Goal: Task Accomplishment & Management: Manage account settings

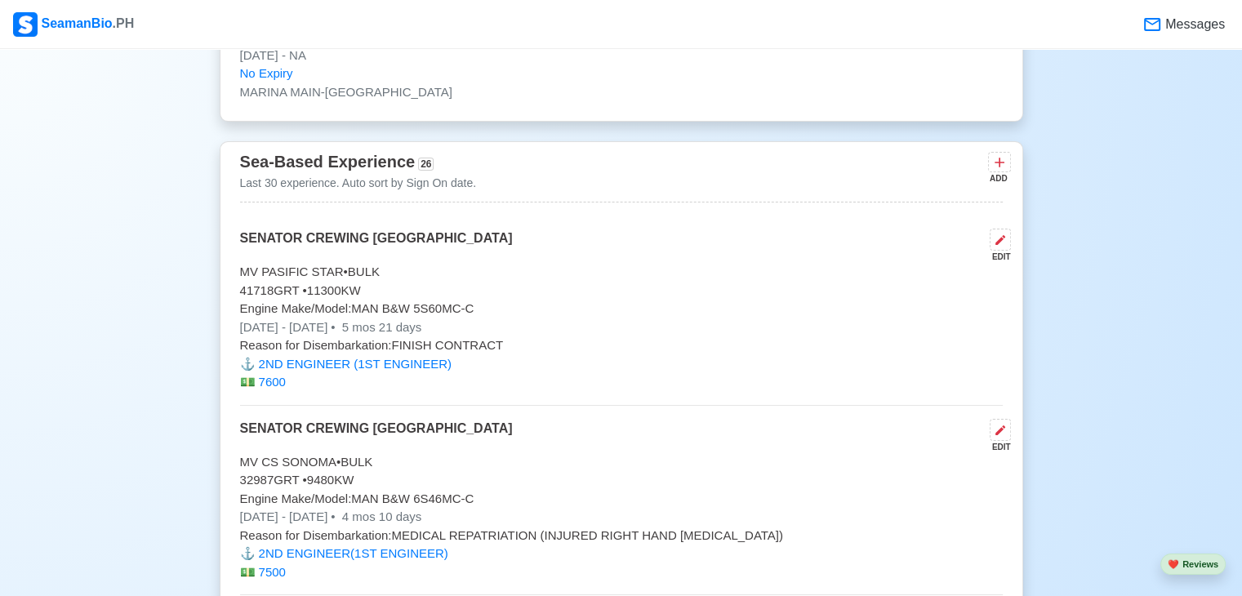
scroll to position [6969, 0]
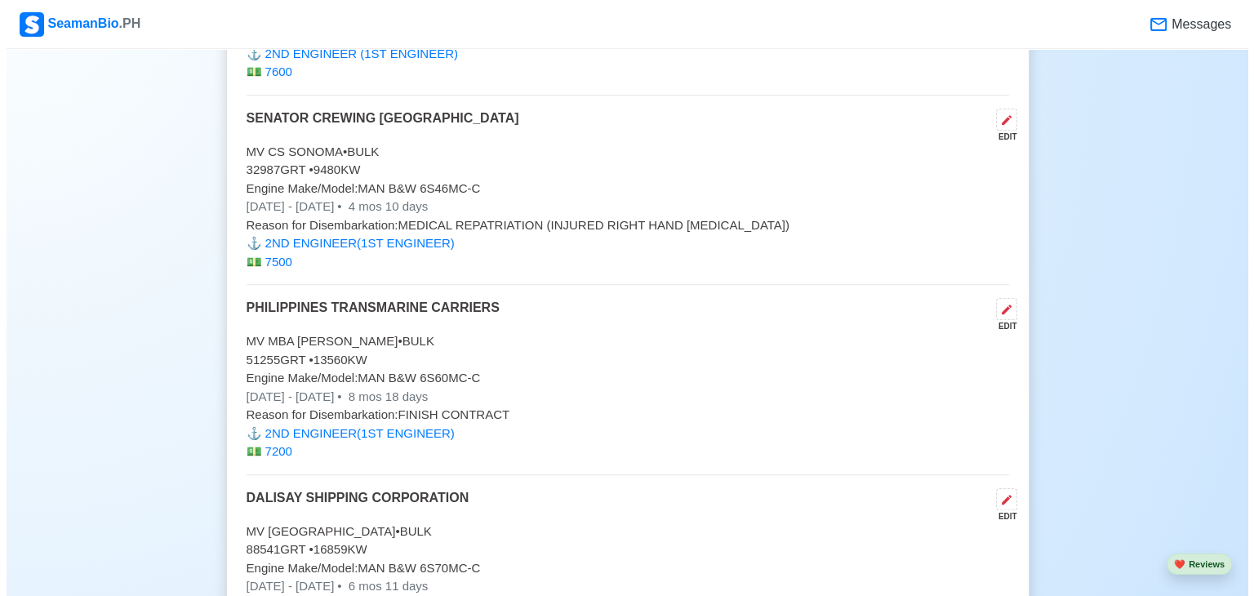
scroll to position [7263, 0]
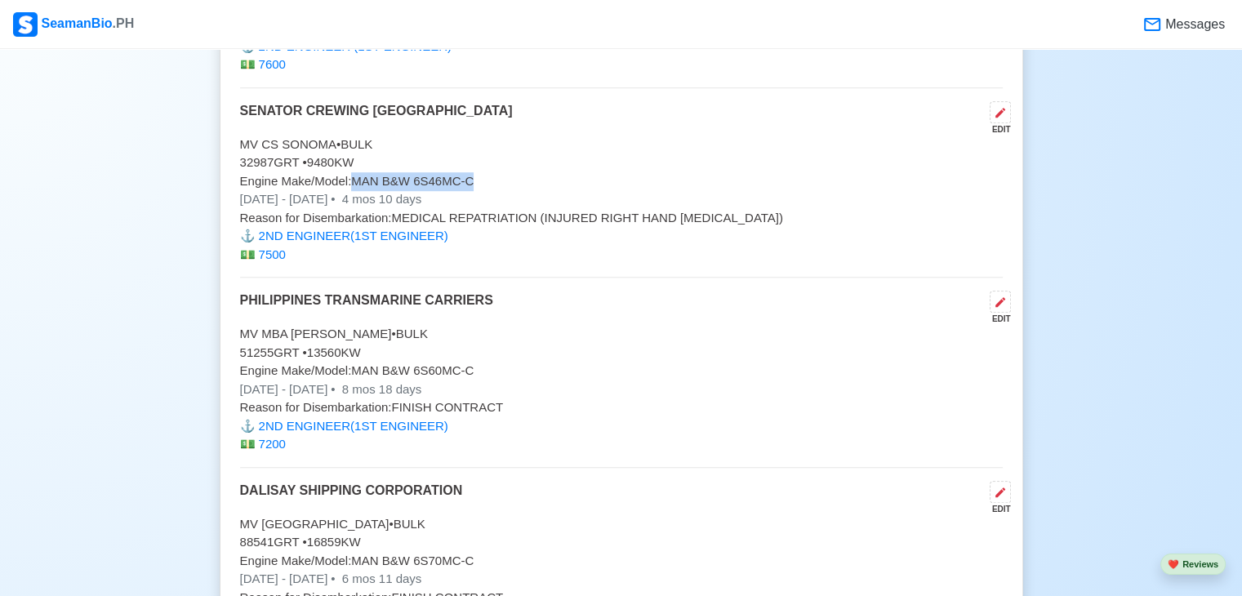
drag, startPoint x: 358, startPoint y: 167, endPoint x: 476, endPoint y: 167, distance: 118.4
click at [476, 172] on p "Engine Make/Model: MAN B&W 6S46MC-C" at bounding box center [621, 181] width 763 height 19
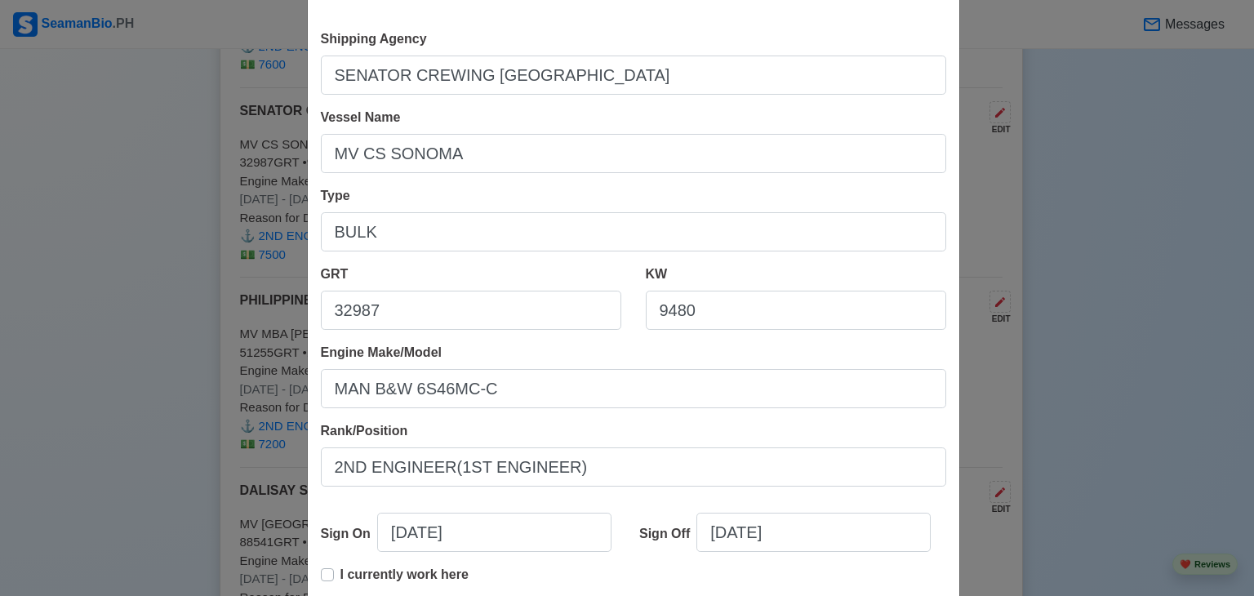
scroll to position [163, 0]
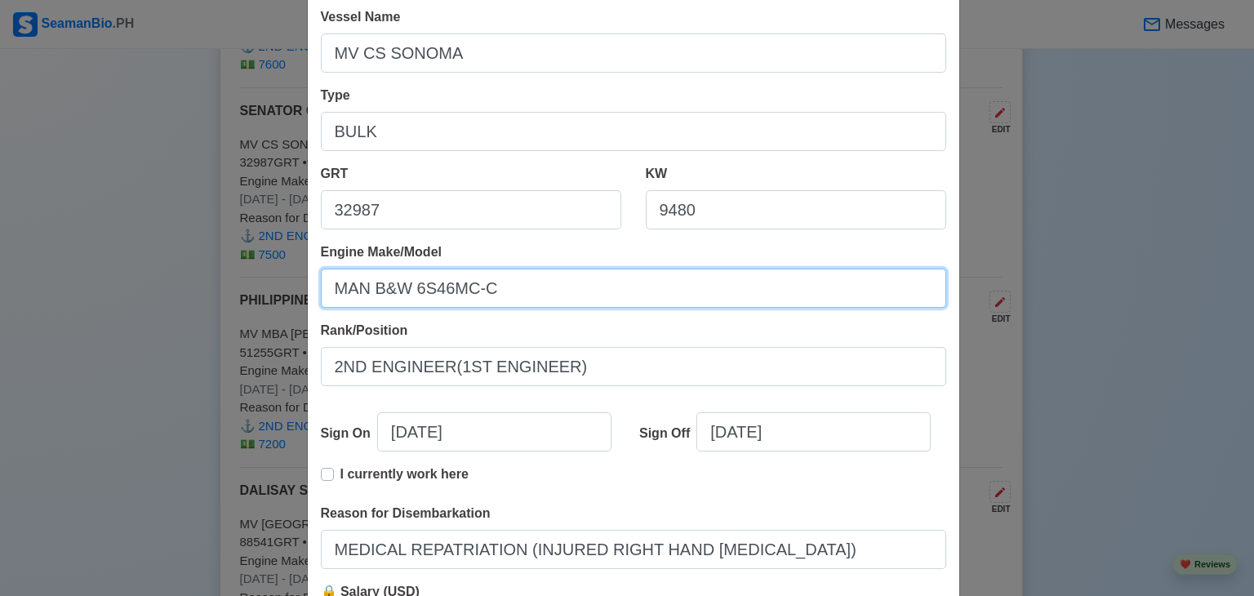
drag, startPoint x: 327, startPoint y: 288, endPoint x: 532, endPoint y: 301, distance: 205.4
click at [532, 301] on input "MAN B&W 6S46MC-C" at bounding box center [634, 288] width 626 height 39
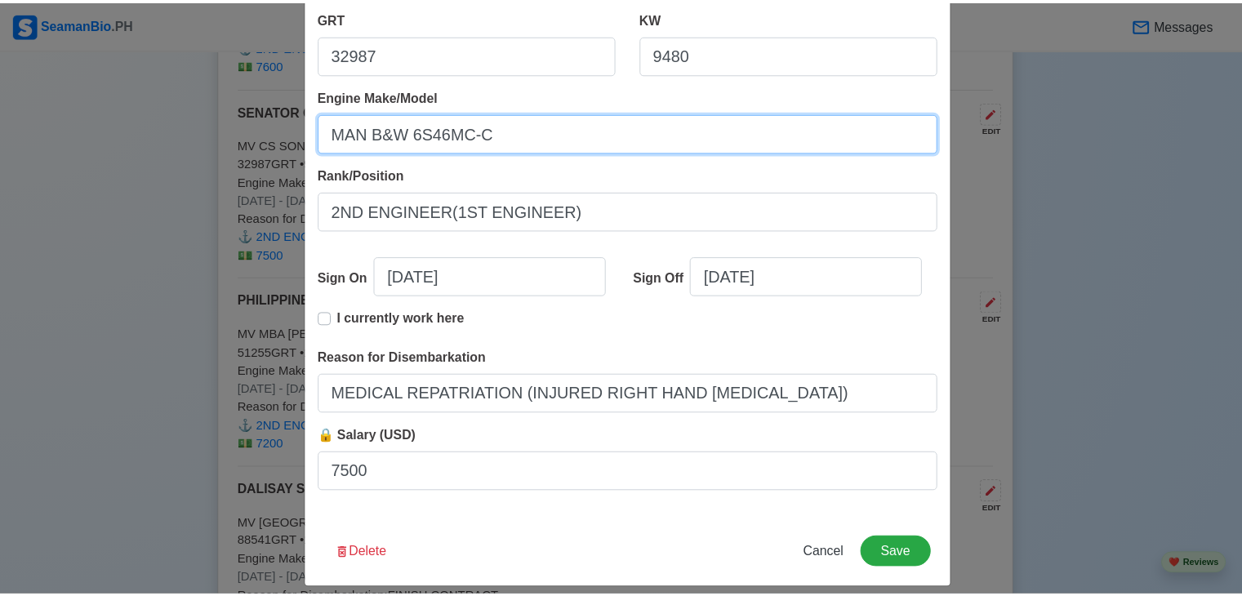
scroll to position [327, 0]
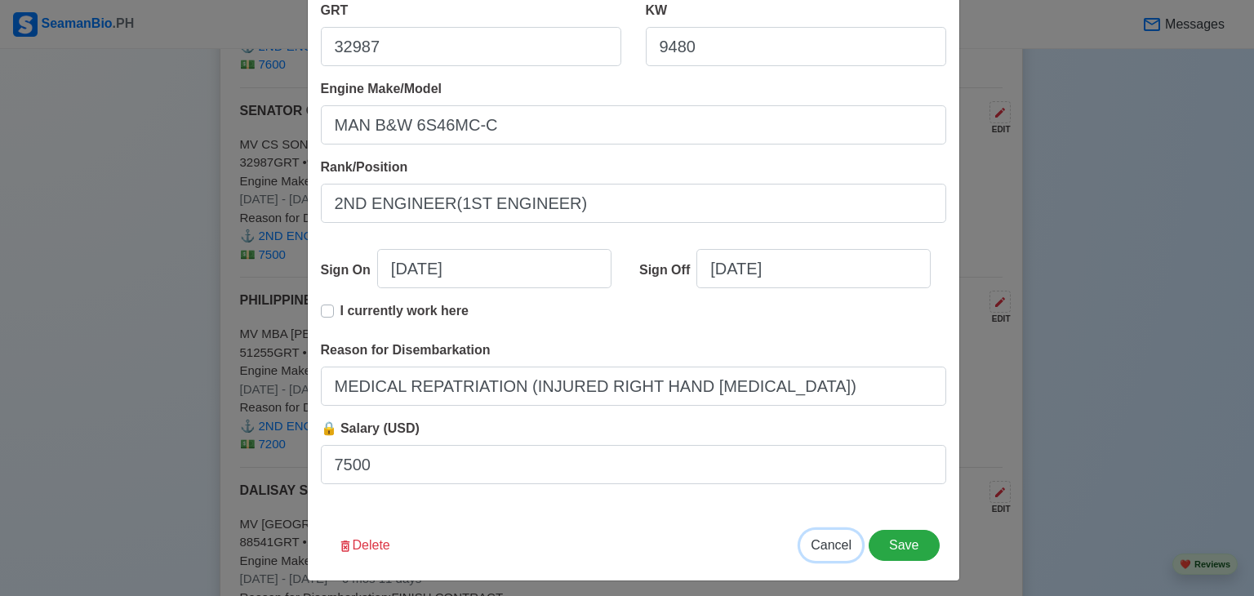
click at [826, 550] on span "Cancel" at bounding box center [831, 545] width 41 height 14
type input "[DATE]"
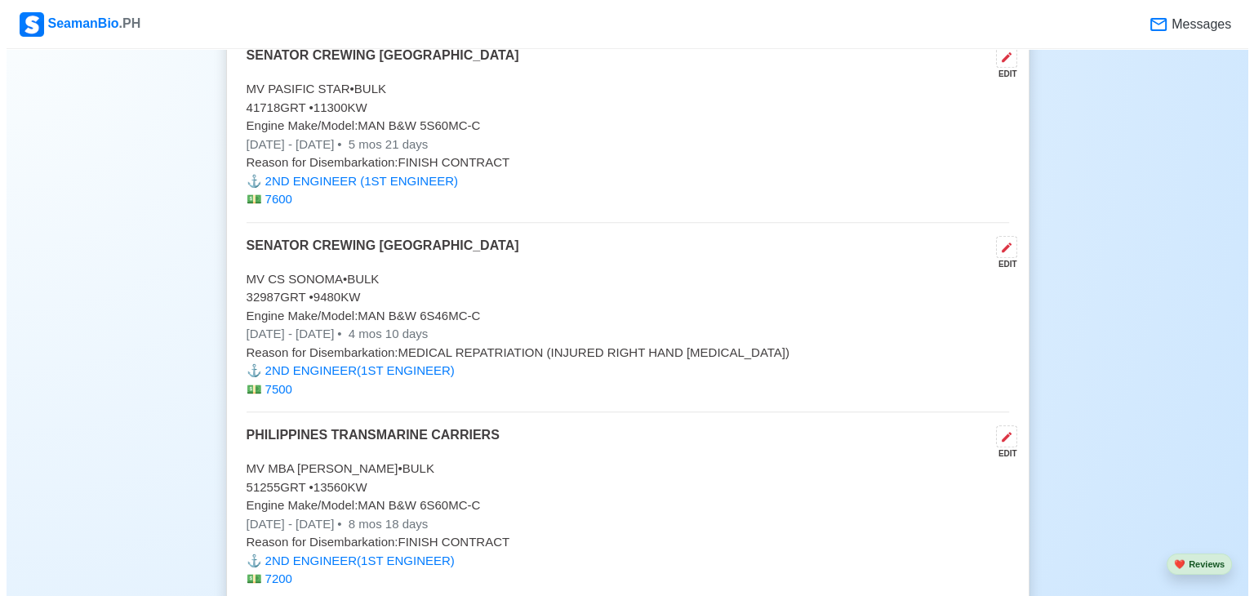
scroll to position [7100, 0]
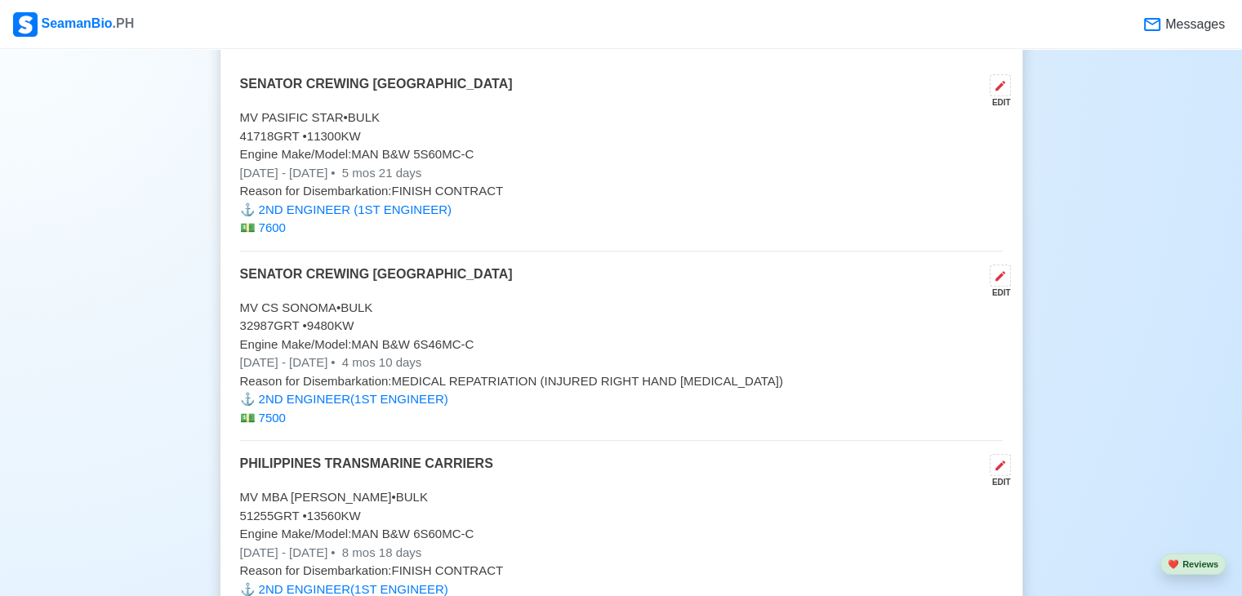
click at [415, 166] on span "5 mos 21 days" at bounding box center [380, 173] width 83 height 14
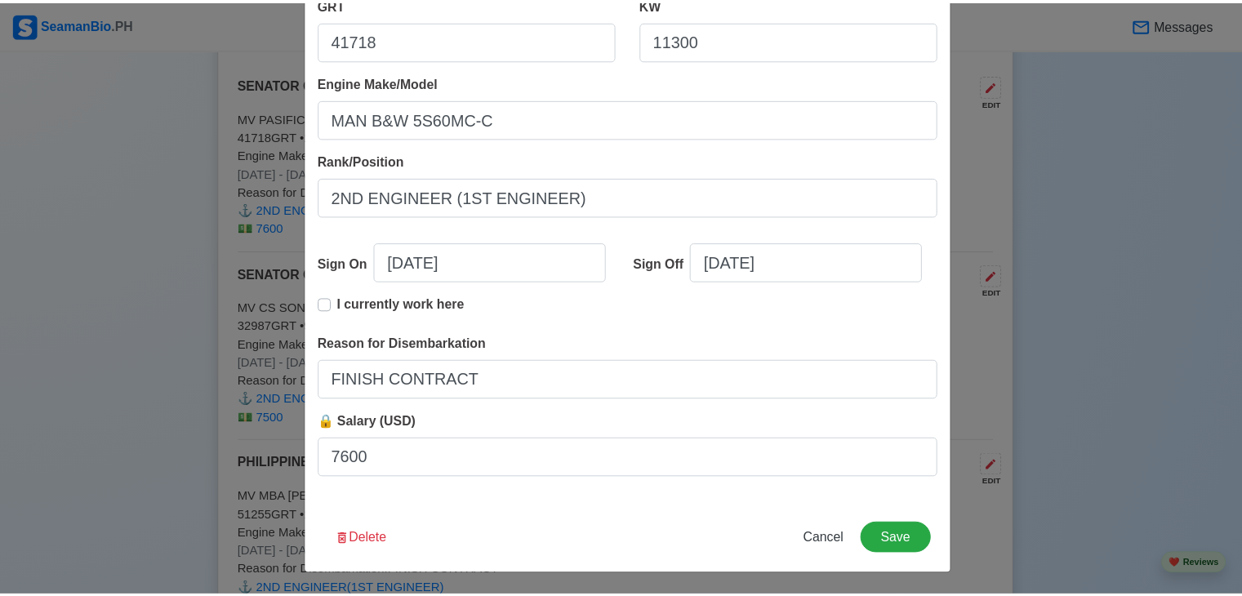
scroll to position [334, 0]
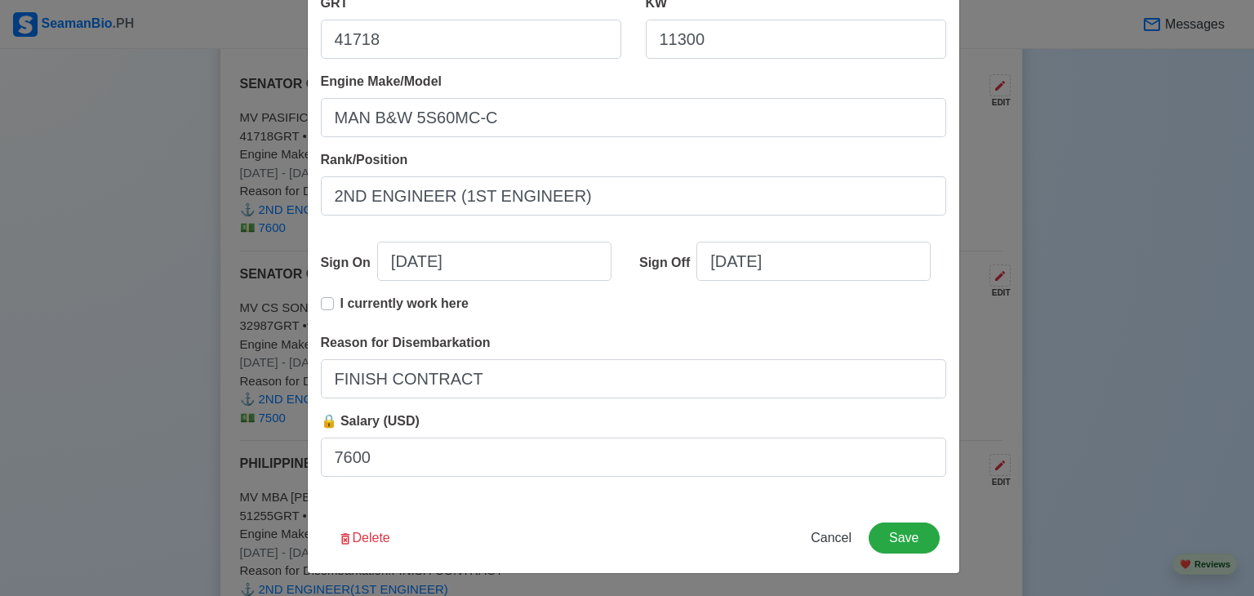
drag, startPoint x: 160, startPoint y: 295, endPoint x: 257, endPoint y: 221, distance: 121.9
click at [167, 296] on div "Edit Experience Shipping Agency SENATOR CREWING [GEOGRAPHIC_DATA] Vessel Name M…" at bounding box center [627, 298] width 1254 height 596
click at [822, 537] on span "Cancel" at bounding box center [831, 538] width 41 height 14
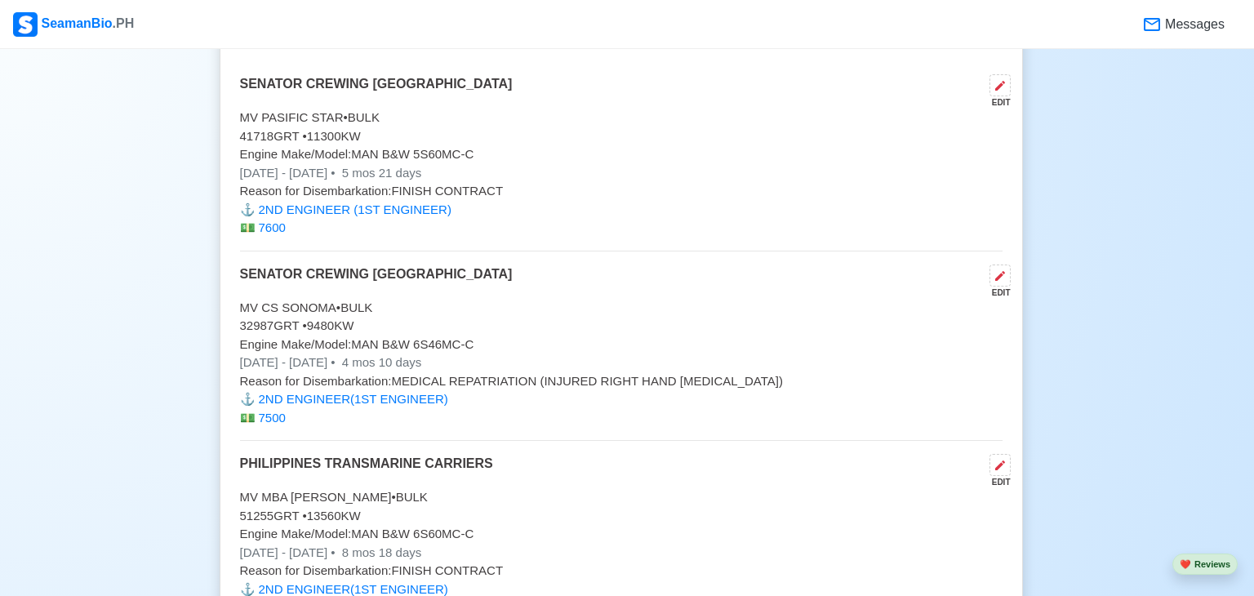
type input "[DATE]"
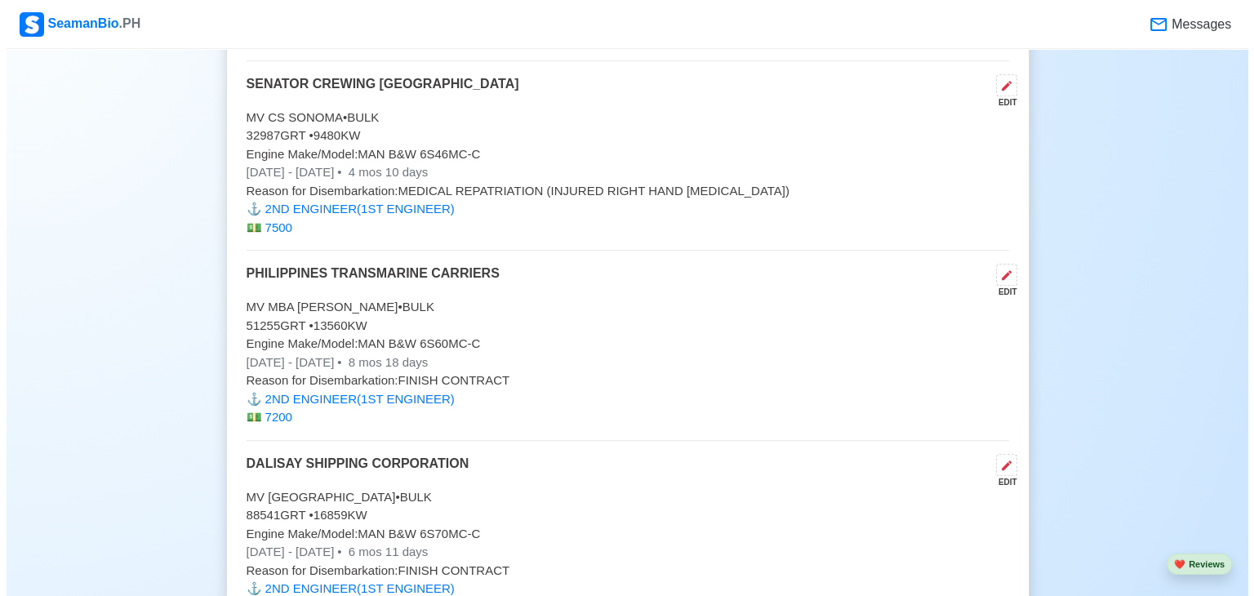
scroll to position [7296, 0]
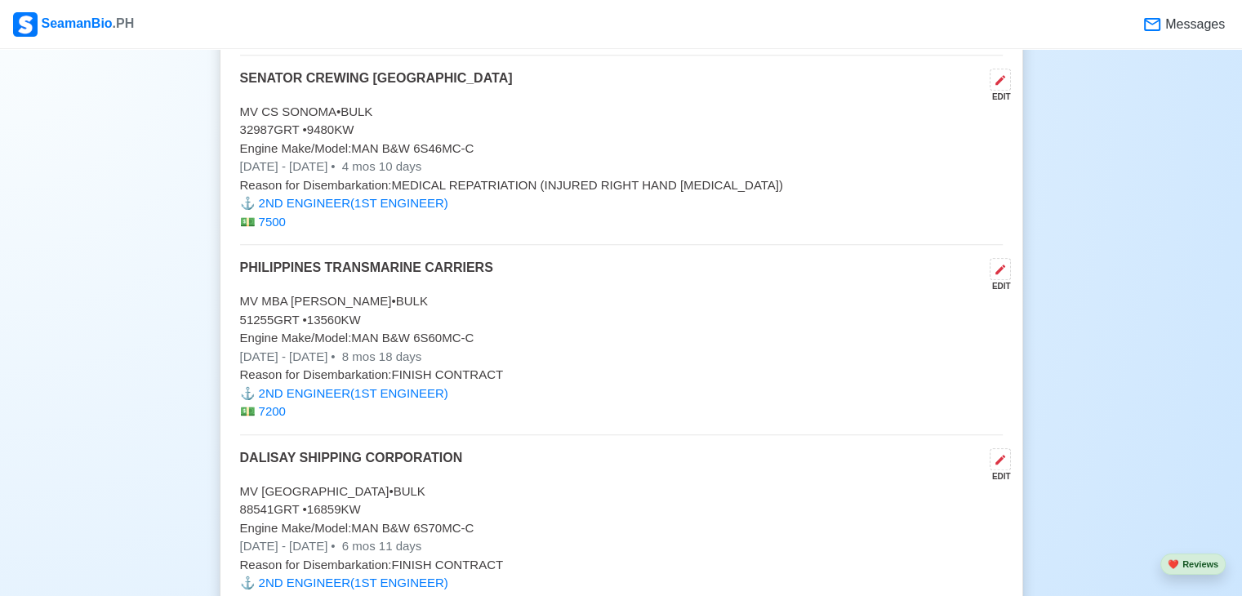
click at [386, 158] on p "[DATE] - [DATE] • 4 mos 10 days" at bounding box center [621, 167] width 763 height 19
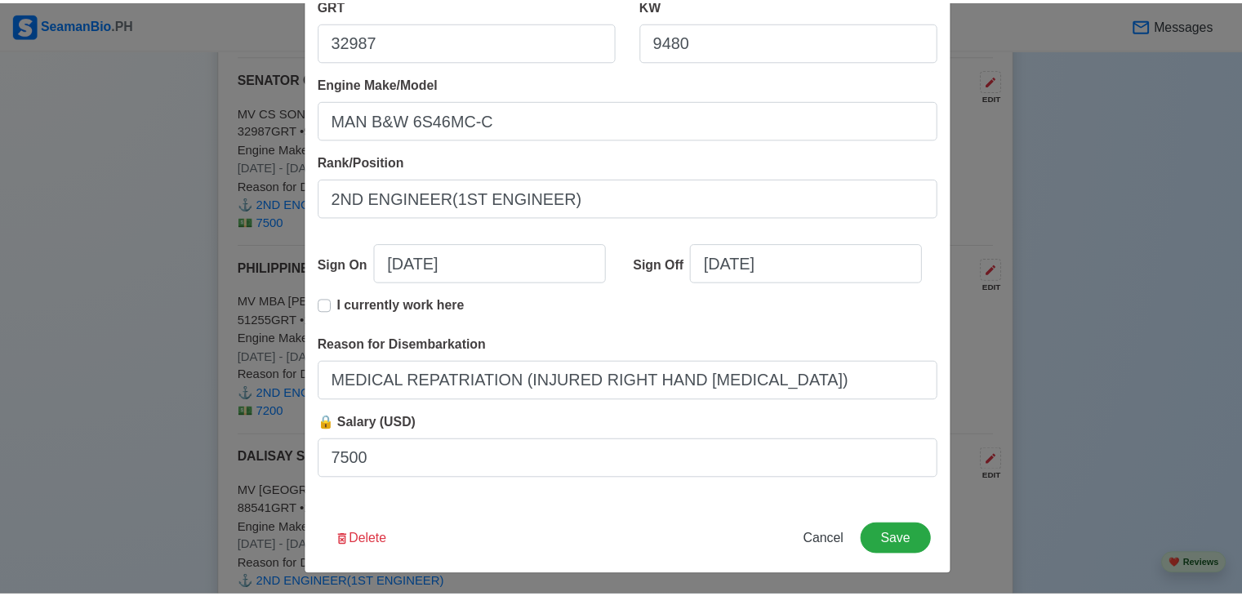
scroll to position [334, 0]
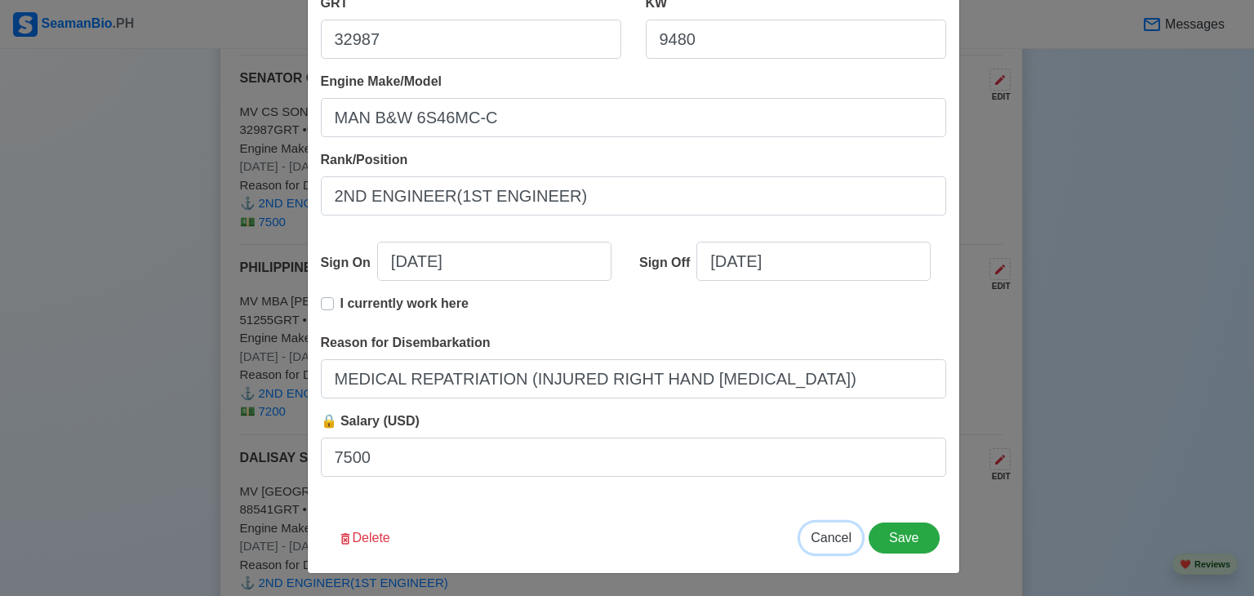
click at [836, 541] on span "Cancel" at bounding box center [831, 538] width 41 height 14
type input "[DATE]"
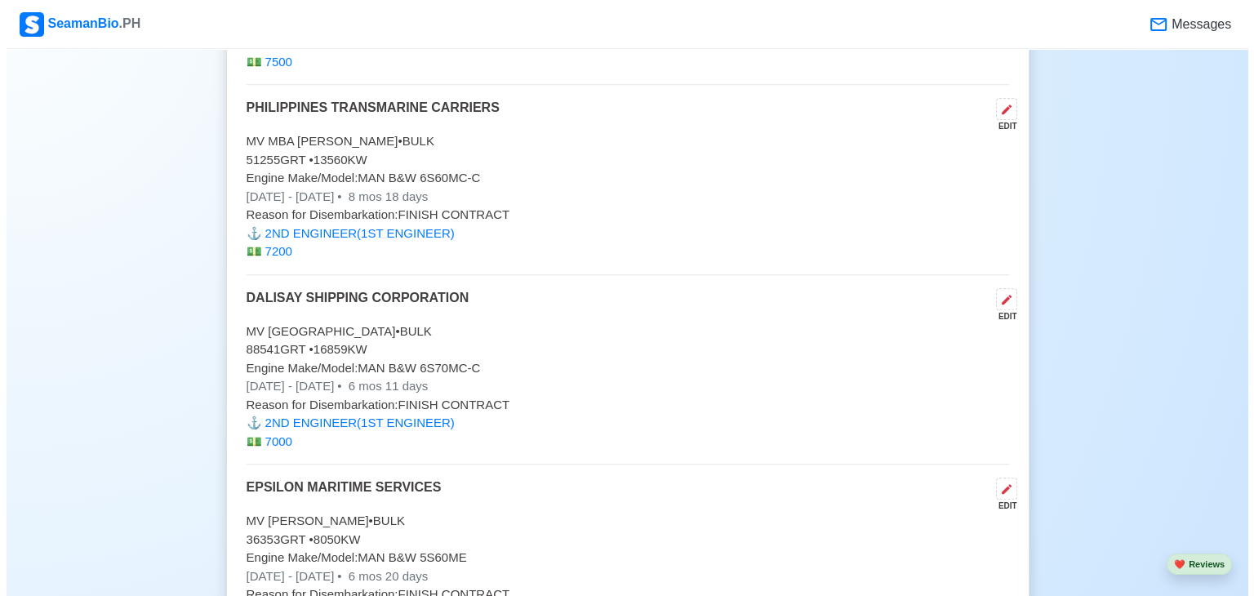
scroll to position [7459, 0]
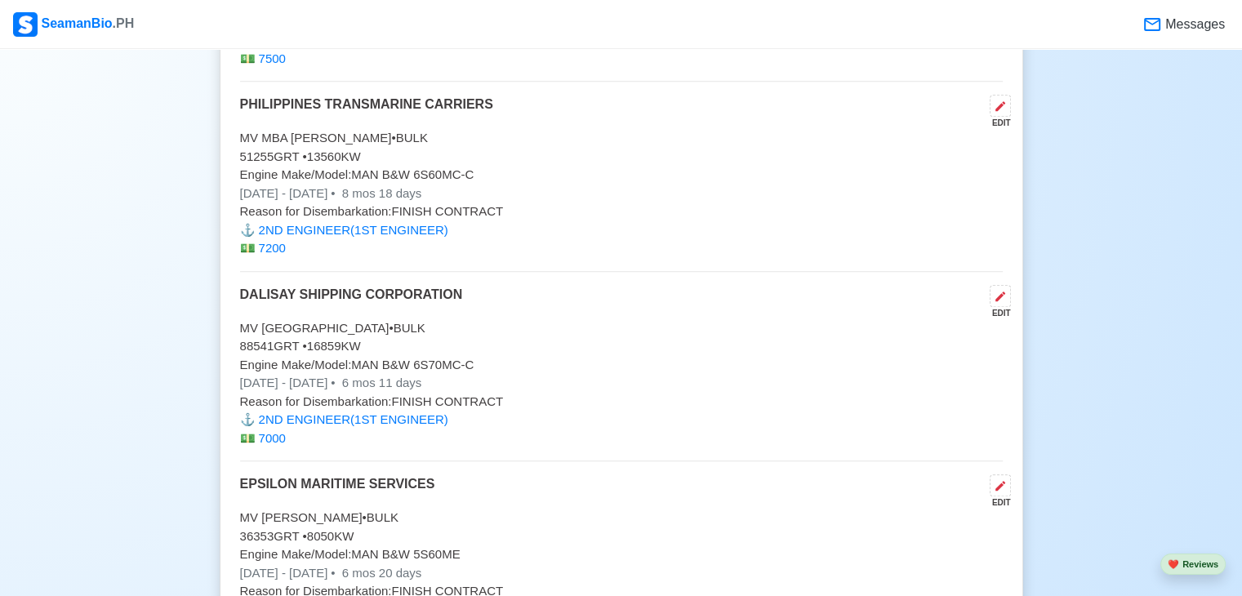
click at [339, 185] on p "[DATE] - [DATE] • 8 mos 18 days" at bounding box center [621, 194] width 763 height 19
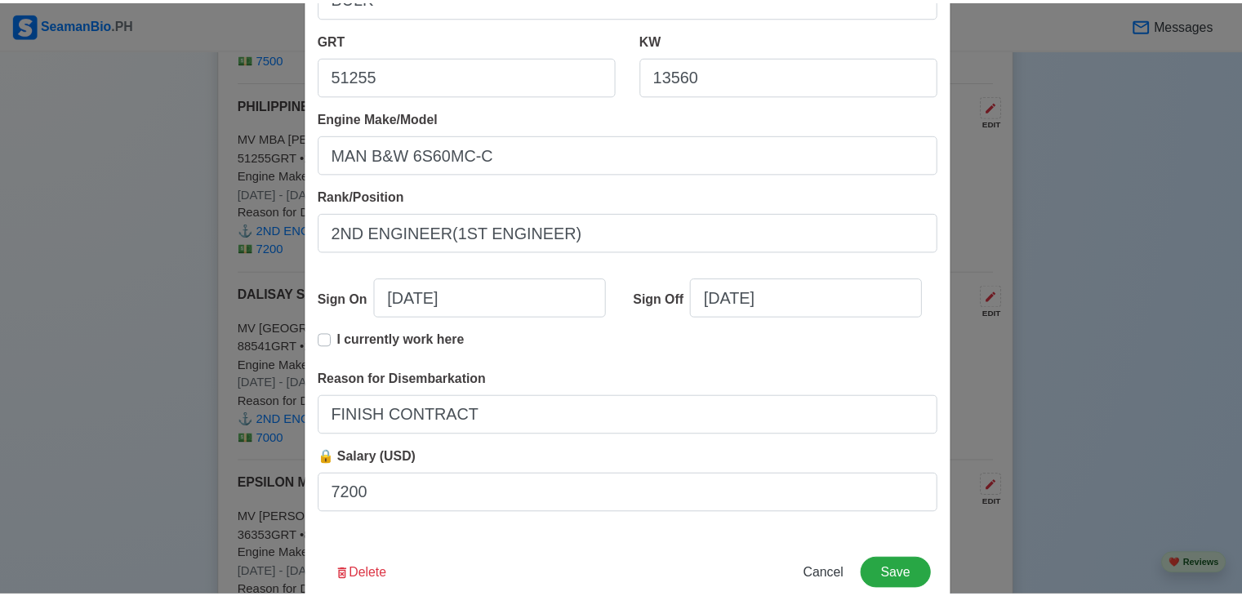
scroll to position [334, 0]
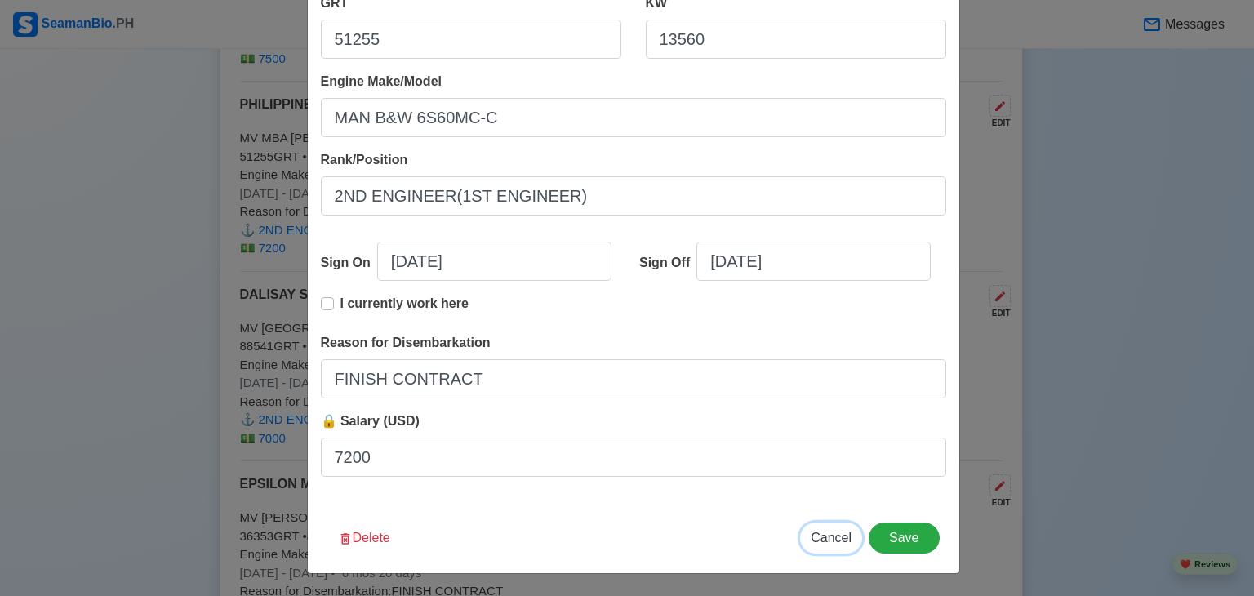
click at [836, 537] on span "Cancel" at bounding box center [831, 538] width 41 height 14
type input "[DATE]"
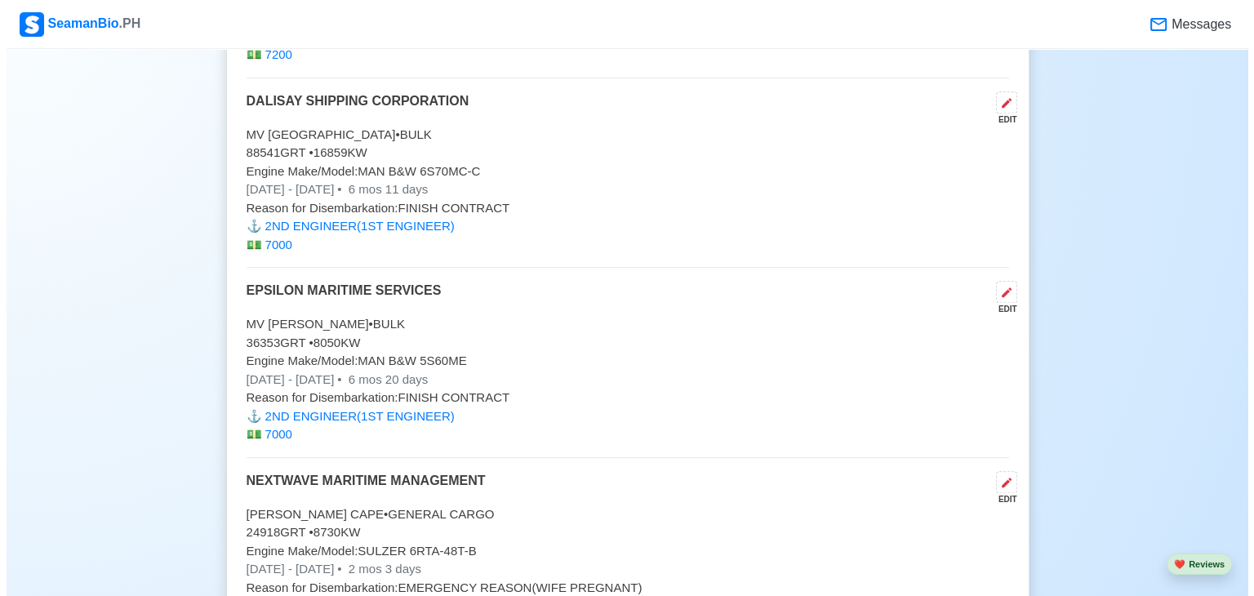
scroll to position [7655, 0]
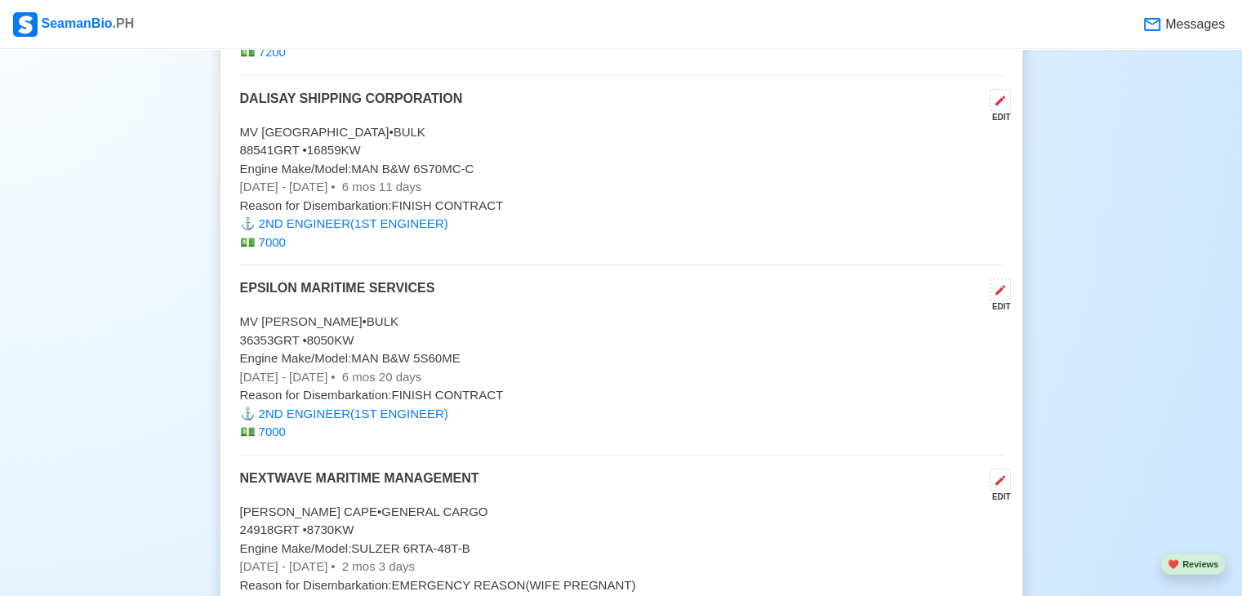
click at [316, 123] on p "MV [GEOGRAPHIC_DATA] • BULK" at bounding box center [621, 132] width 763 height 19
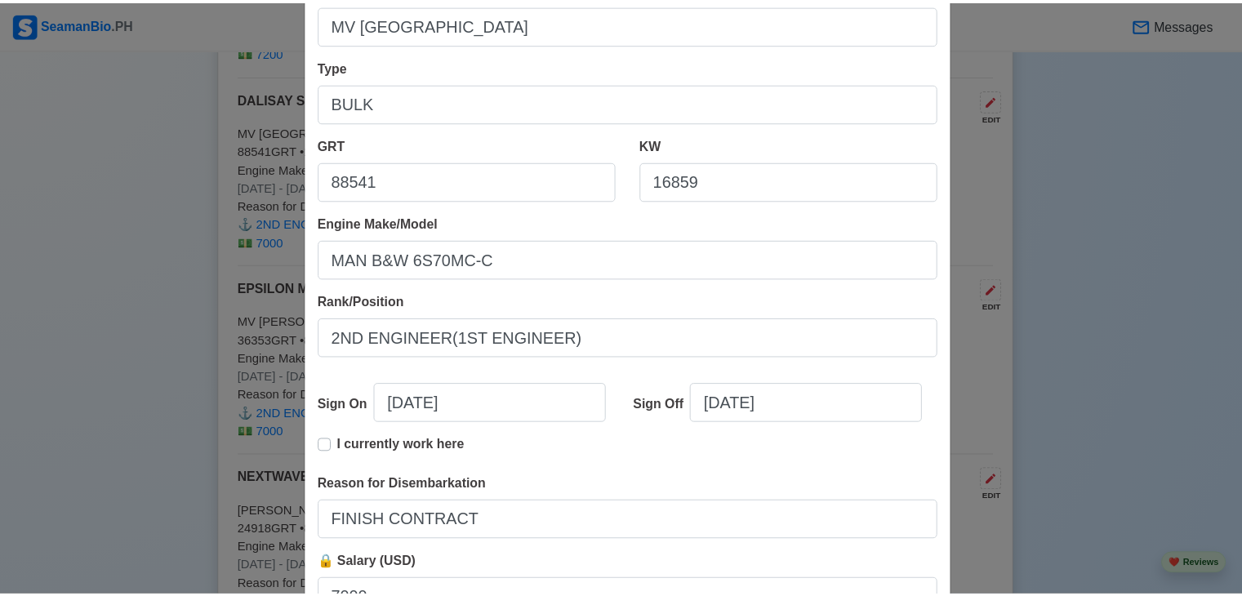
scroll to position [334, 0]
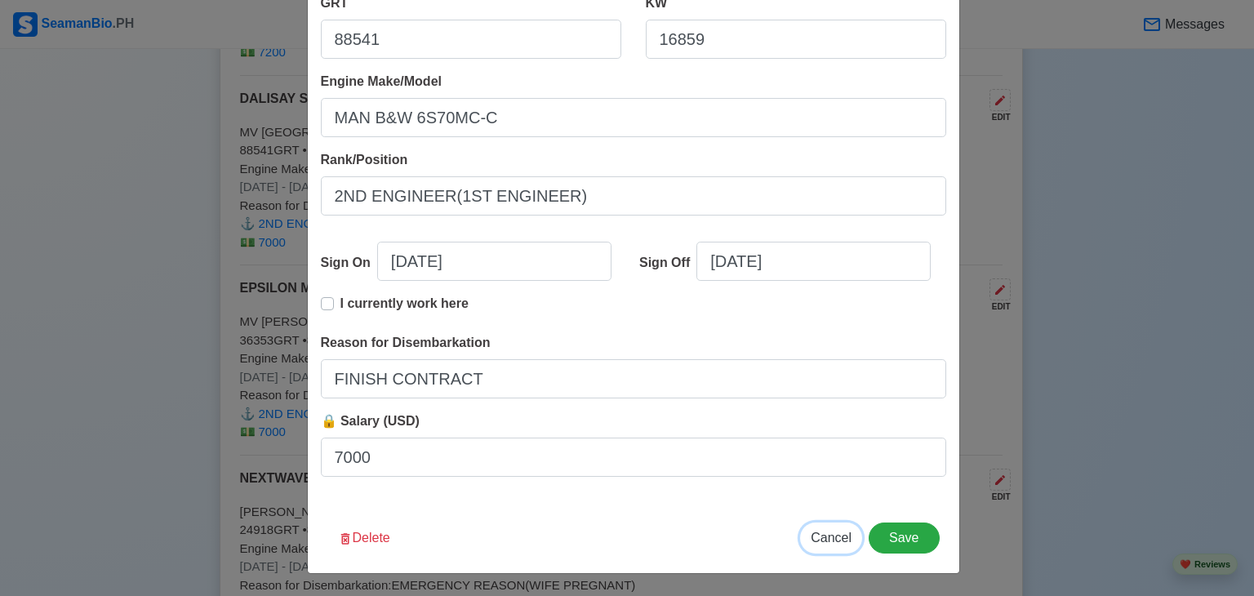
drag, startPoint x: 832, startPoint y: 540, endPoint x: 1028, endPoint y: 555, distance: 196.6
click at [833, 539] on span "Cancel" at bounding box center [831, 538] width 41 height 14
type input "[DATE]"
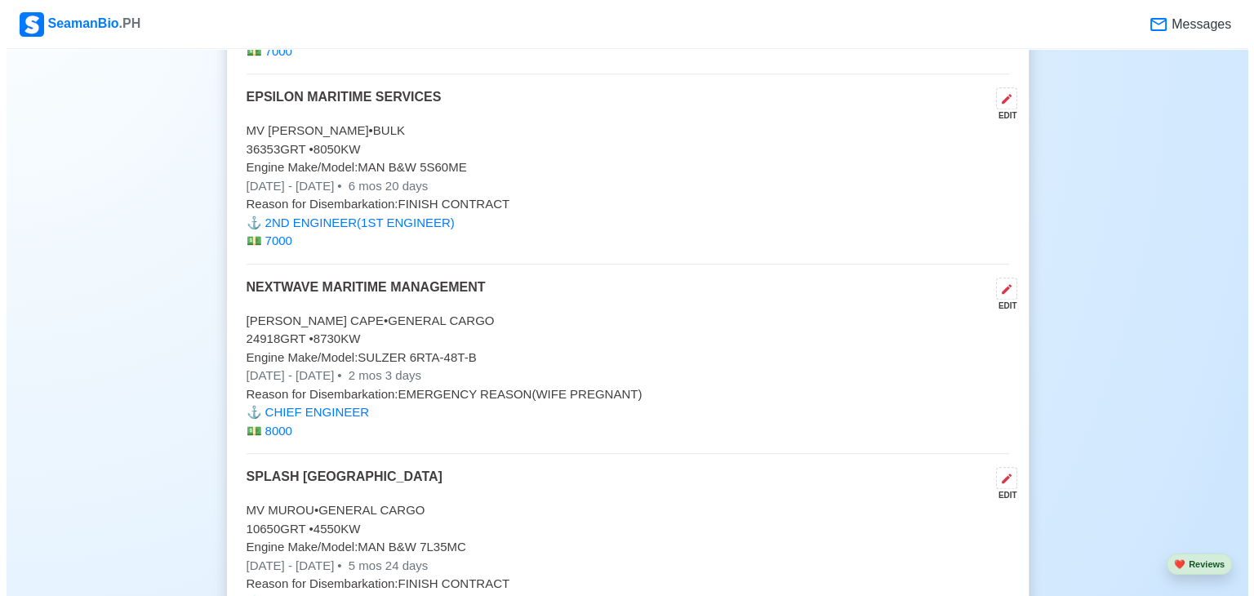
scroll to position [7851, 0]
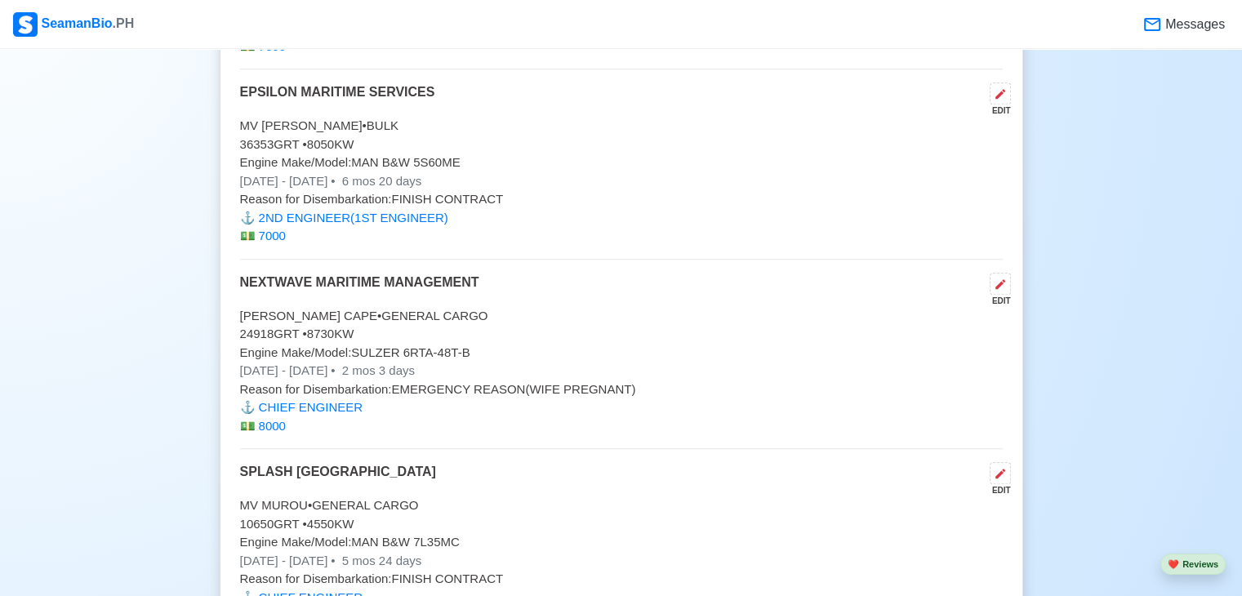
click at [352, 172] on p "[DATE] - [DATE] • 6 mos 20 days" at bounding box center [621, 181] width 763 height 19
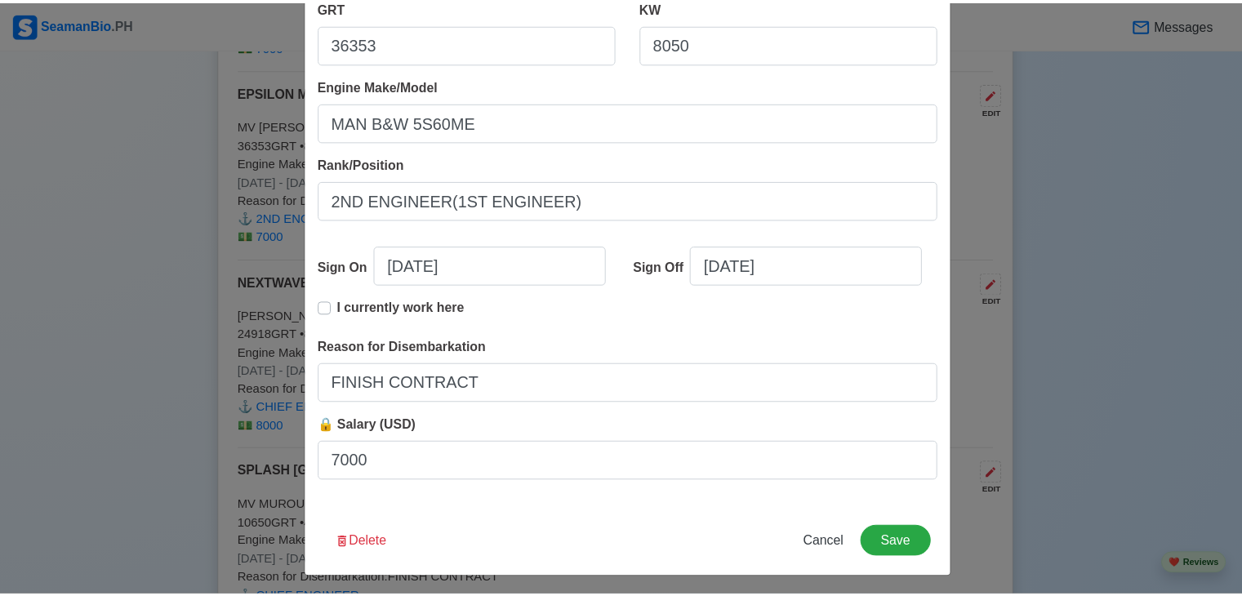
scroll to position [334, 0]
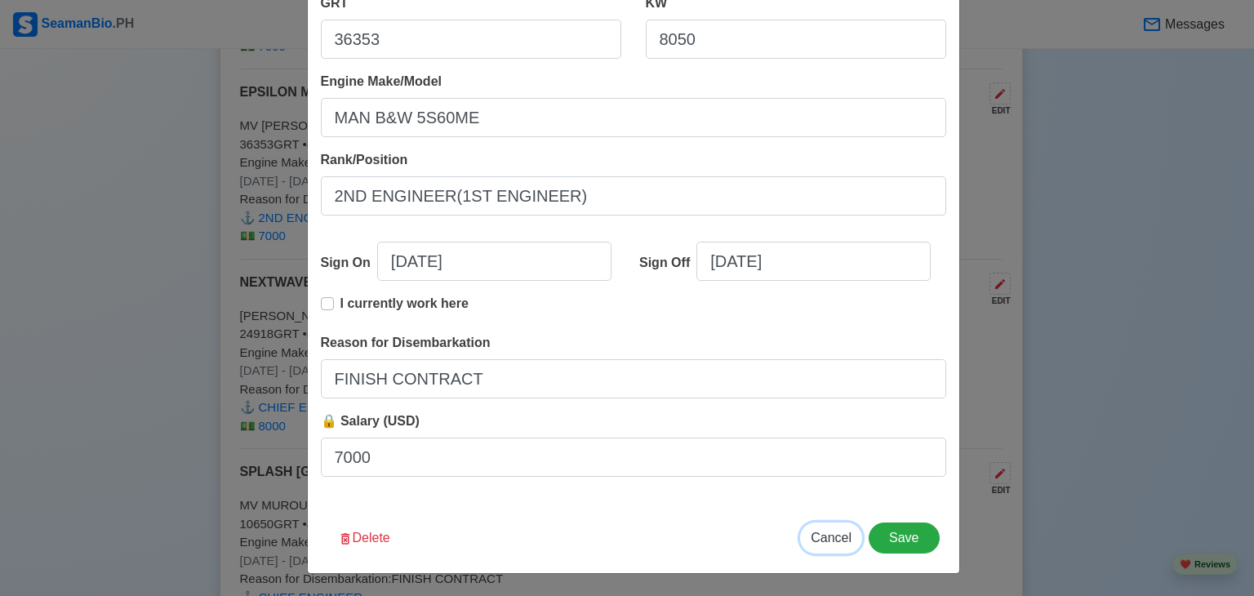
click at [823, 541] on span "Cancel" at bounding box center [831, 538] width 41 height 14
type input "[DATE]"
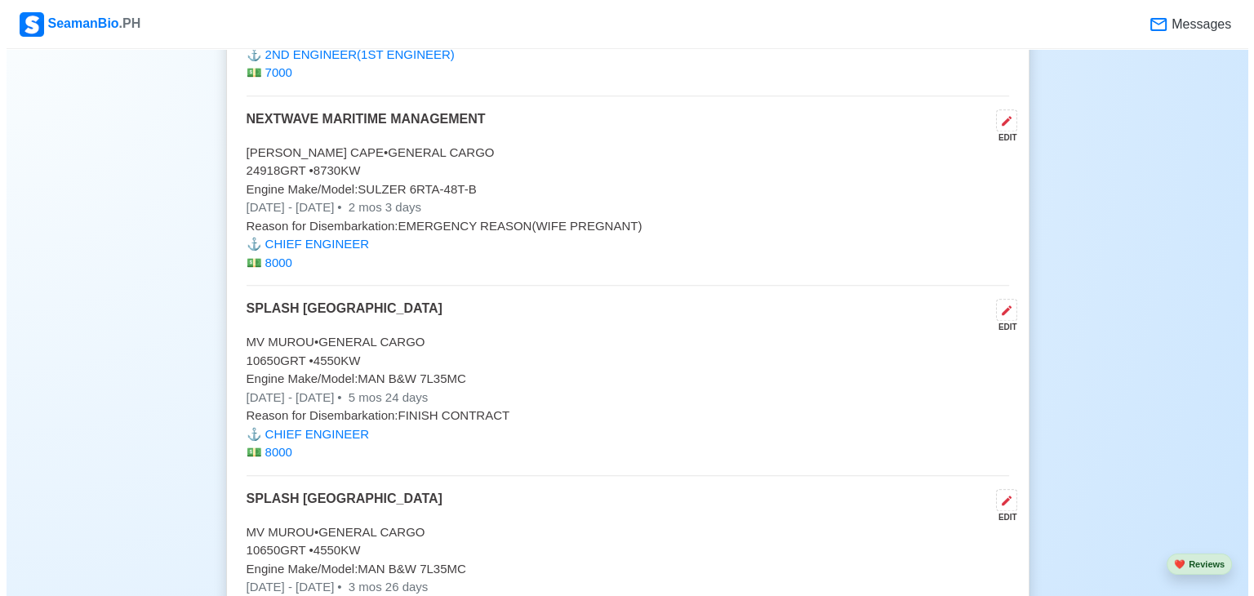
scroll to position [8047, 0]
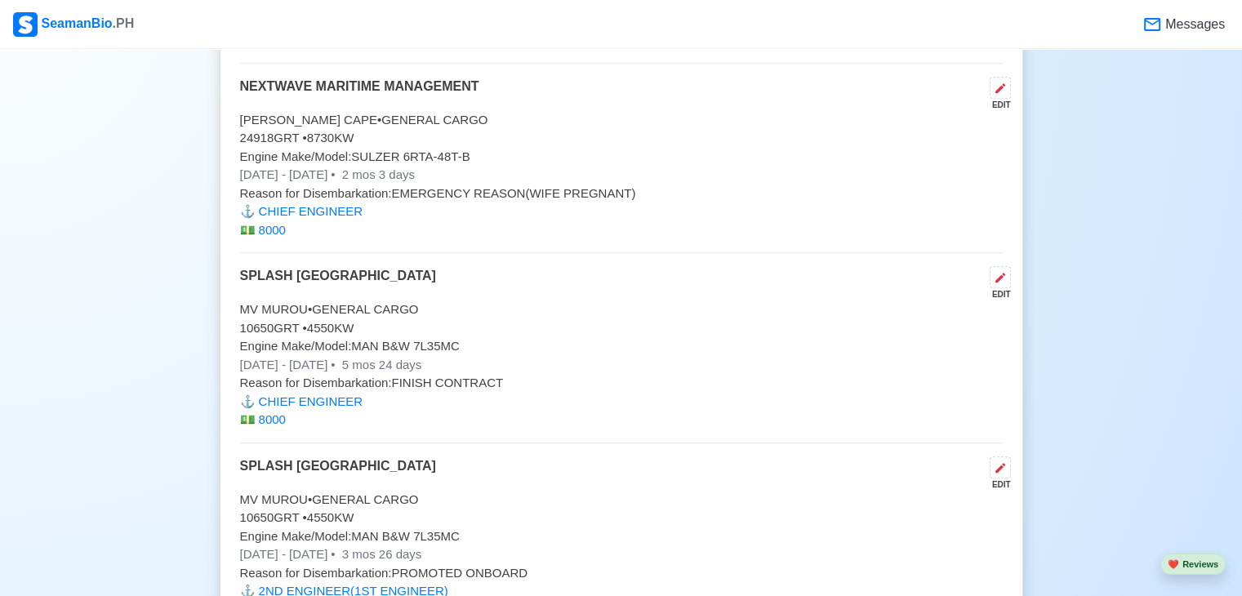
click at [393, 166] on p "[DATE] - [DATE] • 2 mos 3 days" at bounding box center [621, 175] width 763 height 19
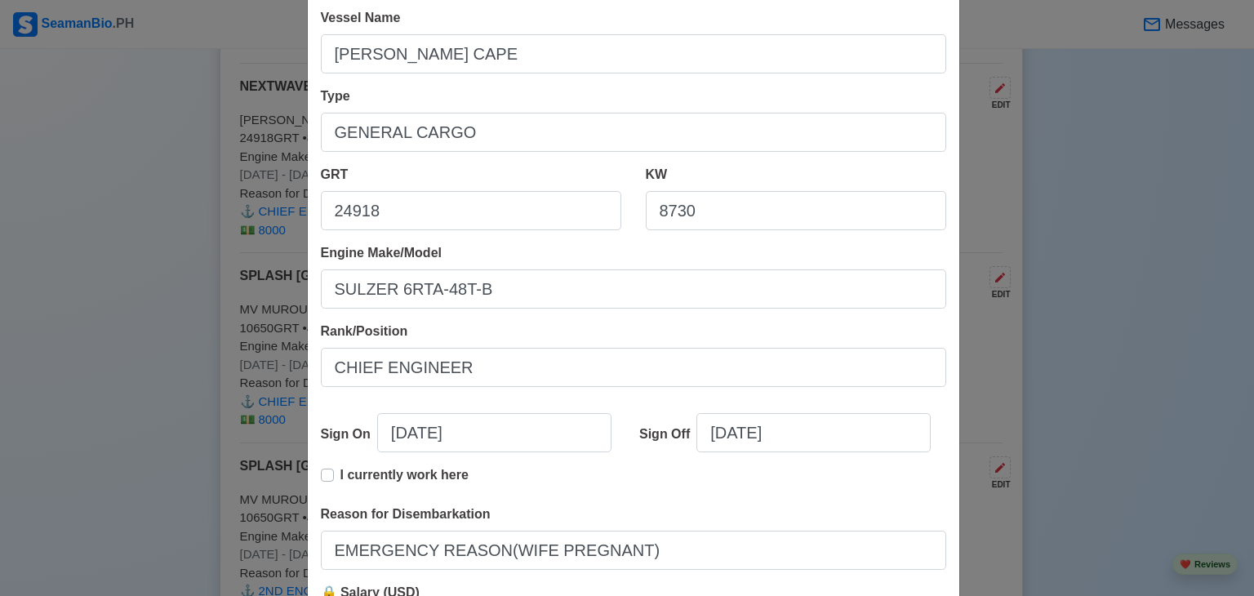
scroll to position [163, 0]
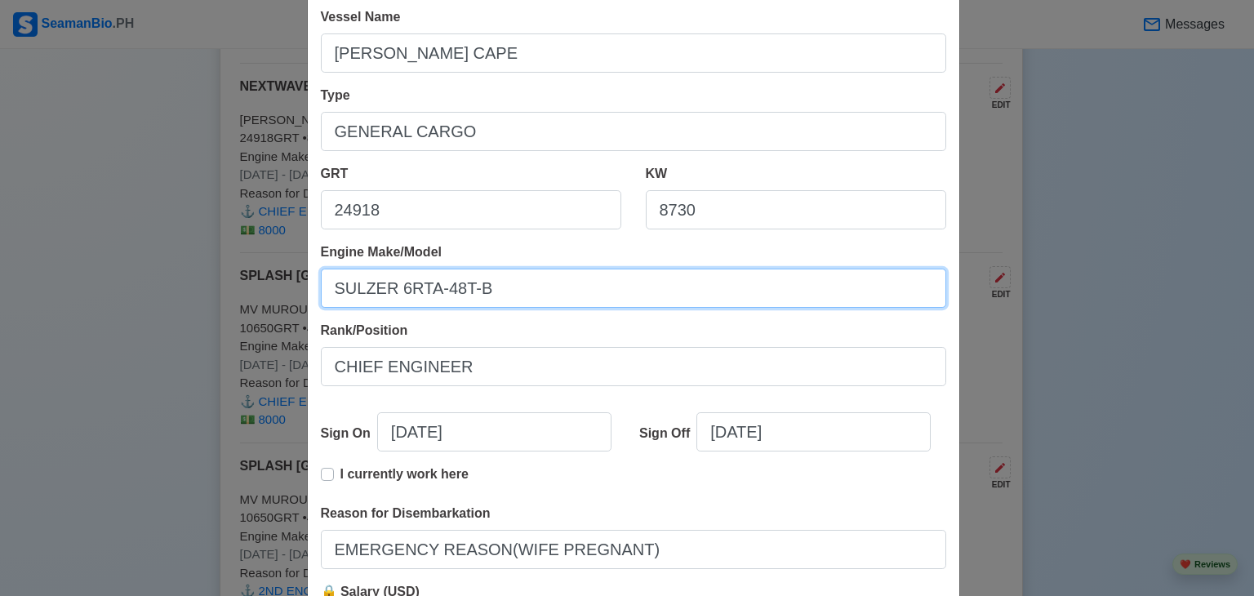
drag, startPoint x: 328, startPoint y: 288, endPoint x: 501, endPoint y: 291, distance: 172.3
click at [501, 291] on input "SULZER 6RTA-48T-B" at bounding box center [634, 288] width 626 height 39
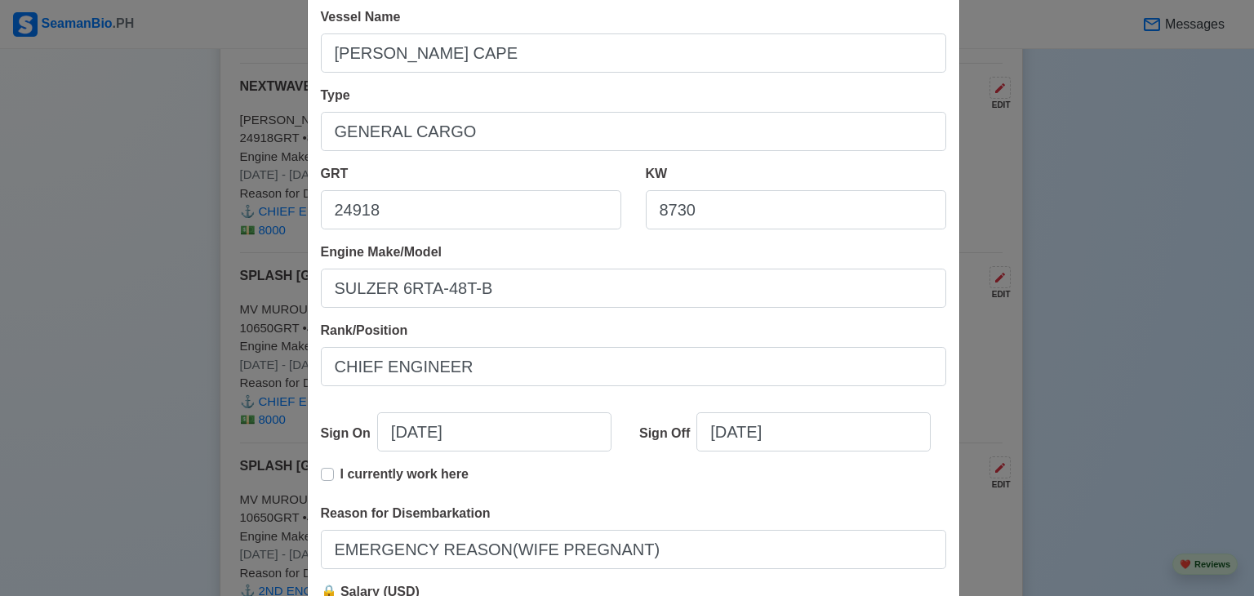
drag, startPoint x: 466, startPoint y: 291, endPoint x: 168, endPoint y: 217, distance: 307.0
click at [119, 227] on div "Edit Experience Shipping Agency NEXTWAVE MARITIME MANAGEMENT Vessel Name [PERSO…" at bounding box center [627, 298] width 1254 height 596
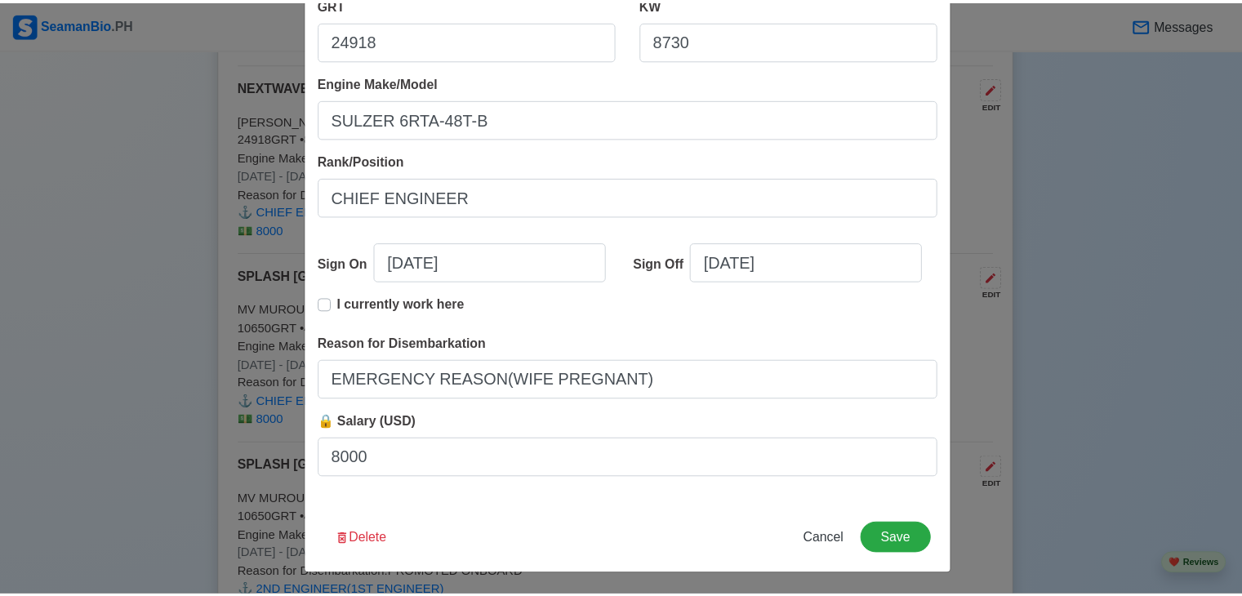
scroll to position [334, 0]
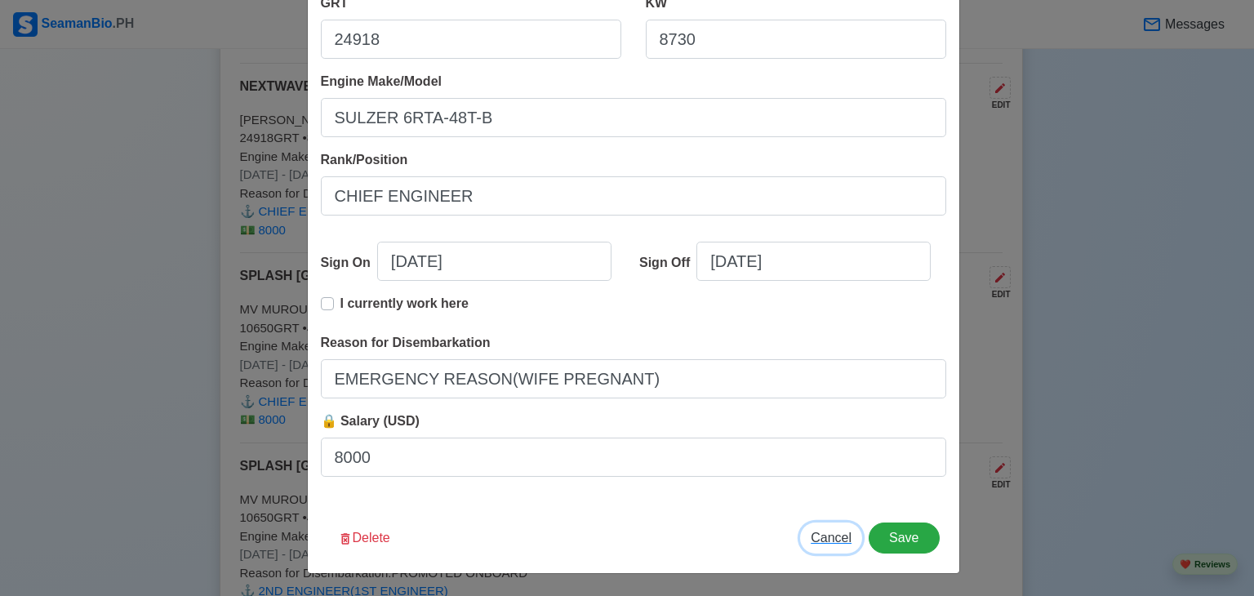
drag, startPoint x: 840, startPoint y: 538, endPoint x: 358, endPoint y: 288, distance: 542.8
click at [834, 537] on span "Cancel" at bounding box center [831, 538] width 41 height 14
type input "[DATE]"
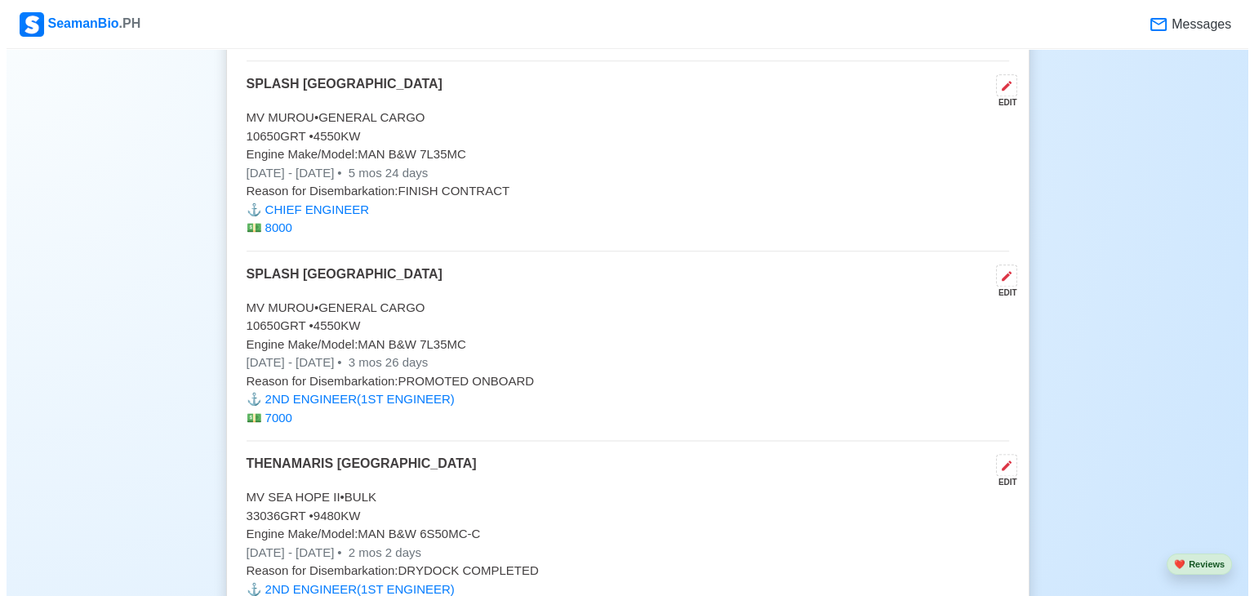
scroll to position [8243, 0]
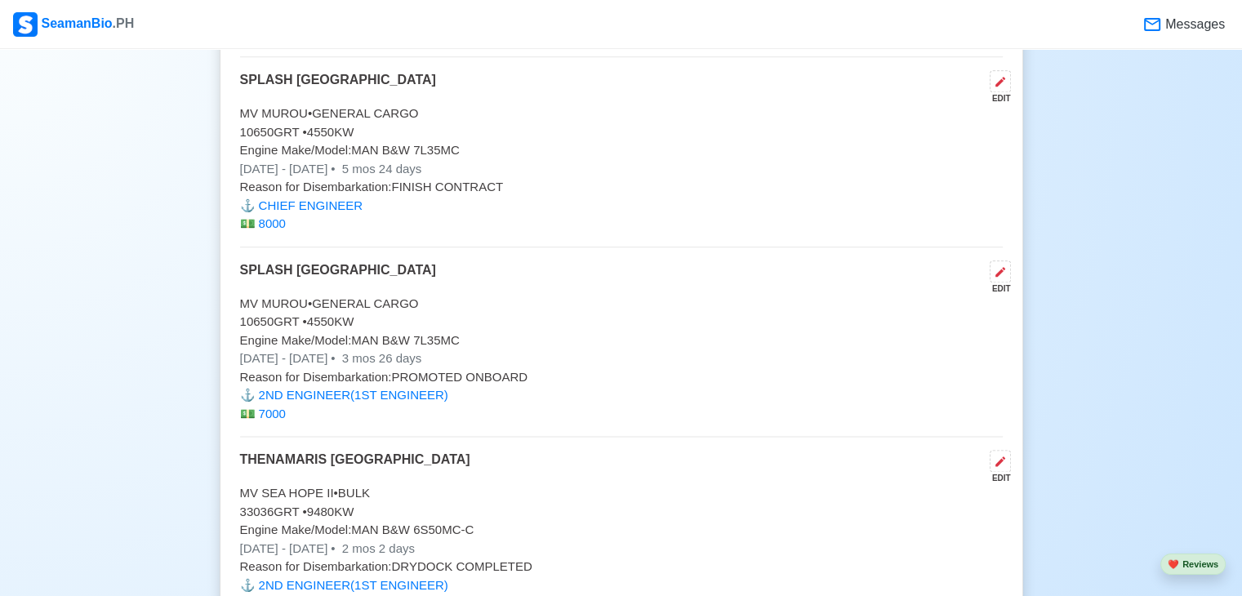
click at [339, 160] on p "[DATE] - [DATE] • 5 mos 24 days" at bounding box center [621, 169] width 763 height 19
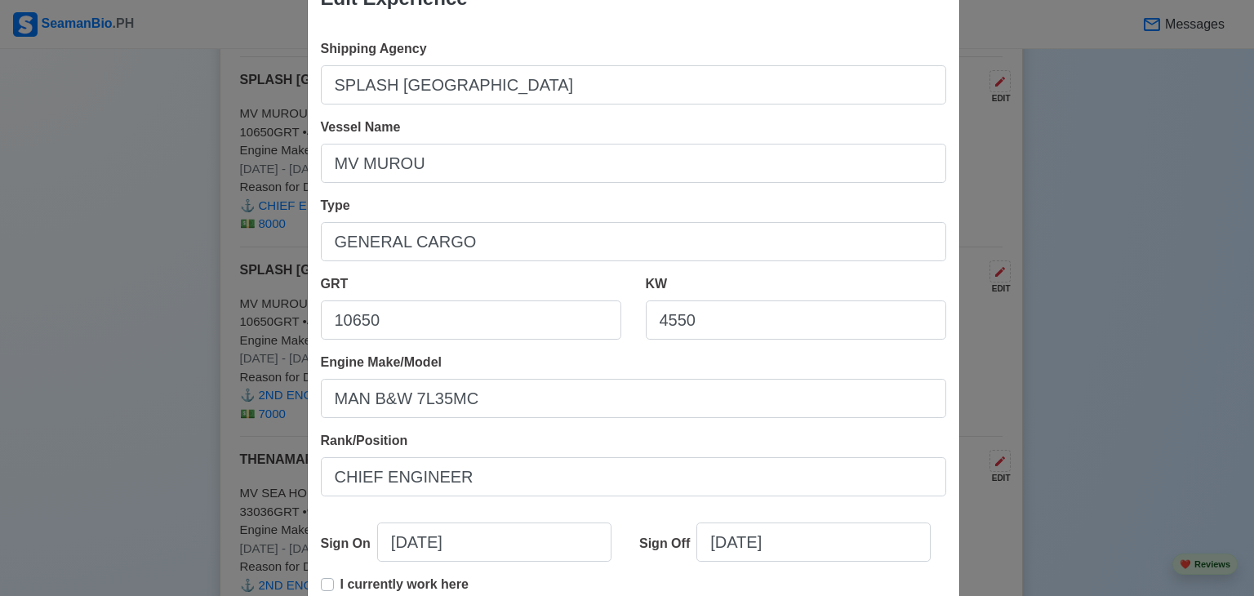
scroll to position [82, 0]
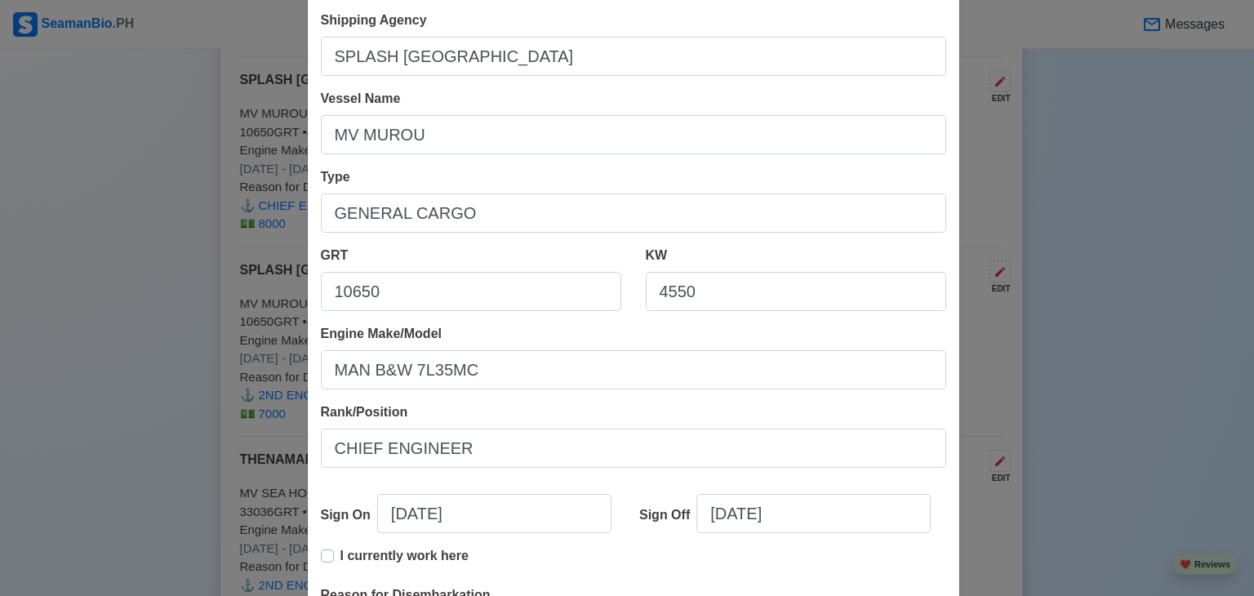
click at [56, 357] on div "Edit Experience Shipping Agency SPLASH [GEOGRAPHIC_DATA] Vessel Name MV MUROU T…" at bounding box center [627, 298] width 1254 height 596
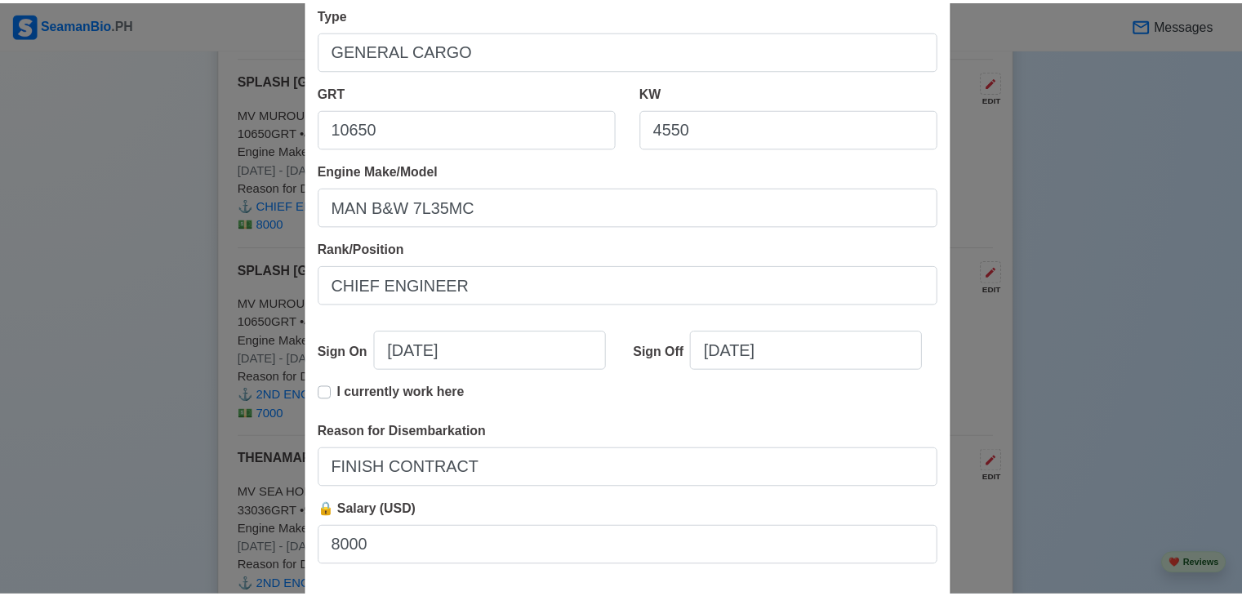
scroll to position [327, 0]
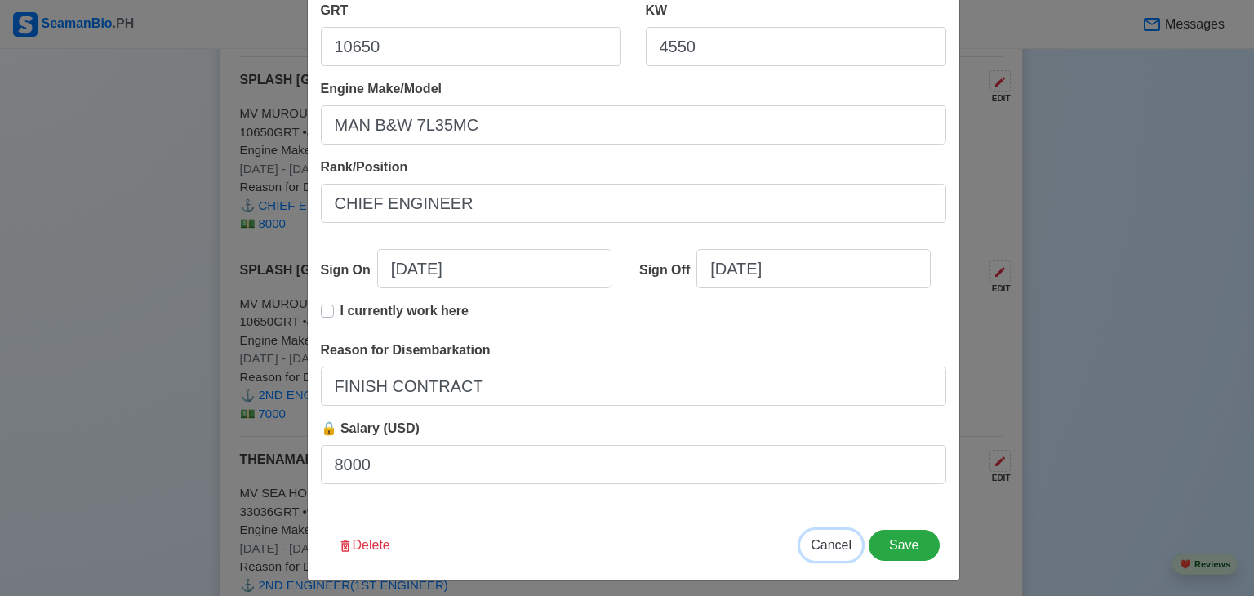
click at [820, 546] on span "Cancel" at bounding box center [831, 545] width 41 height 14
type input "[DATE]"
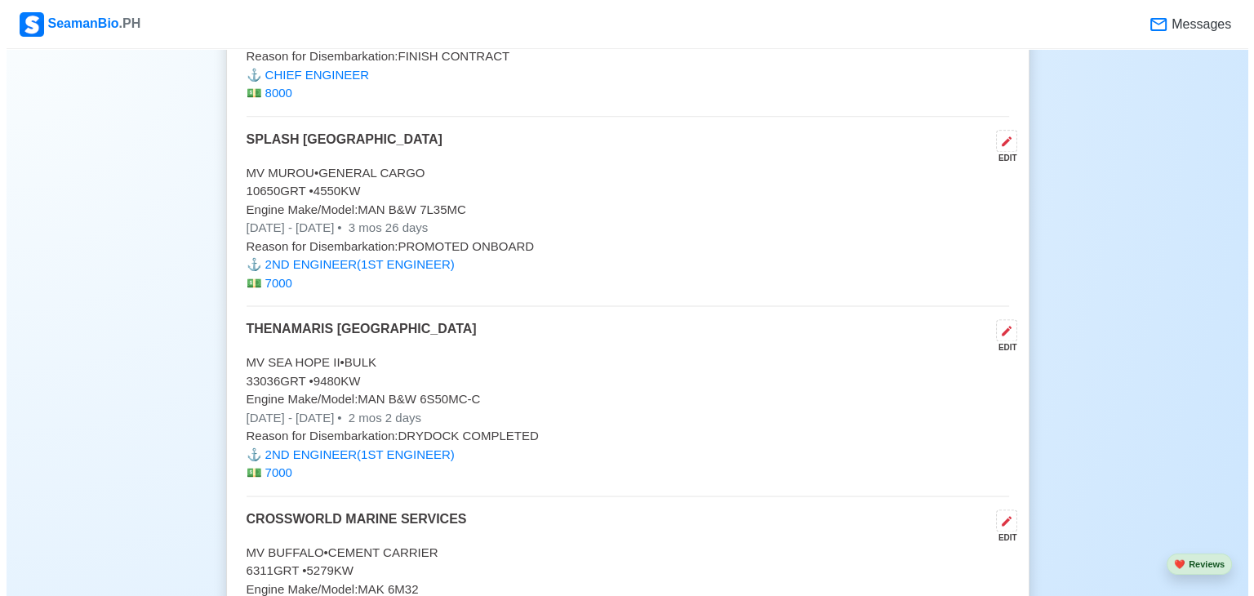
scroll to position [8406, 0]
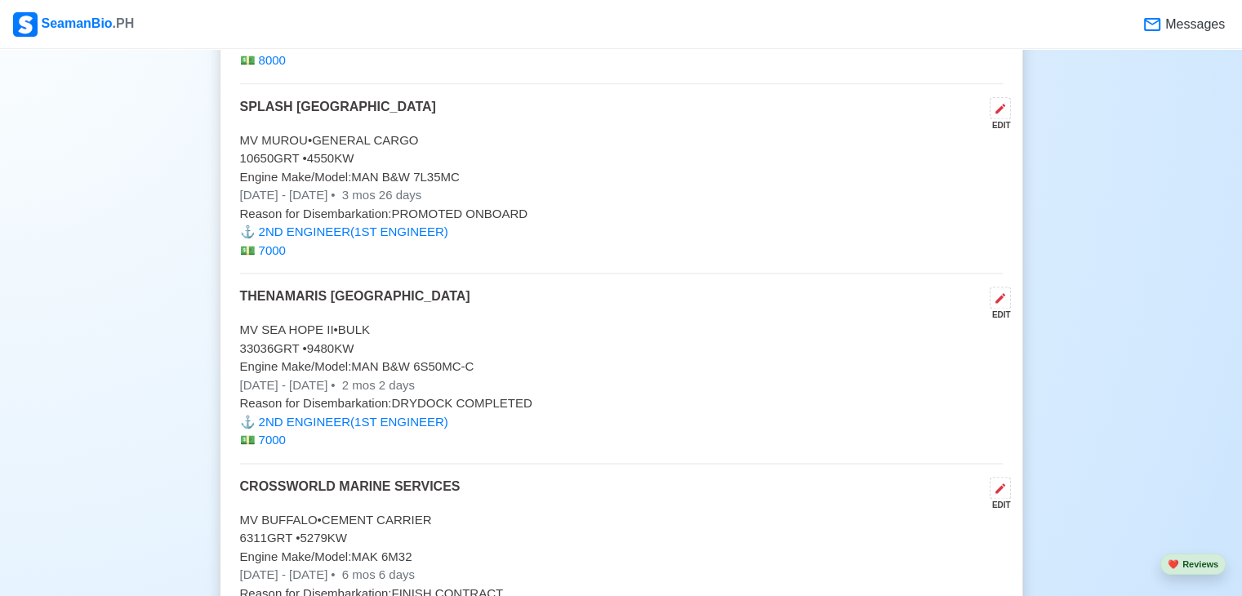
click at [379, 186] on p "[DATE] - [DATE] • 3 mos 26 days" at bounding box center [621, 195] width 763 height 19
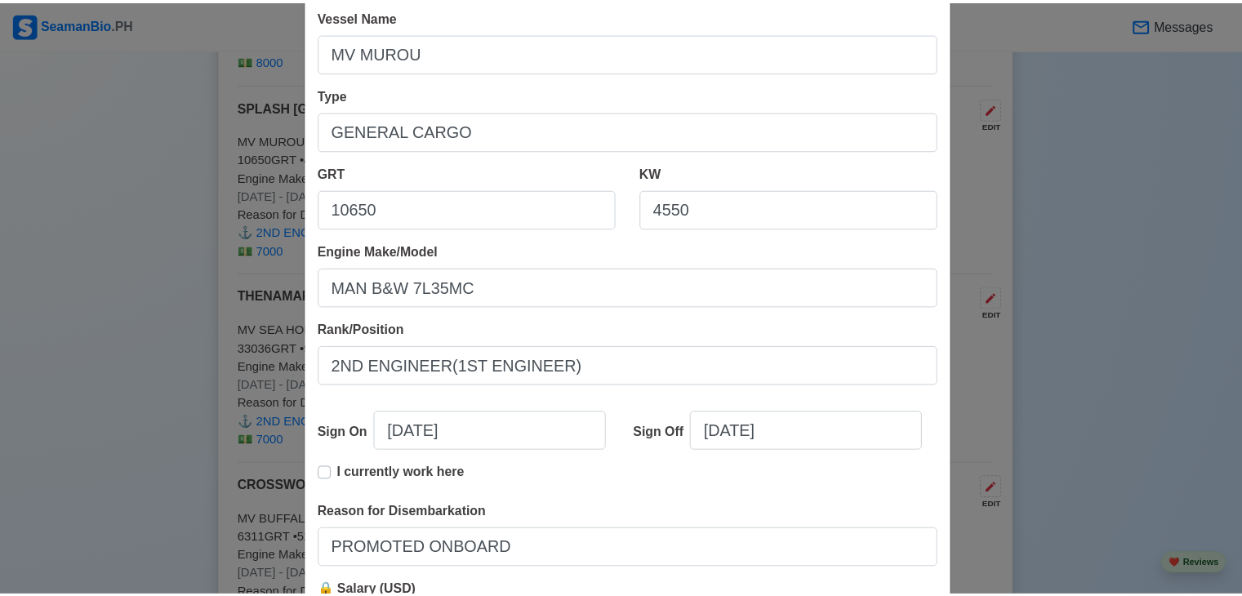
scroll to position [334, 0]
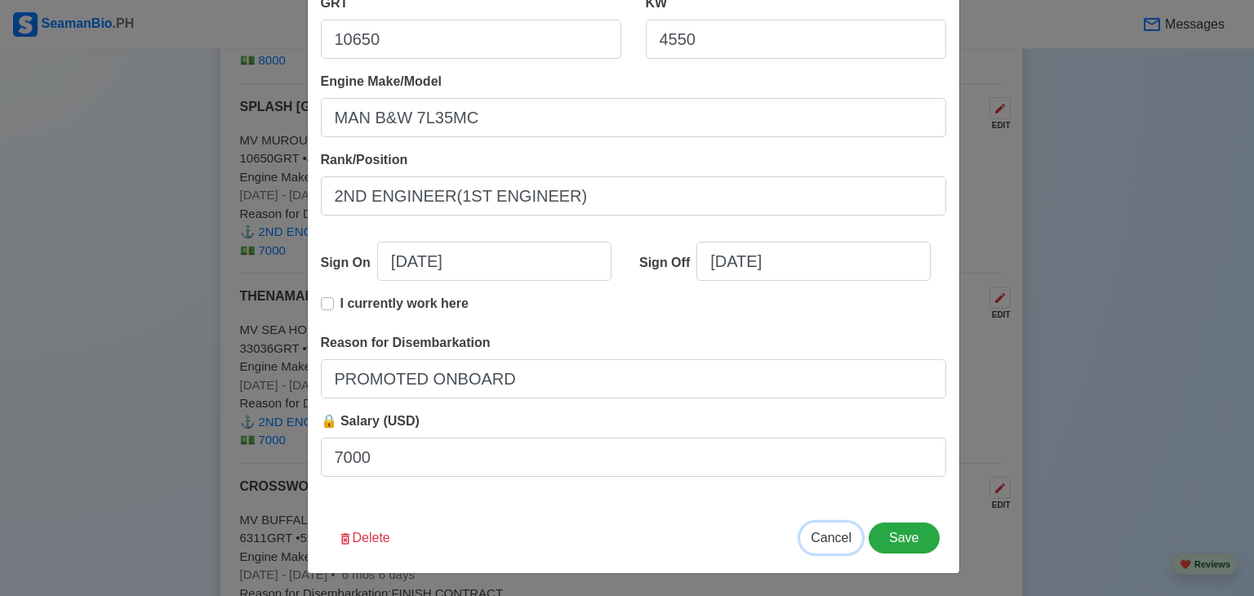
click at [833, 532] on span "Cancel" at bounding box center [831, 538] width 41 height 14
type input "[DATE]"
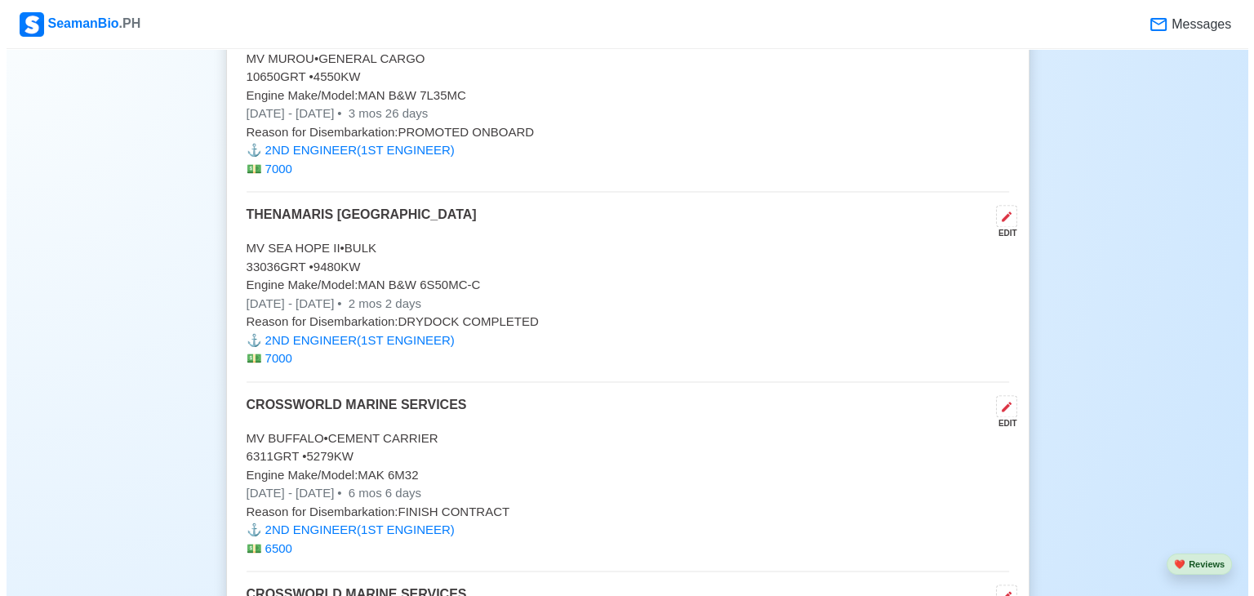
scroll to position [8570, 0]
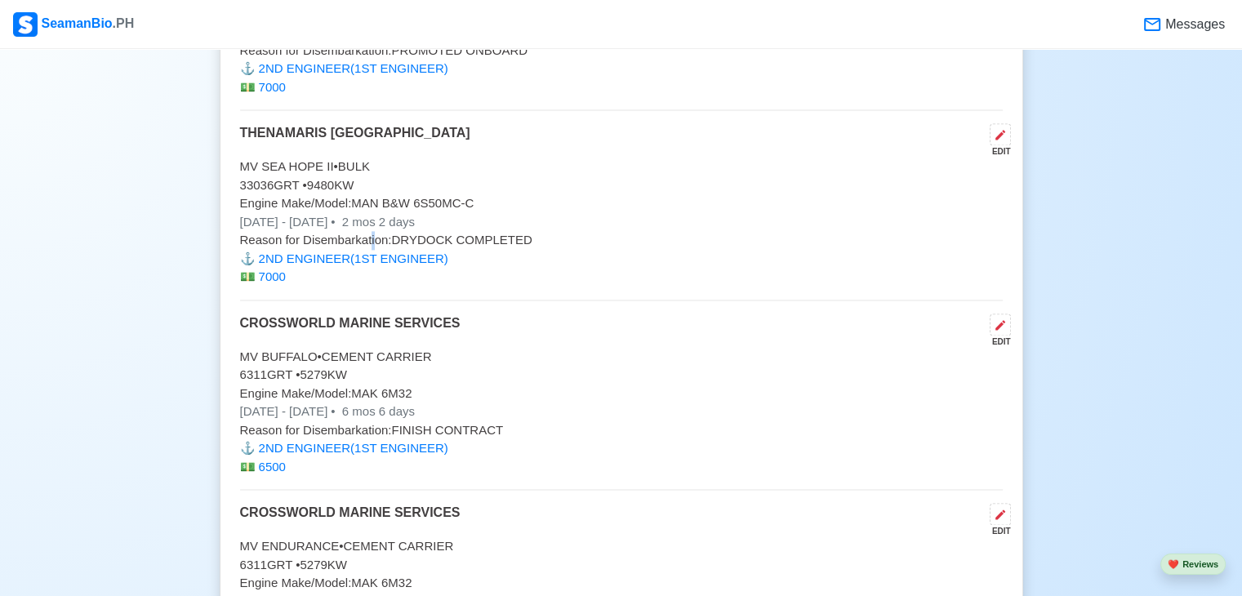
click at [369, 231] on p "Reason for Disembarkation: DRYDOCK COMPLETED" at bounding box center [621, 240] width 763 height 19
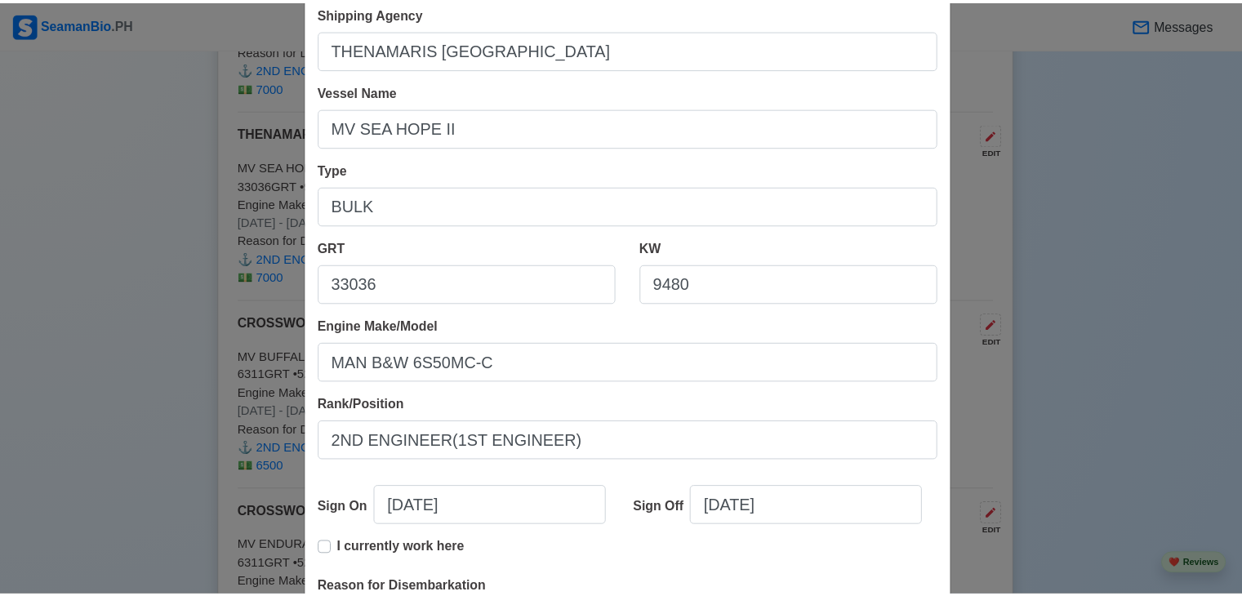
scroll to position [334, 0]
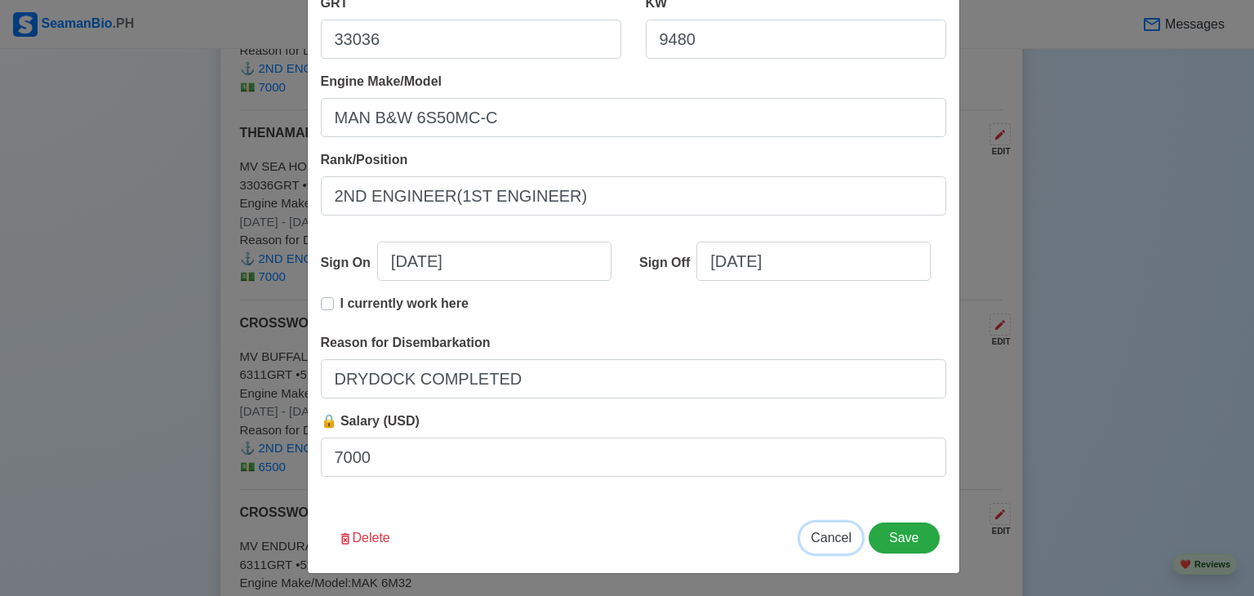
drag, startPoint x: 827, startPoint y: 537, endPoint x: 834, endPoint y: 531, distance: 8.7
click at [828, 537] on span "Cancel" at bounding box center [831, 538] width 41 height 14
type input "[DATE]"
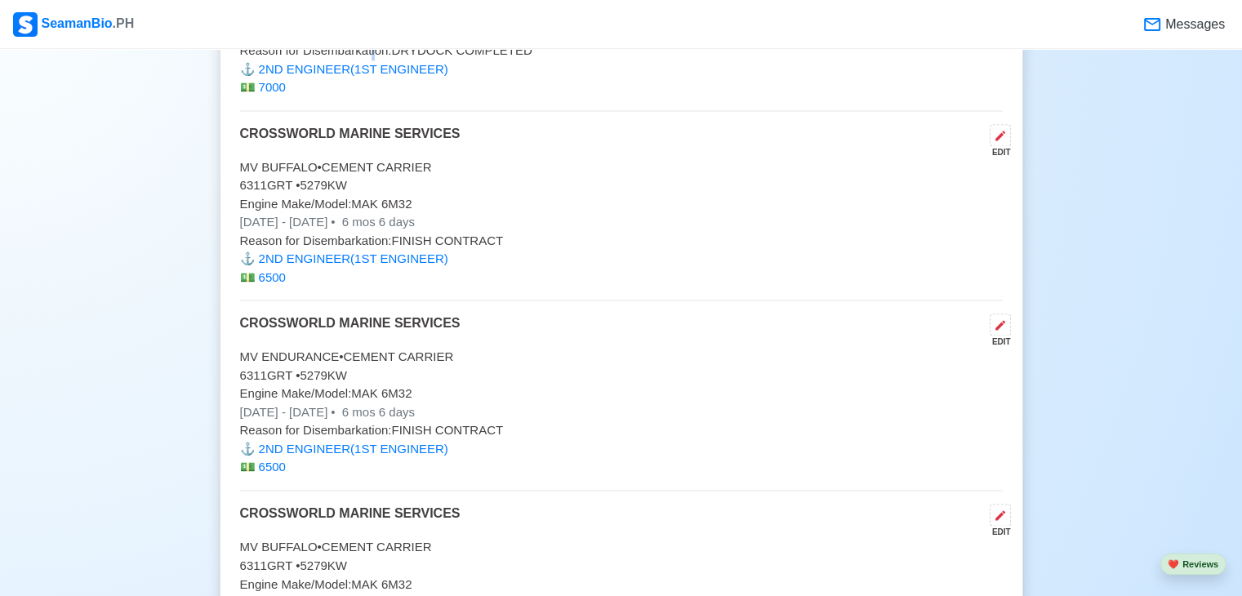
scroll to position [8766, 0]
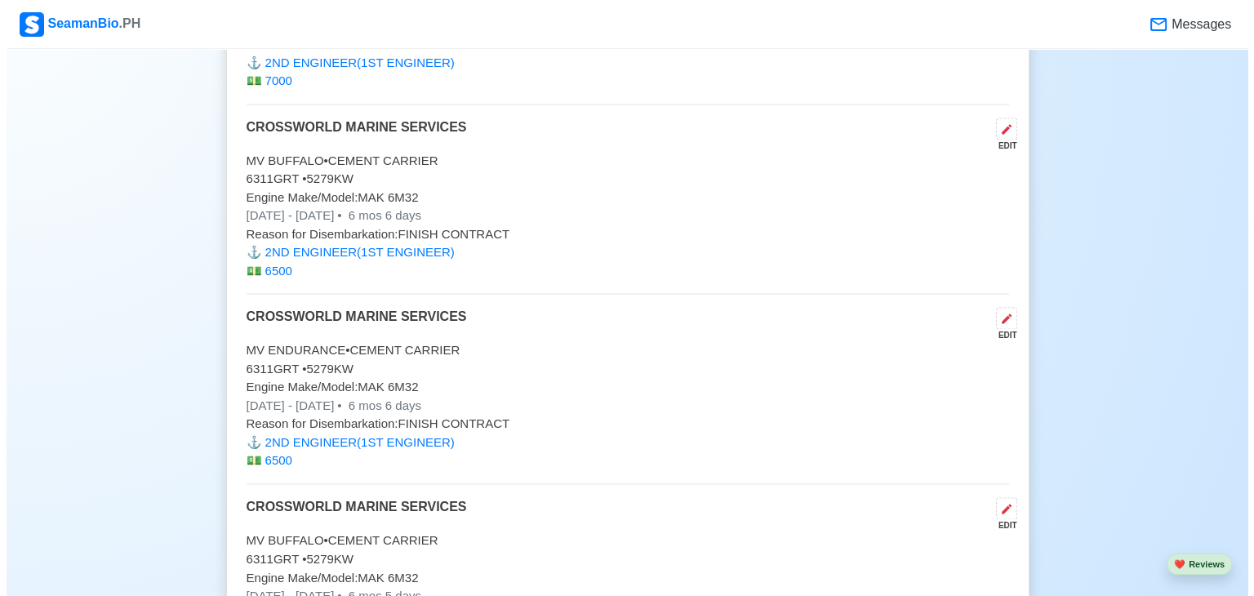
scroll to position [8798, 0]
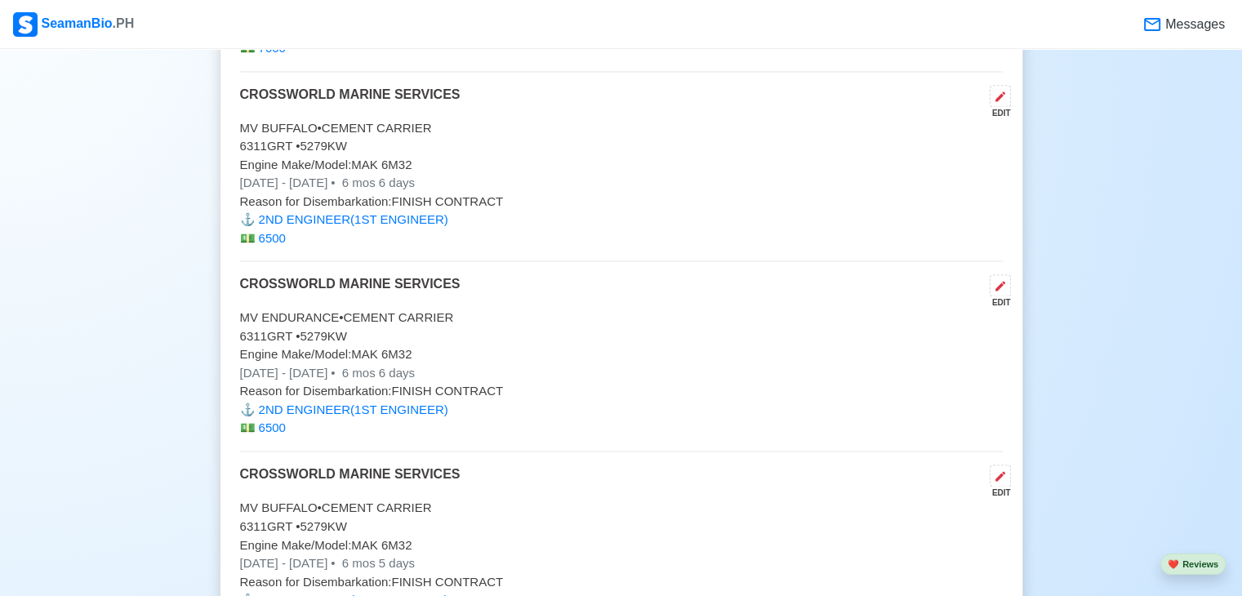
click at [403, 176] on span "6 mos 6 days" at bounding box center [377, 183] width 76 height 14
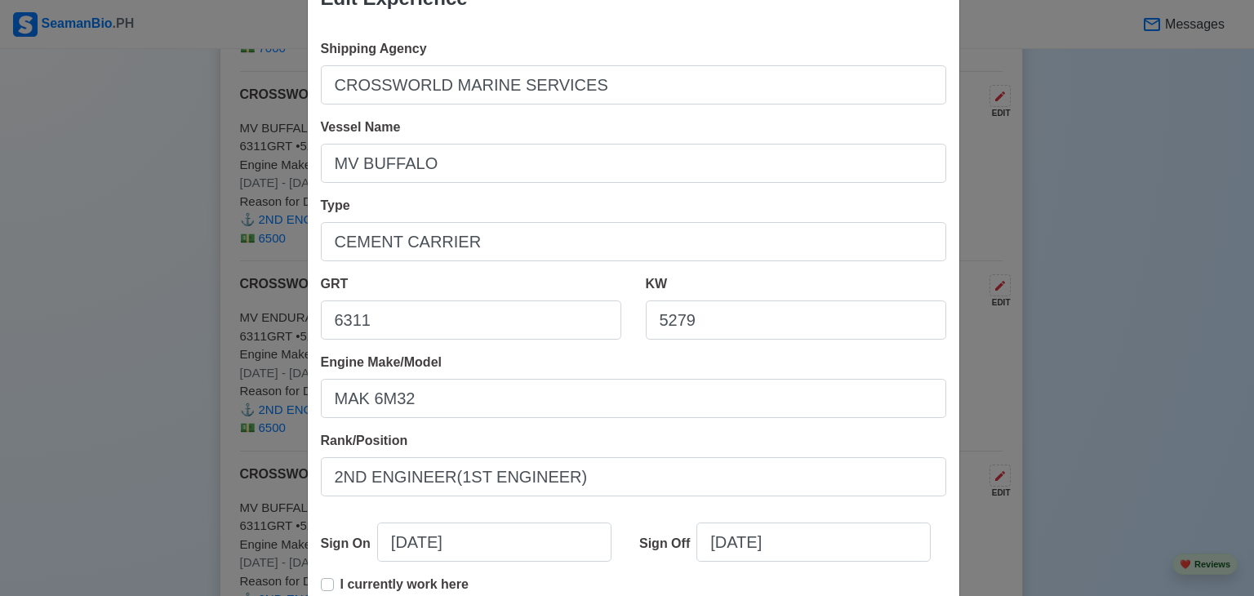
scroll to position [82, 0]
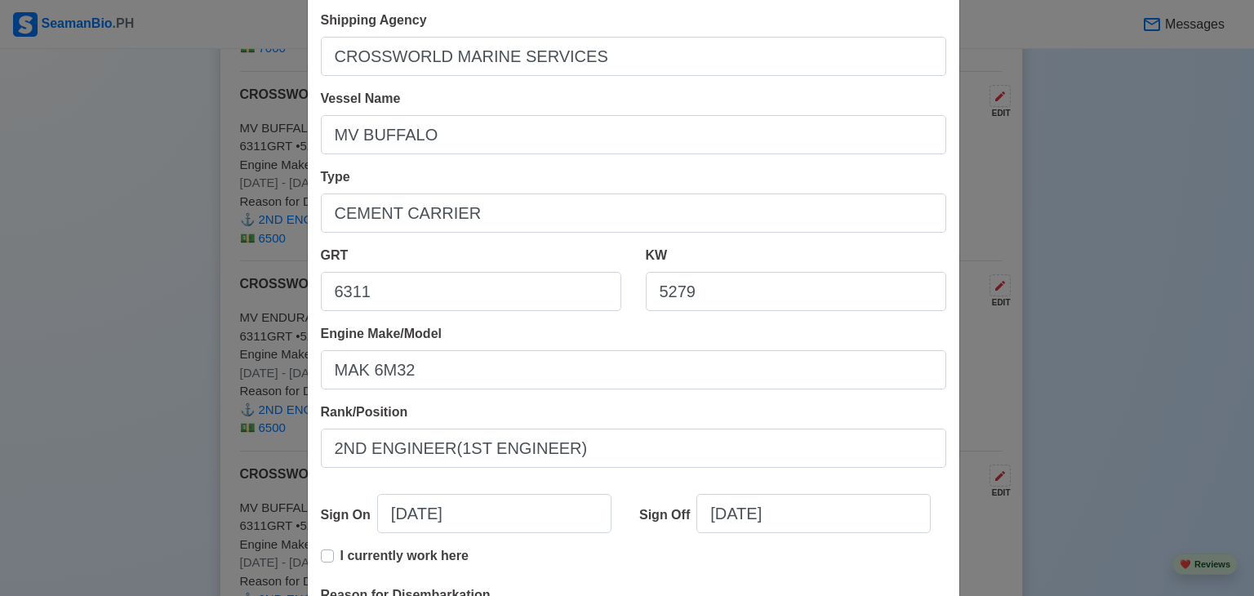
click at [22, 211] on div "Edit Experience Shipping Agency CROSSWORLD MARINE SERVICES Vessel Name MV BUFFA…" at bounding box center [627, 298] width 1254 height 596
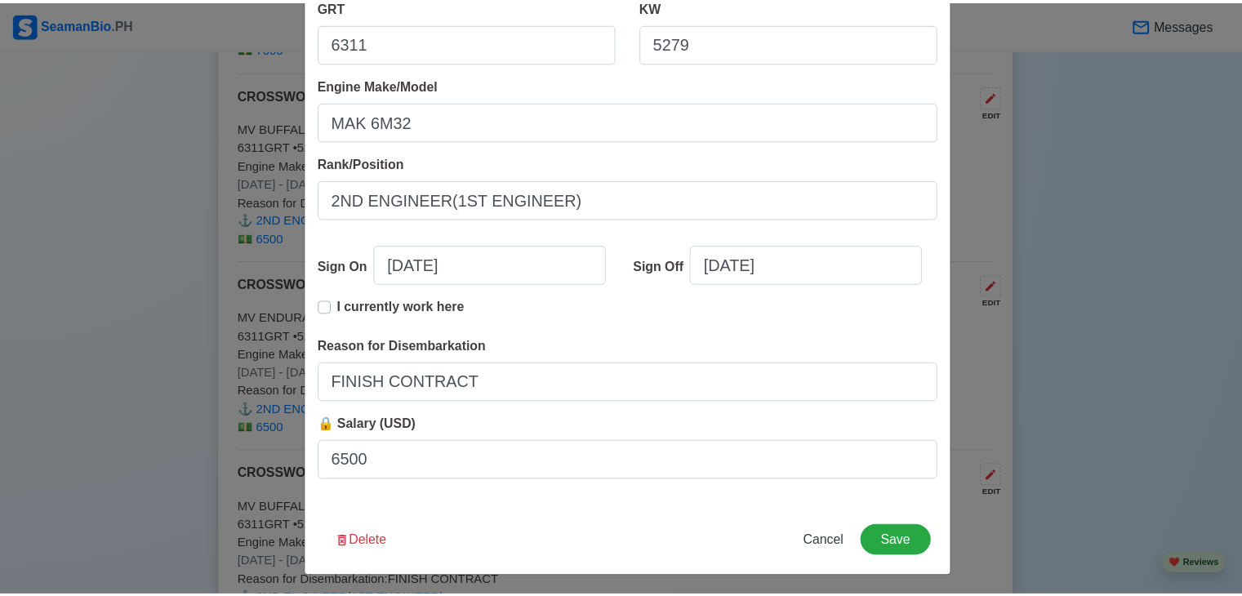
scroll to position [334, 0]
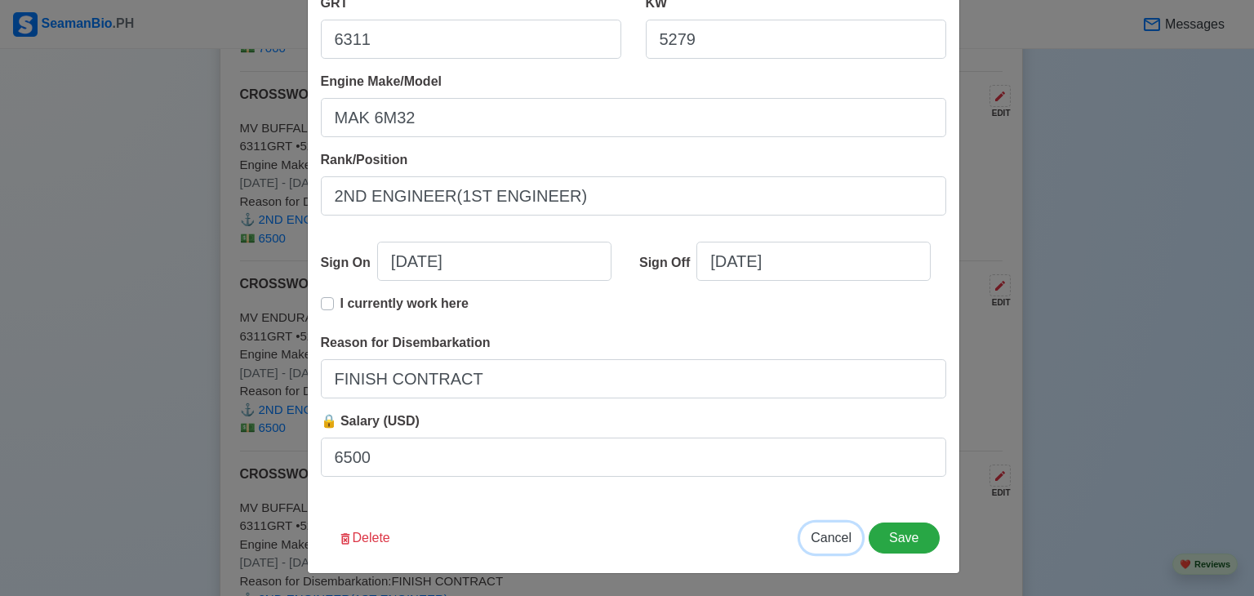
click at [838, 537] on span "Cancel" at bounding box center [831, 538] width 41 height 14
type input "[DATE]"
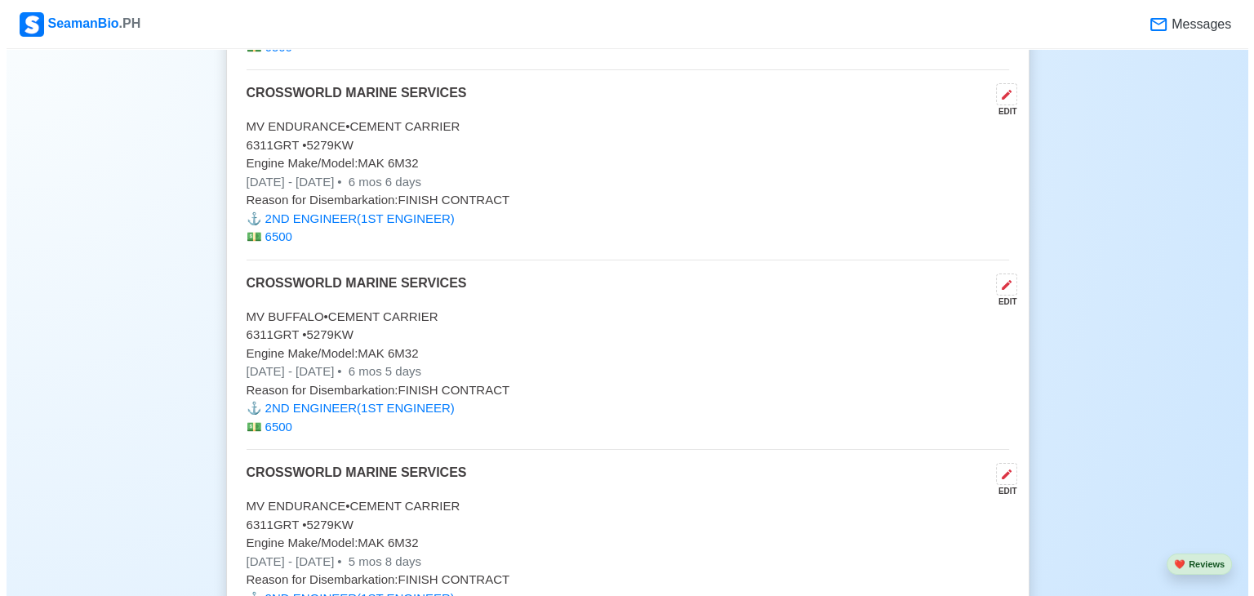
scroll to position [8995, 0]
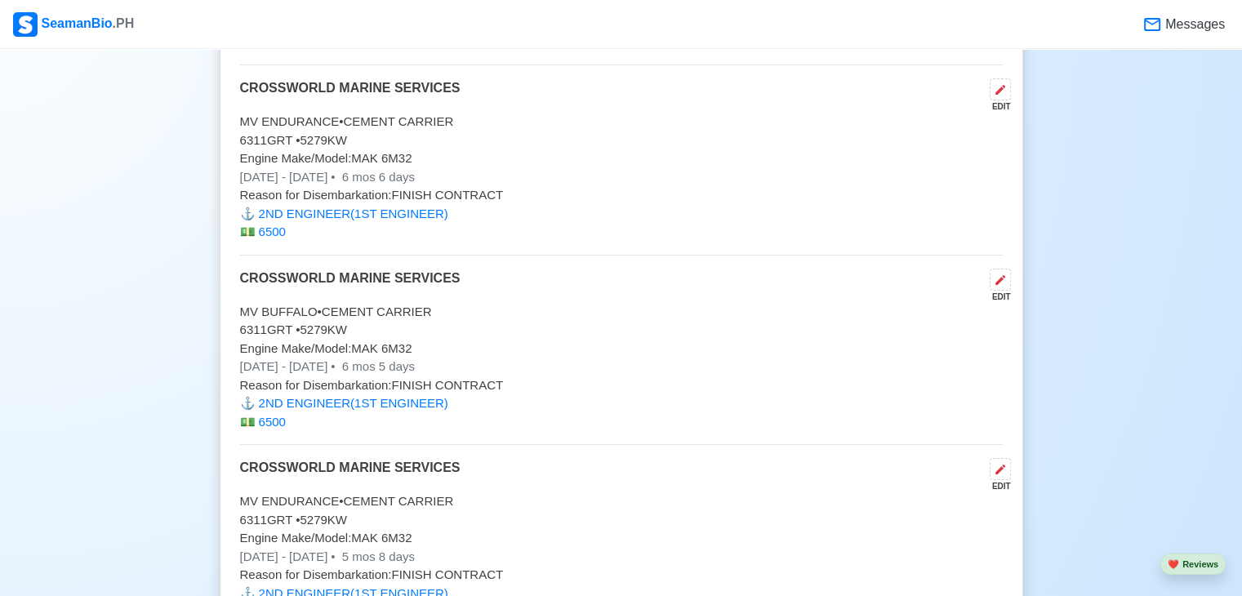
click at [357, 168] on p "[DATE] - [DATE] • 6 mos 6 days" at bounding box center [621, 177] width 763 height 19
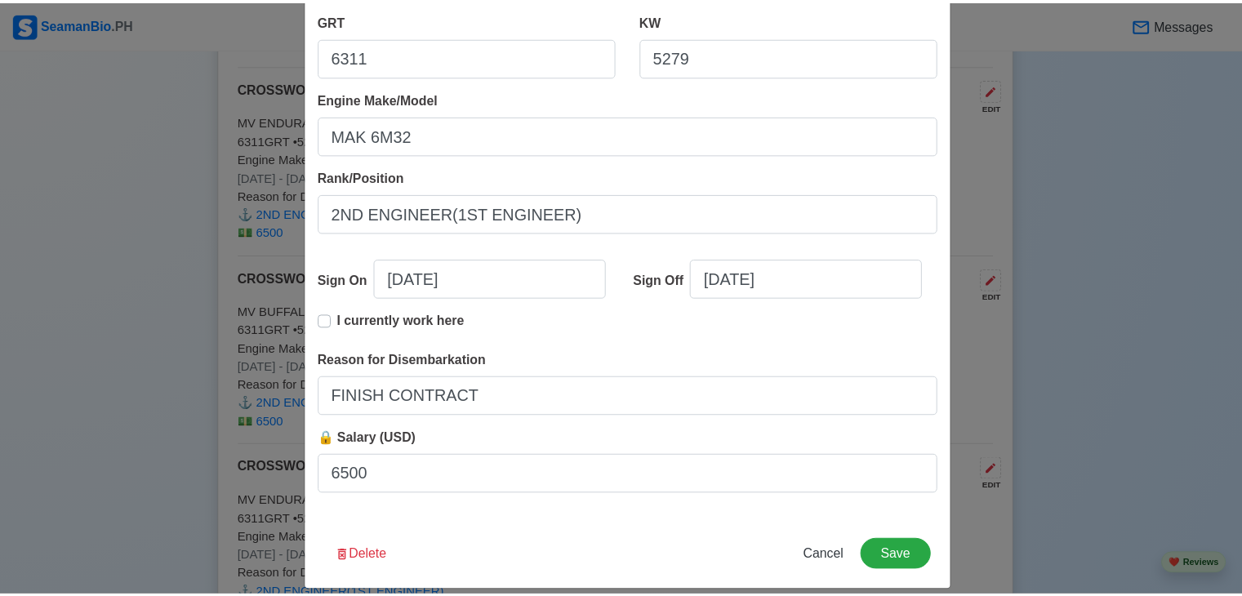
scroll to position [334, 0]
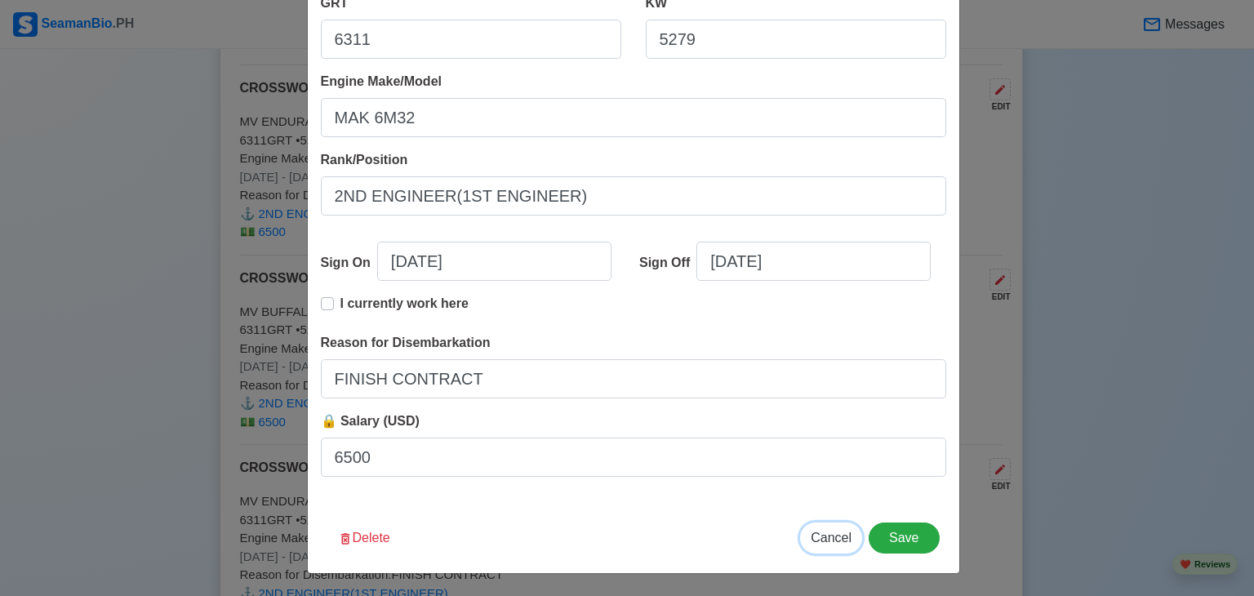
click at [814, 537] on span "Cancel" at bounding box center [831, 538] width 41 height 14
type input "[DATE]"
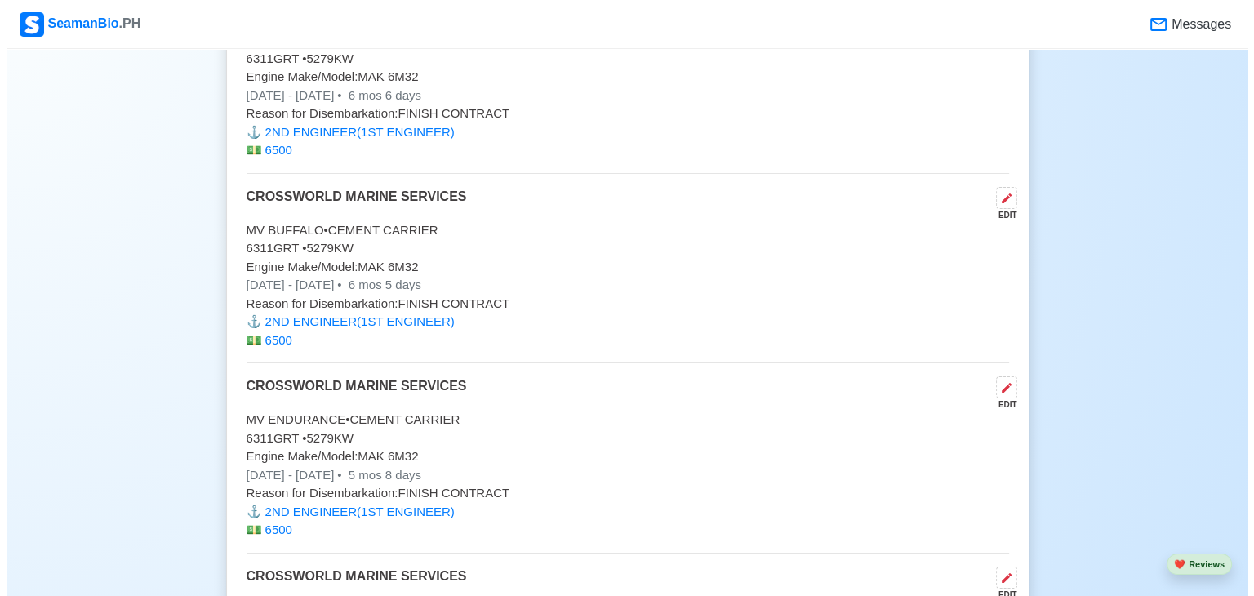
scroll to position [9158, 0]
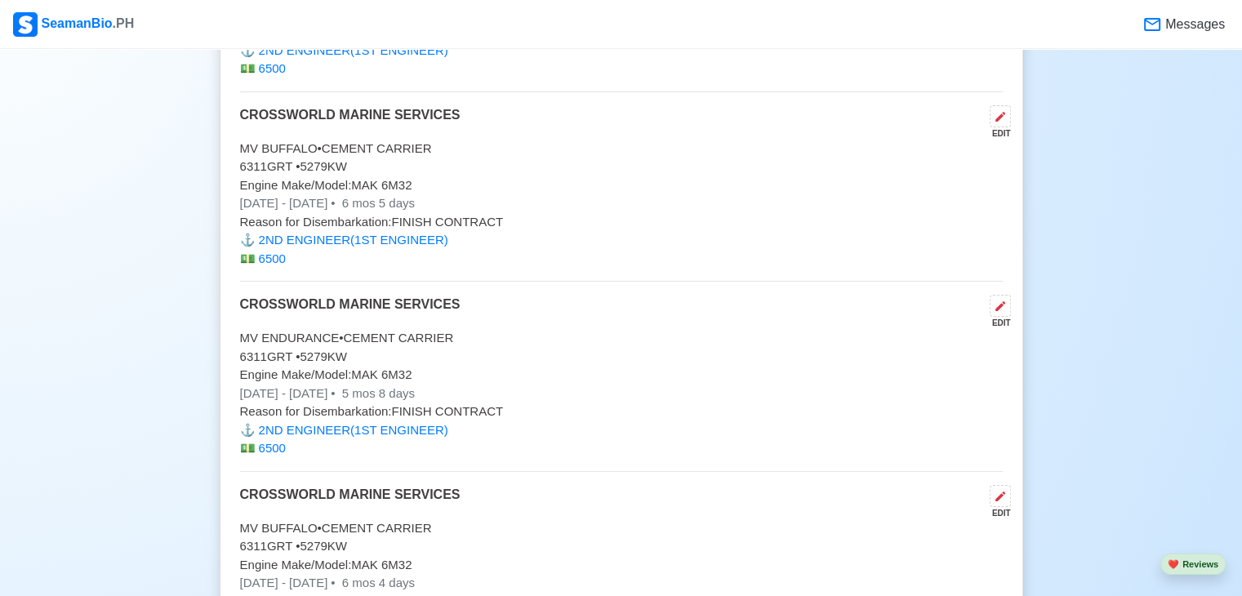
click at [430, 213] on p "Reason for Disembarkation: FINISH CONTRACT" at bounding box center [621, 222] width 763 height 19
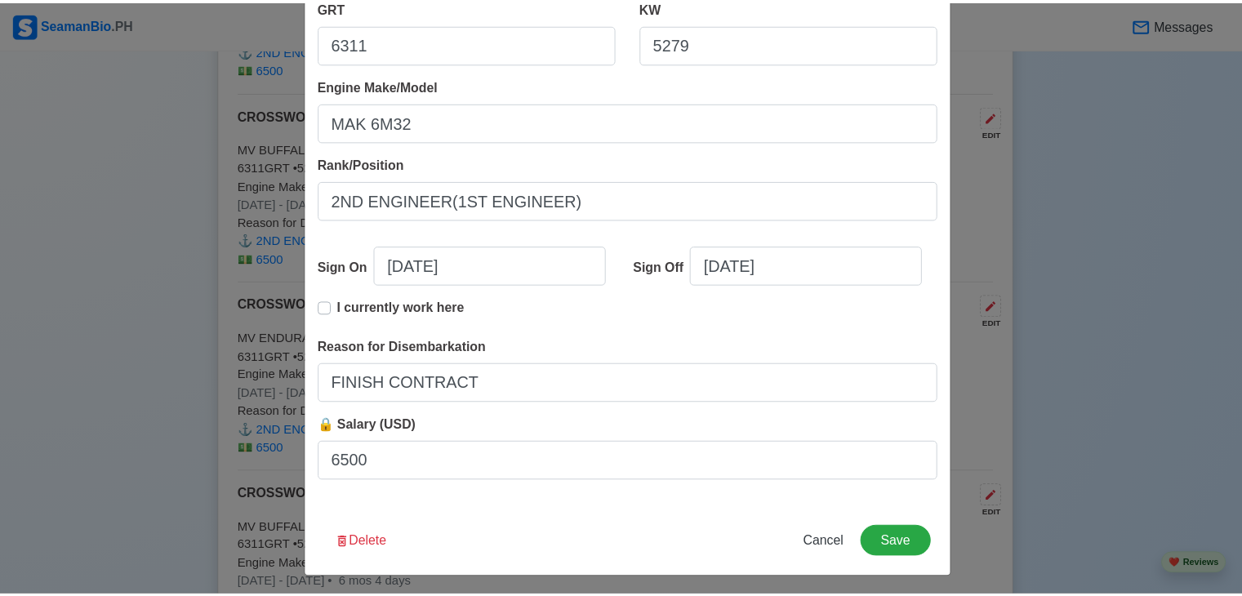
scroll to position [334, 0]
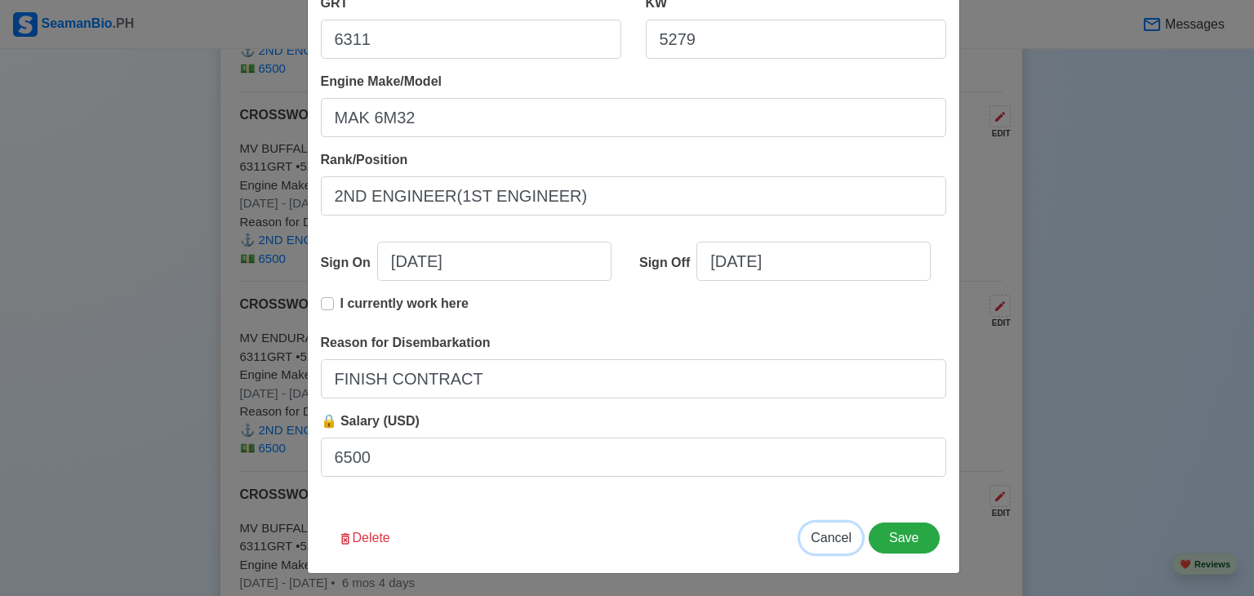
click at [831, 540] on span "Cancel" at bounding box center [831, 538] width 41 height 14
type input "[DATE]"
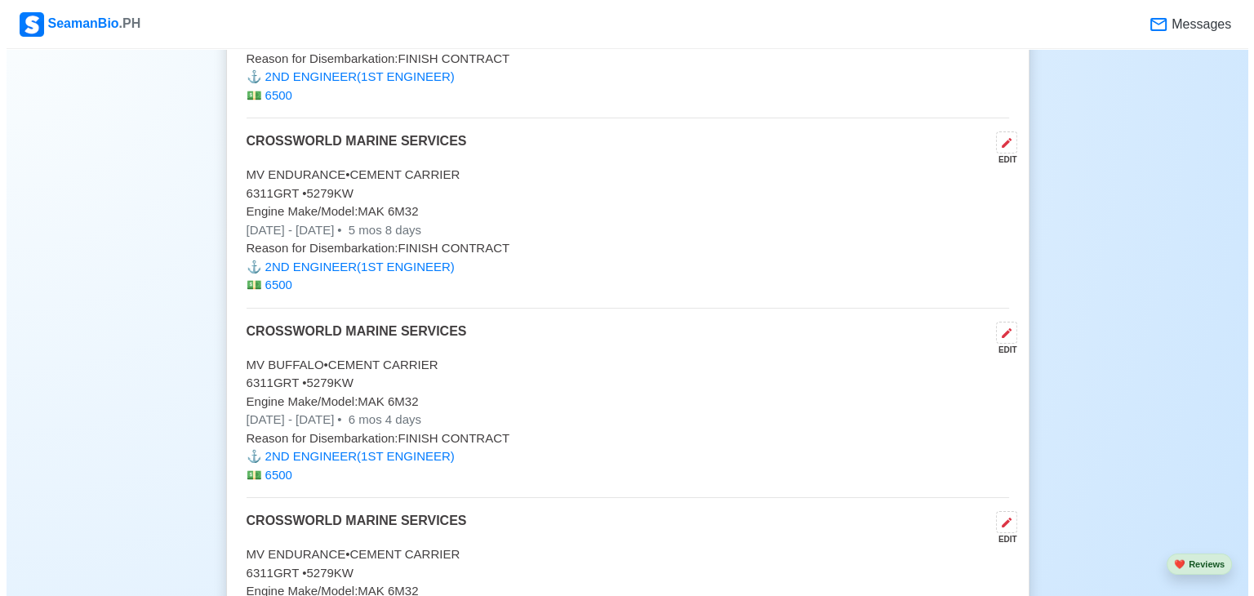
scroll to position [9354, 0]
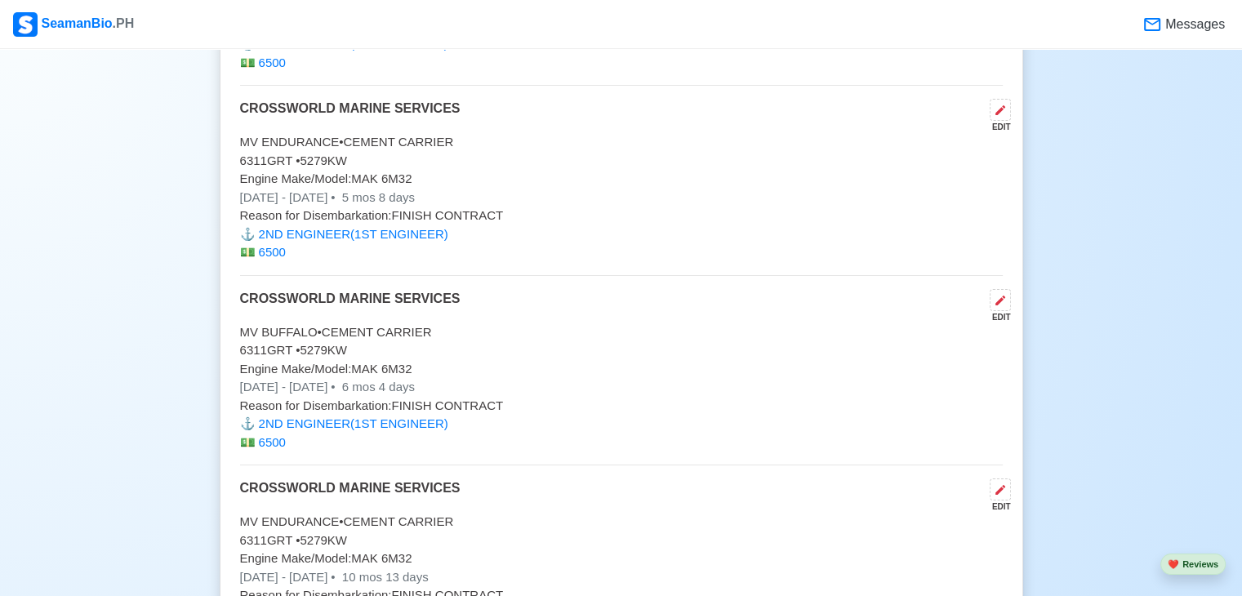
click at [343, 207] on p "Reason for Disembarkation: FINISH CONTRACT" at bounding box center [621, 216] width 763 height 19
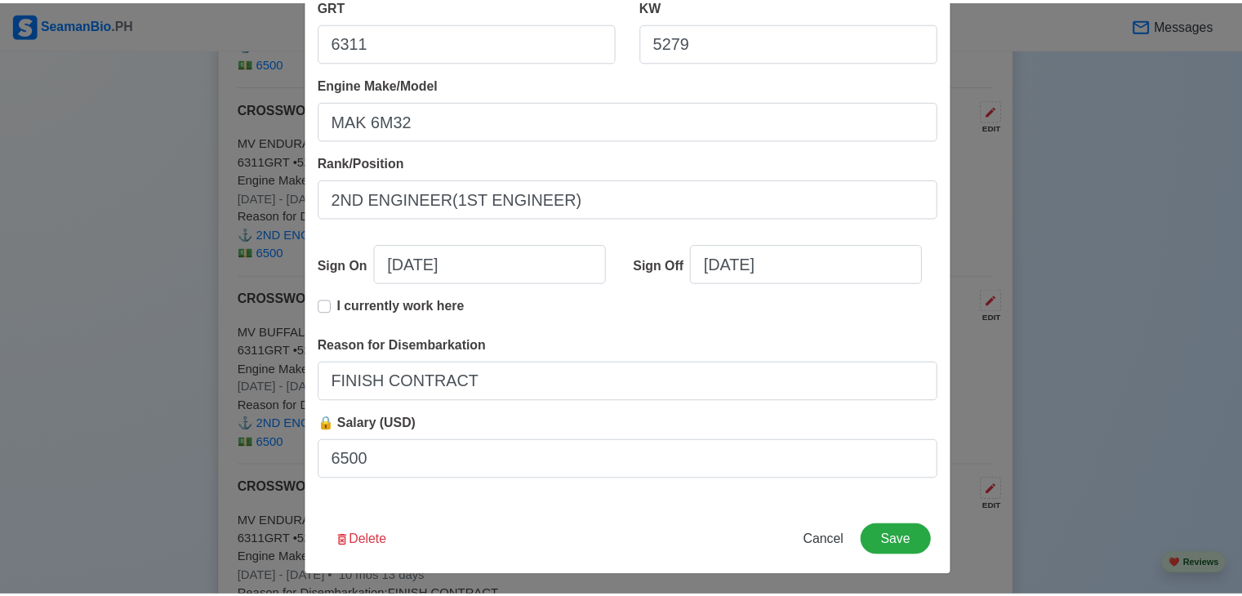
scroll to position [334, 0]
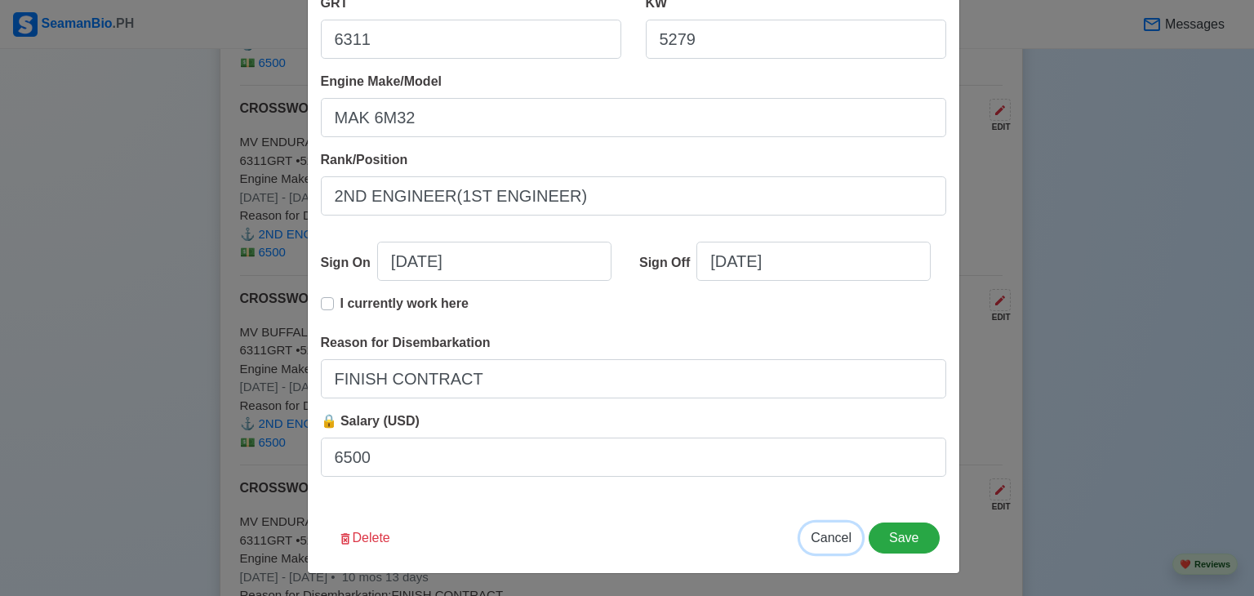
click at [820, 541] on span "Cancel" at bounding box center [831, 538] width 41 height 14
type input "[DATE]"
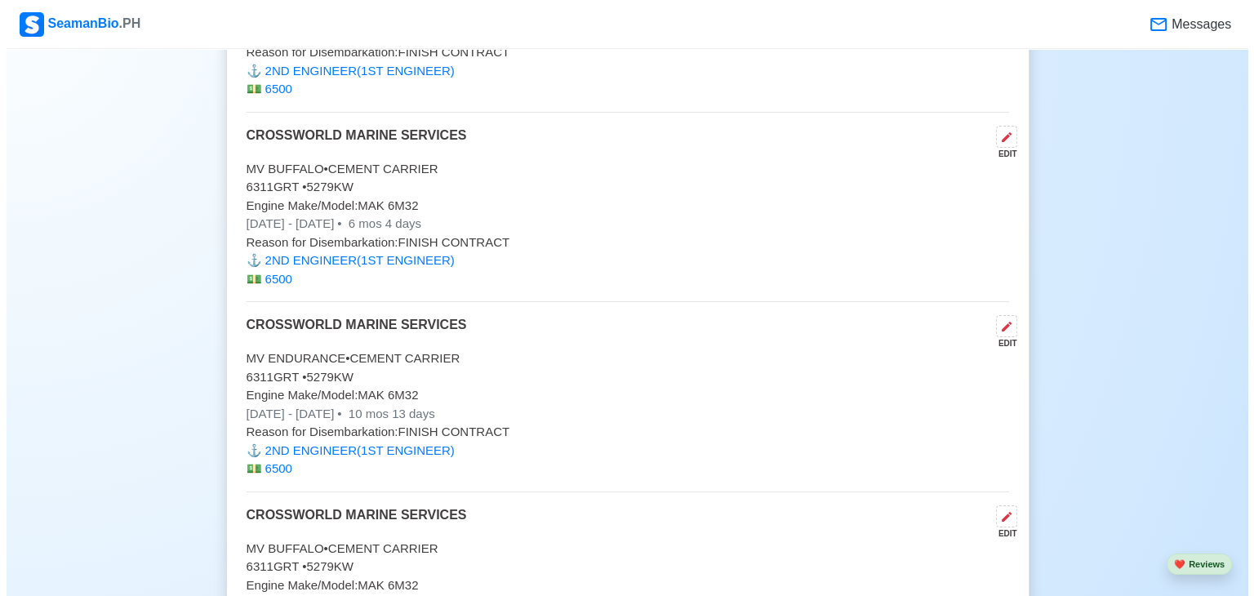
scroll to position [9550, 0]
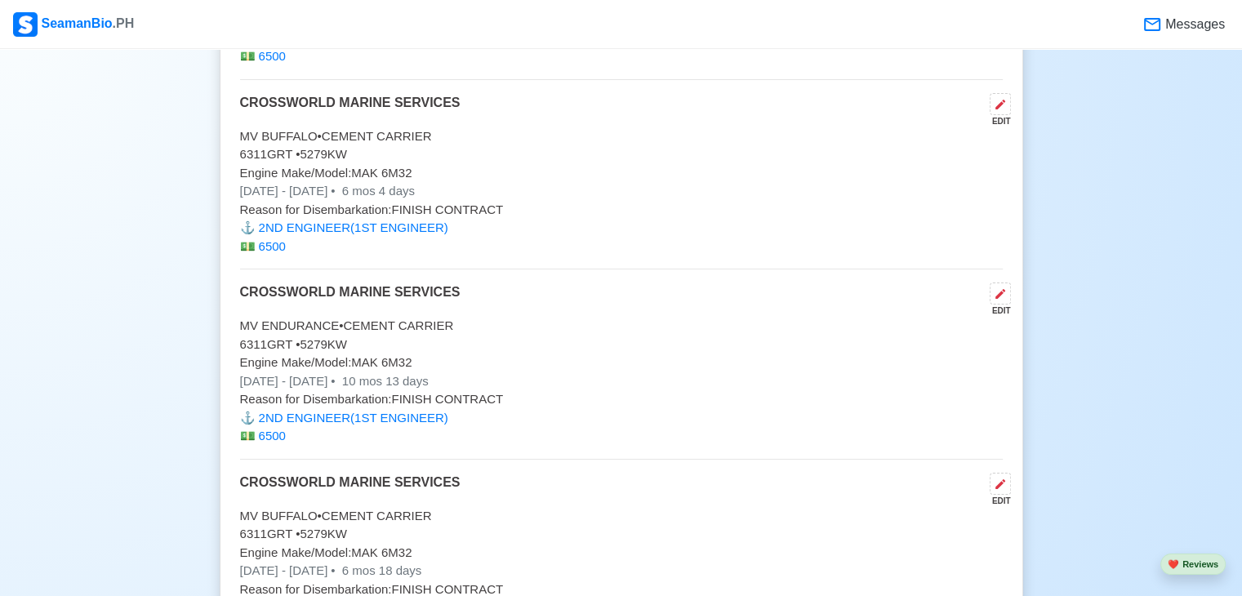
click at [485, 164] on p "Engine Make/Model: MAK 6M32" at bounding box center [621, 173] width 763 height 19
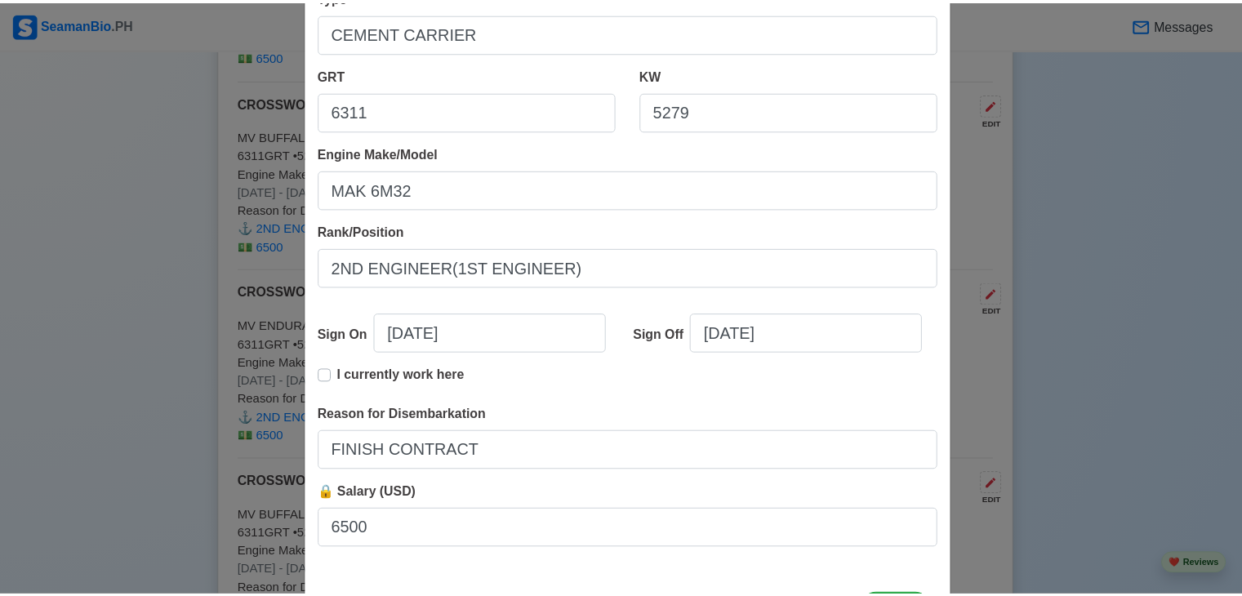
scroll to position [334, 0]
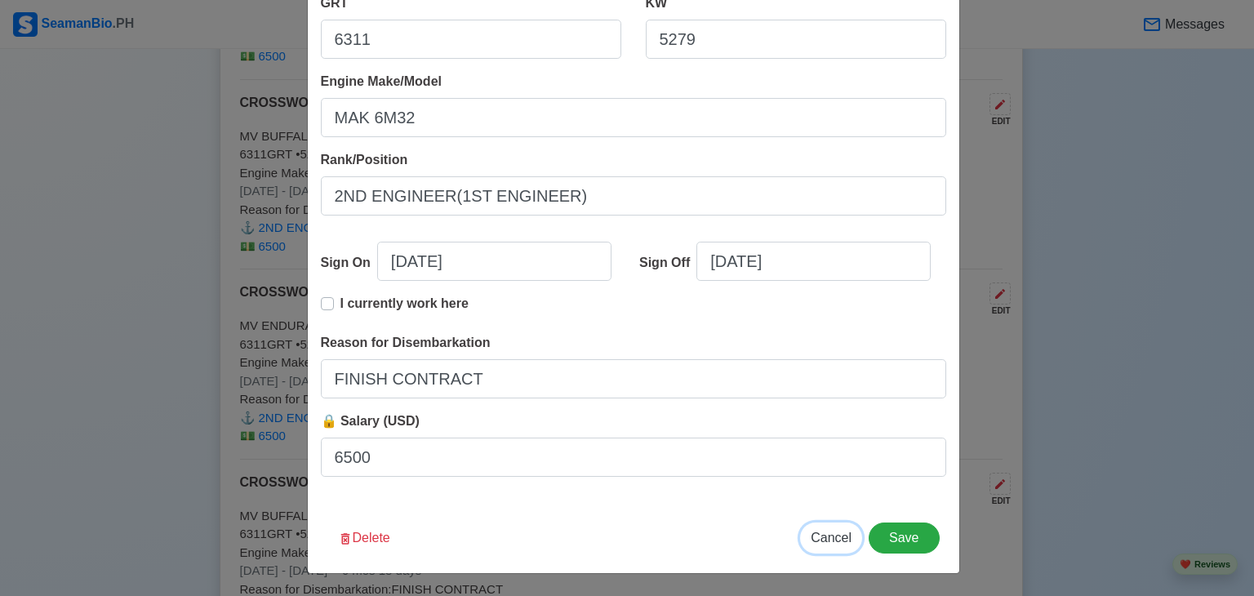
click at [843, 543] on span "Cancel" at bounding box center [831, 538] width 41 height 14
type input "[DATE]"
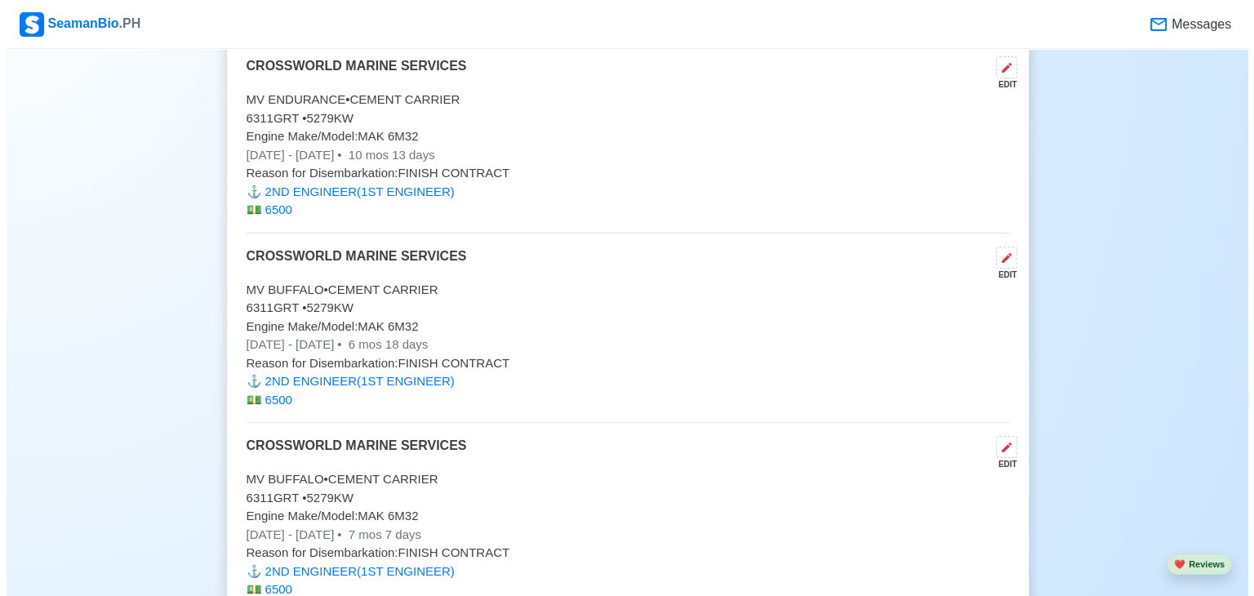
scroll to position [9762, 0]
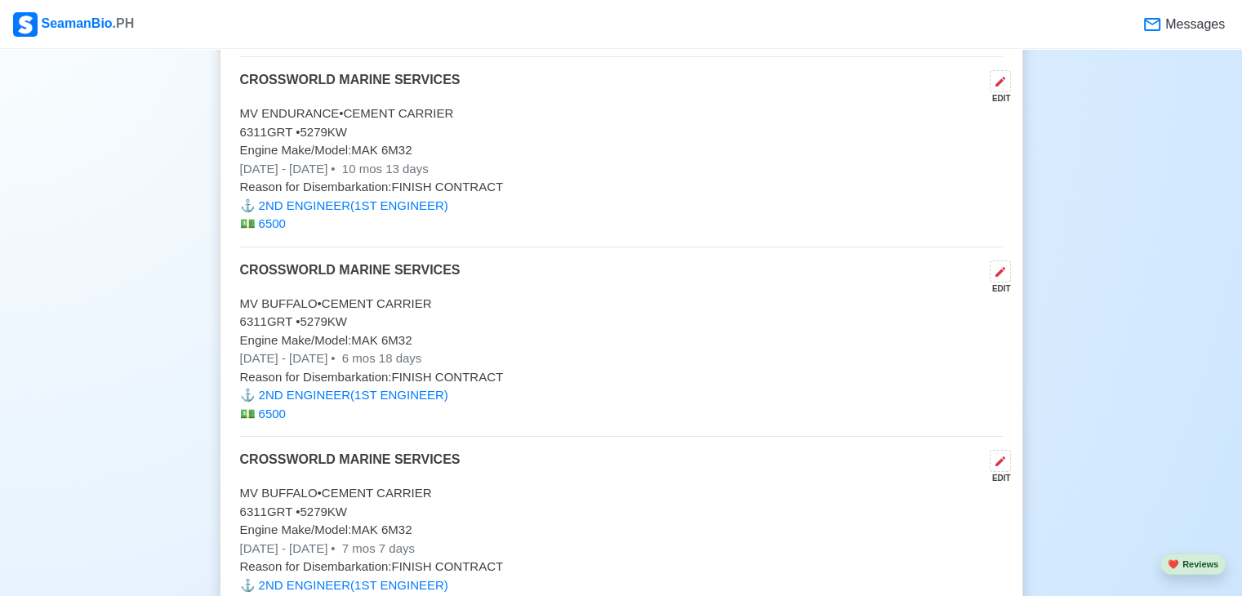
click at [337, 160] on p "[DATE] - [DATE] • 10 mos 13 days" at bounding box center [621, 169] width 763 height 19
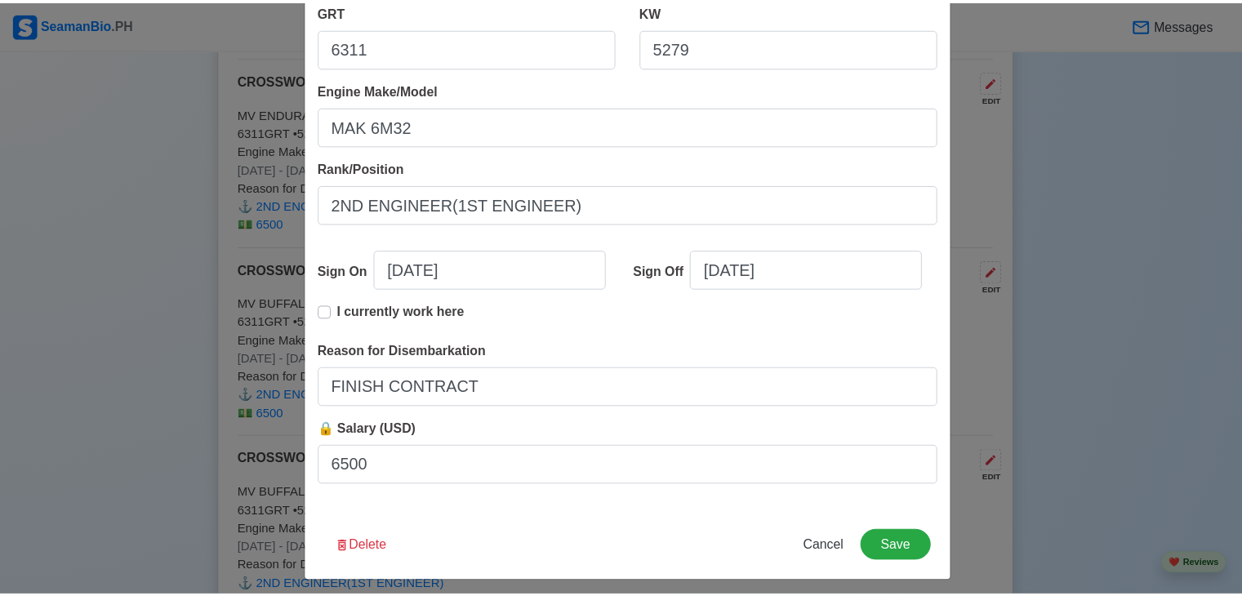
scroll to position [327, 0]
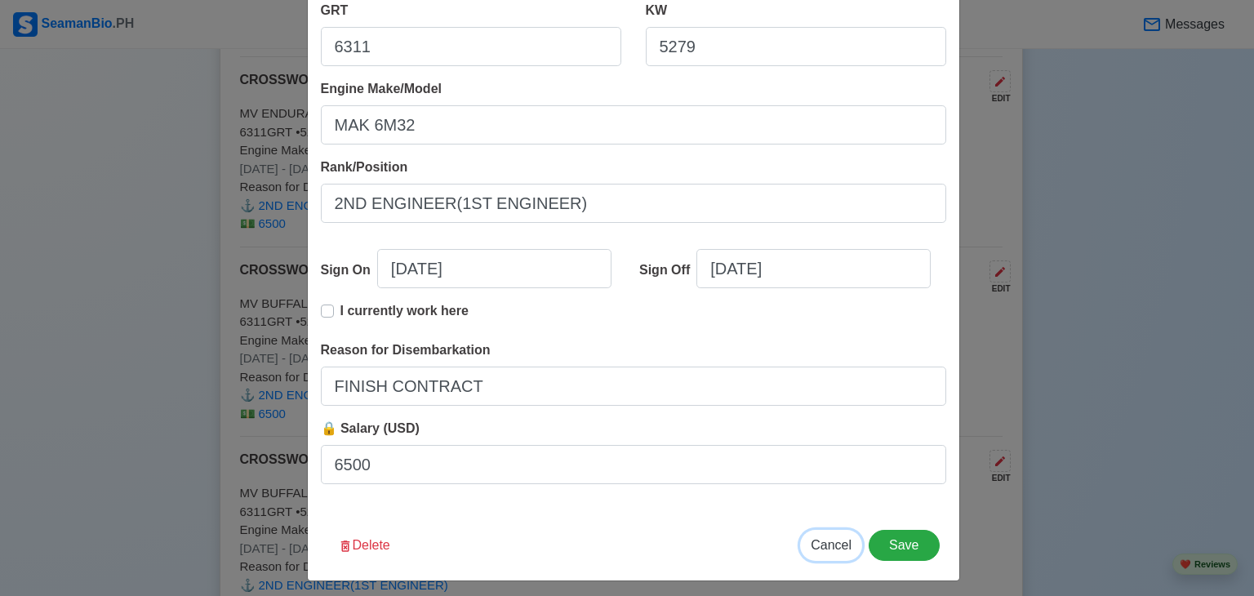
click at [821, 550] on span "Cancel" at bounding box center [831, 545] width 41 height 14
type input "[DATE]"
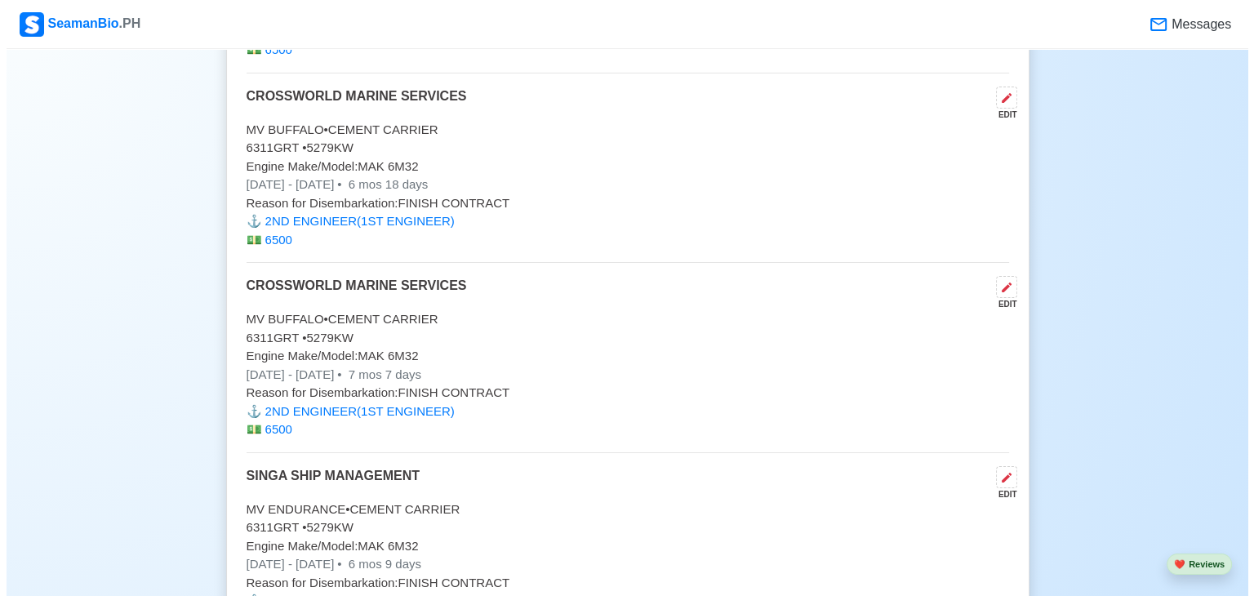
scroll to position [9926, 0]
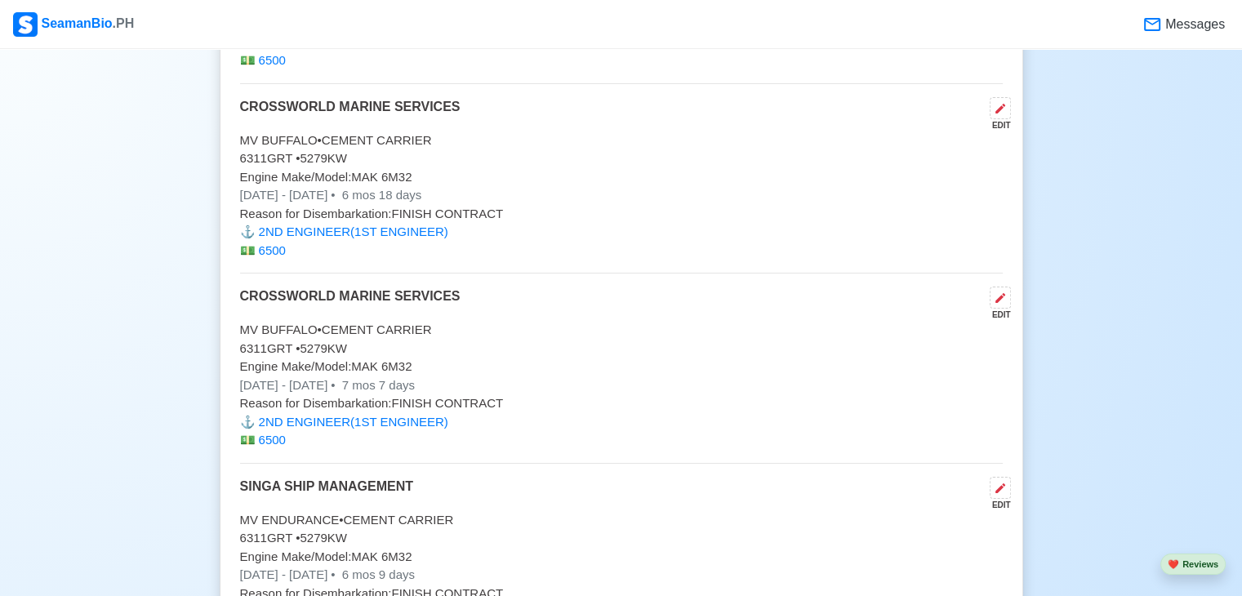
click at [325, 186] on p "[DATE] - [DATE] • 6 mos 18 days" at bounding box center [621, 195] width 763 height 19
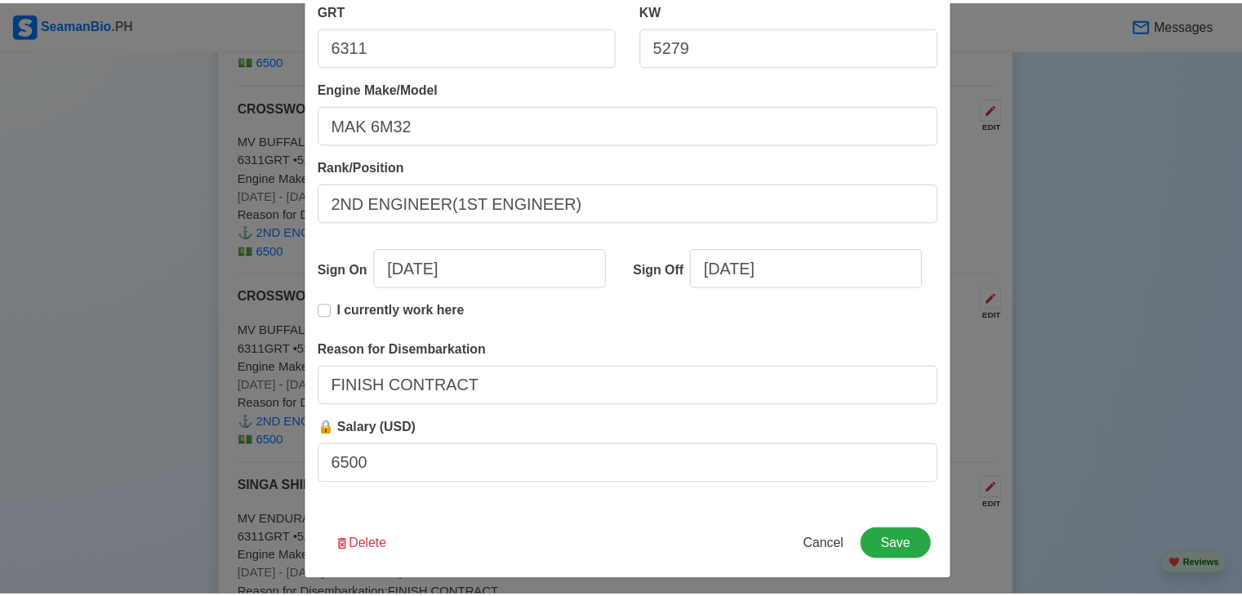
scroll to position [334, 0]
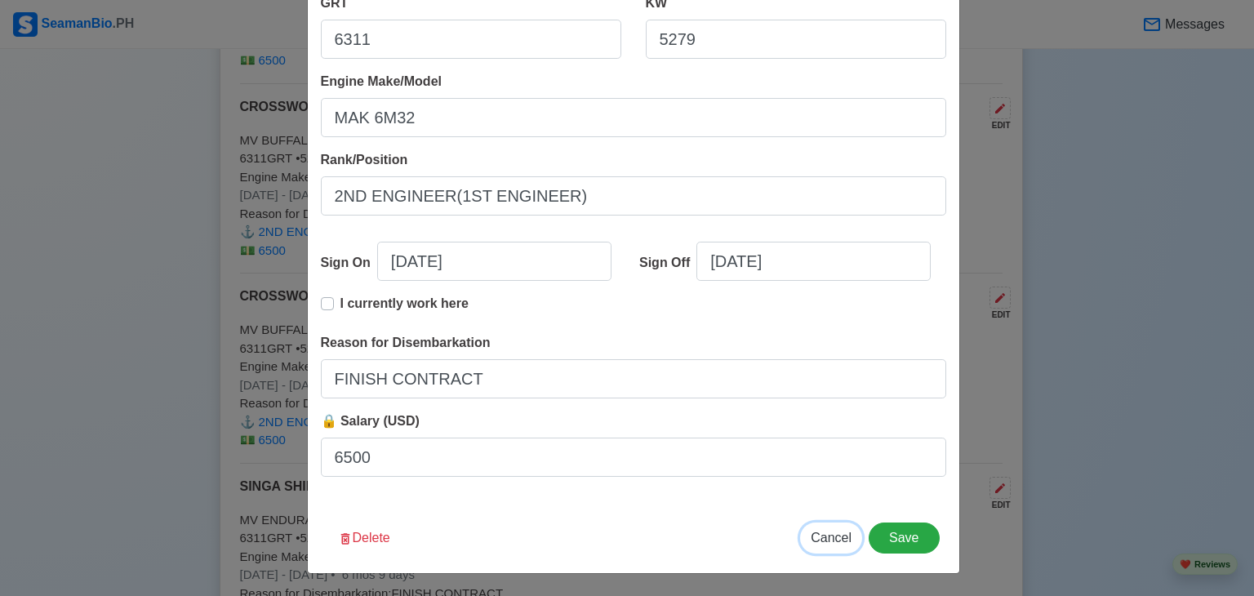
click at [830, 537] on span "Cancel" at bounding box center [831, 538] width 41 height 14
type input "[DATE]"
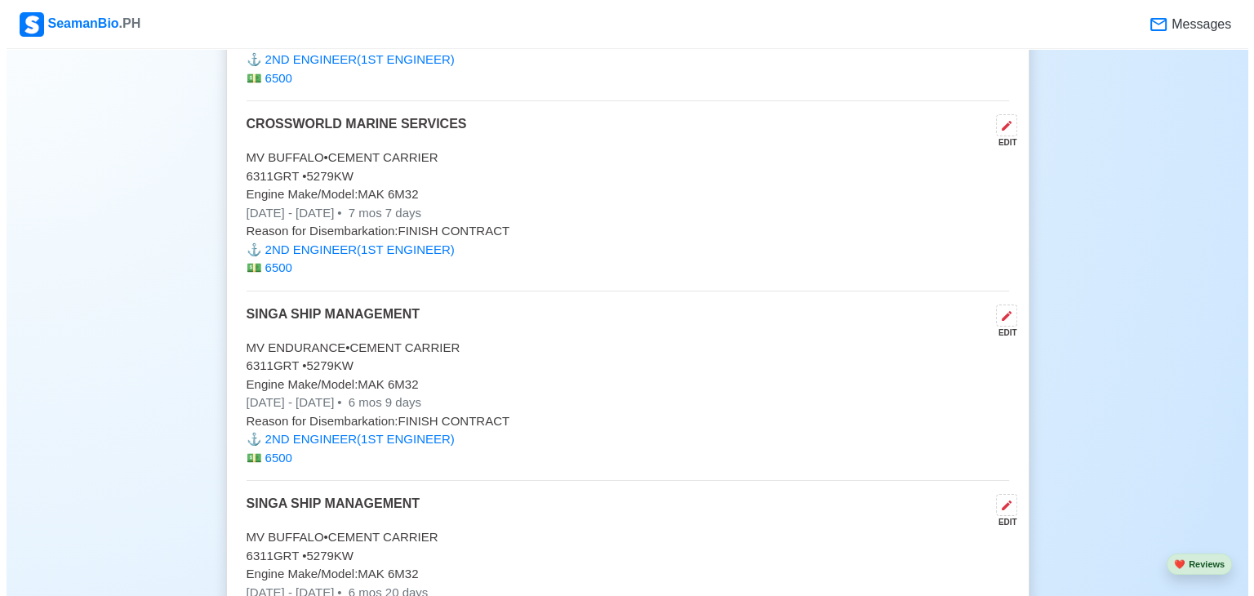
scroll to position [10122, 0]
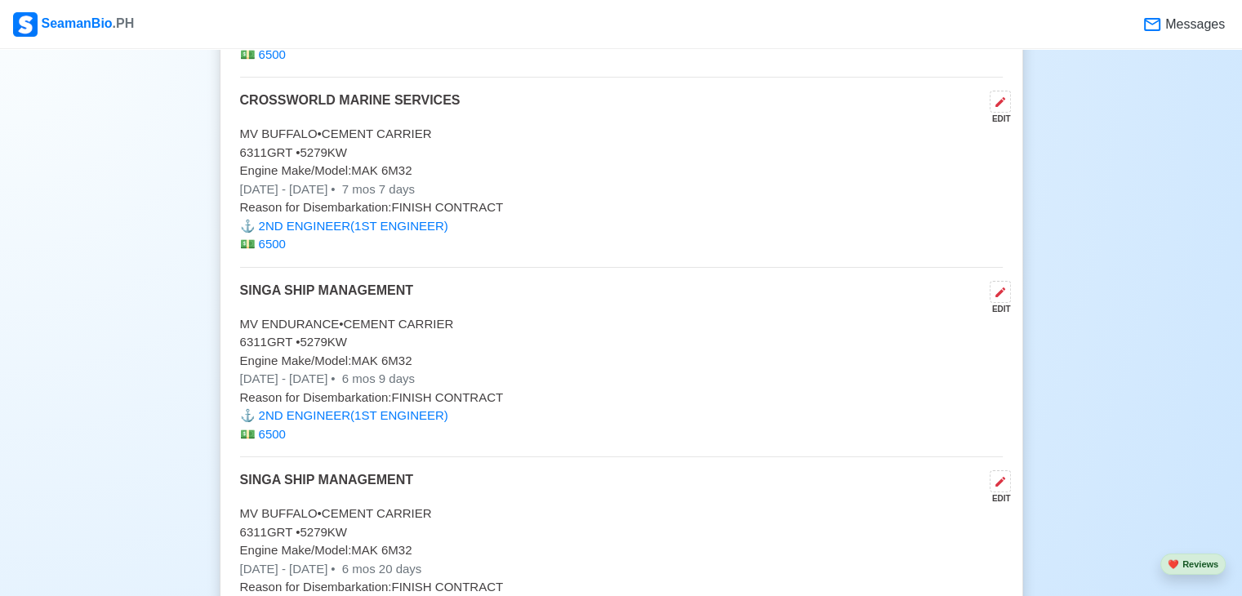
click at [345, 180] on p "[DATE] - [DATE] • 7 mos 7 days" at bounding box center [621, 189] width 763 height 19
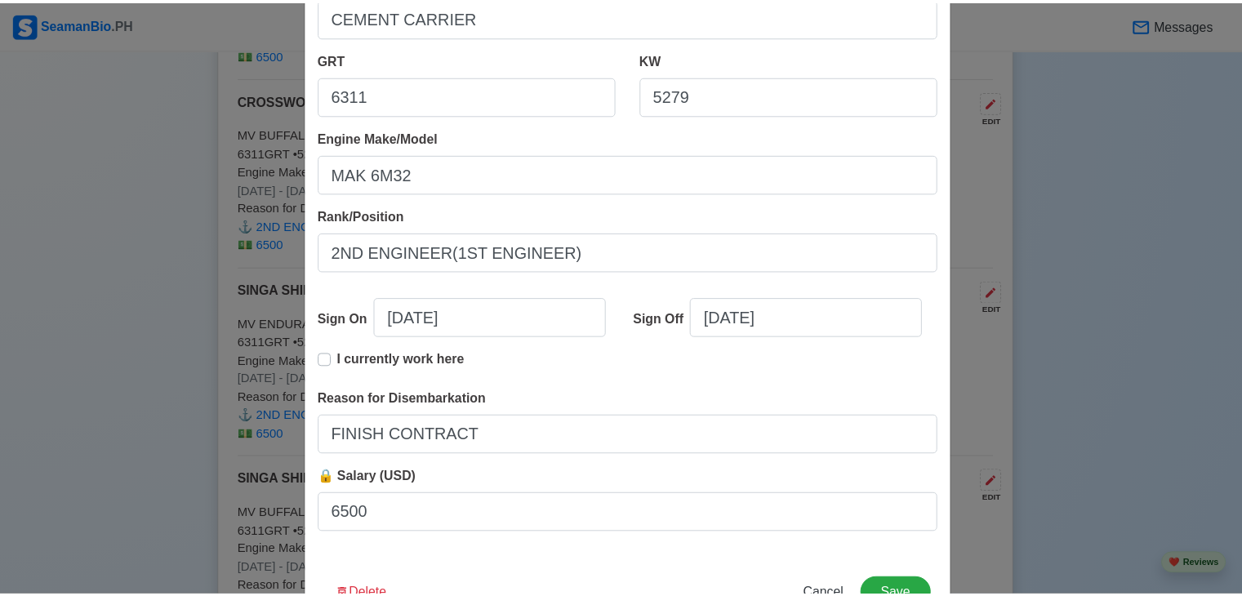
scroll to position [334, 0]
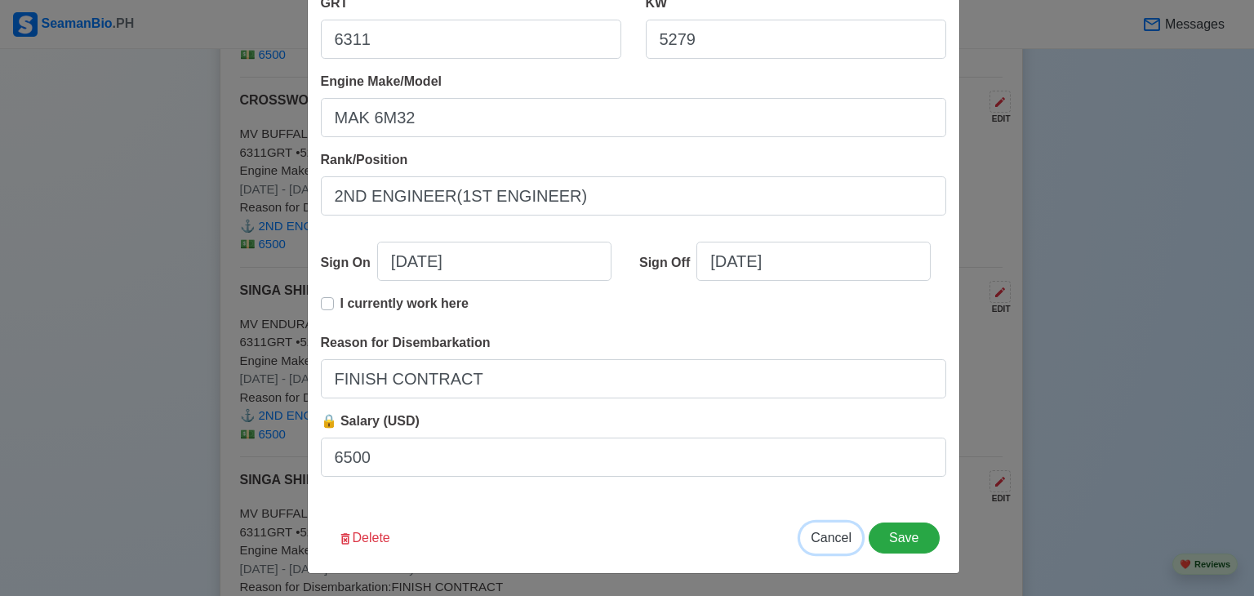
click at [836, 537] on span "Cancel" at bounding box center [831, 538] width 41 height 14
type input "[DATE]"
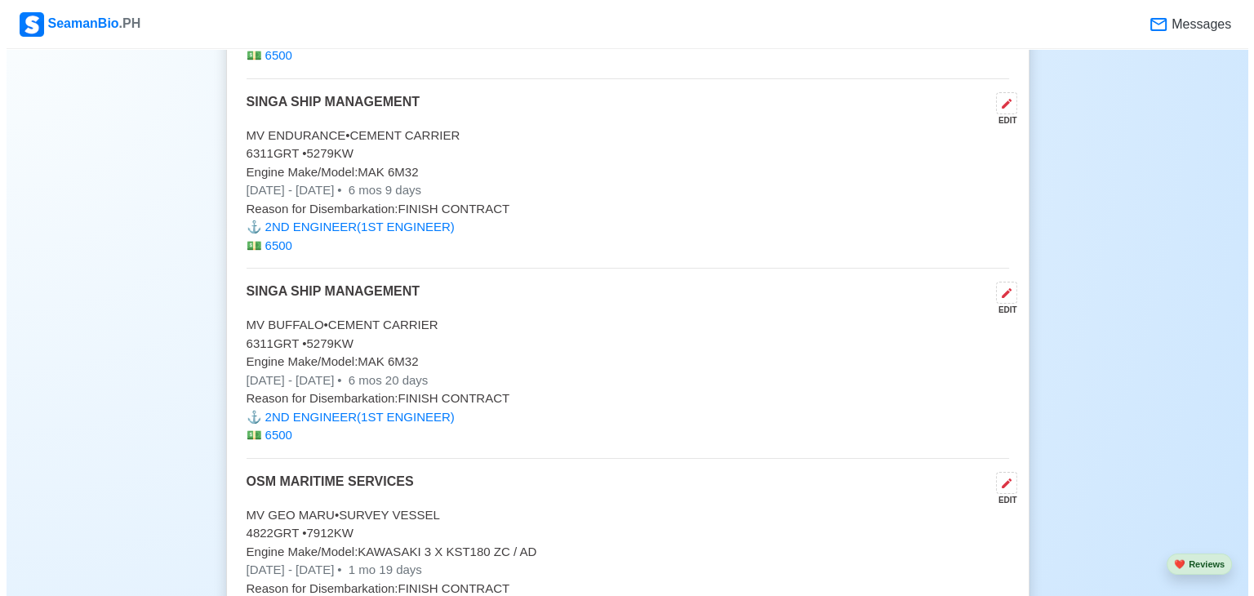
scroll to position [10318, 0]
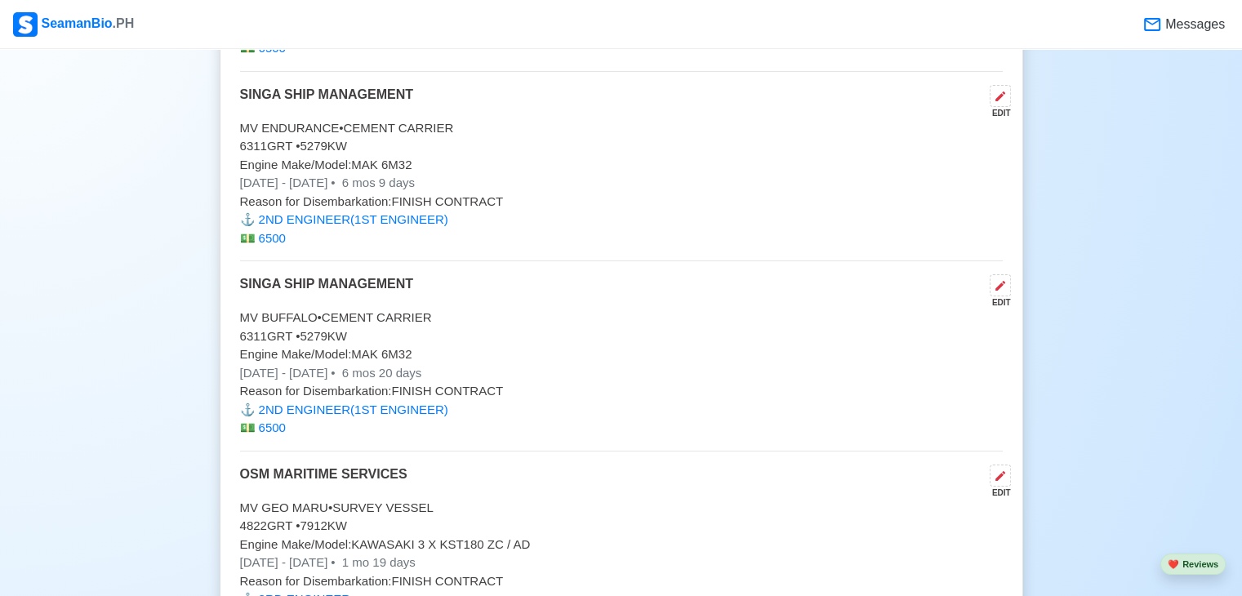
click at [385, 174] on p "[DATE] - [DATE] • 6 mos 9 days" at bounding box center [621, 183] width 763 height 19
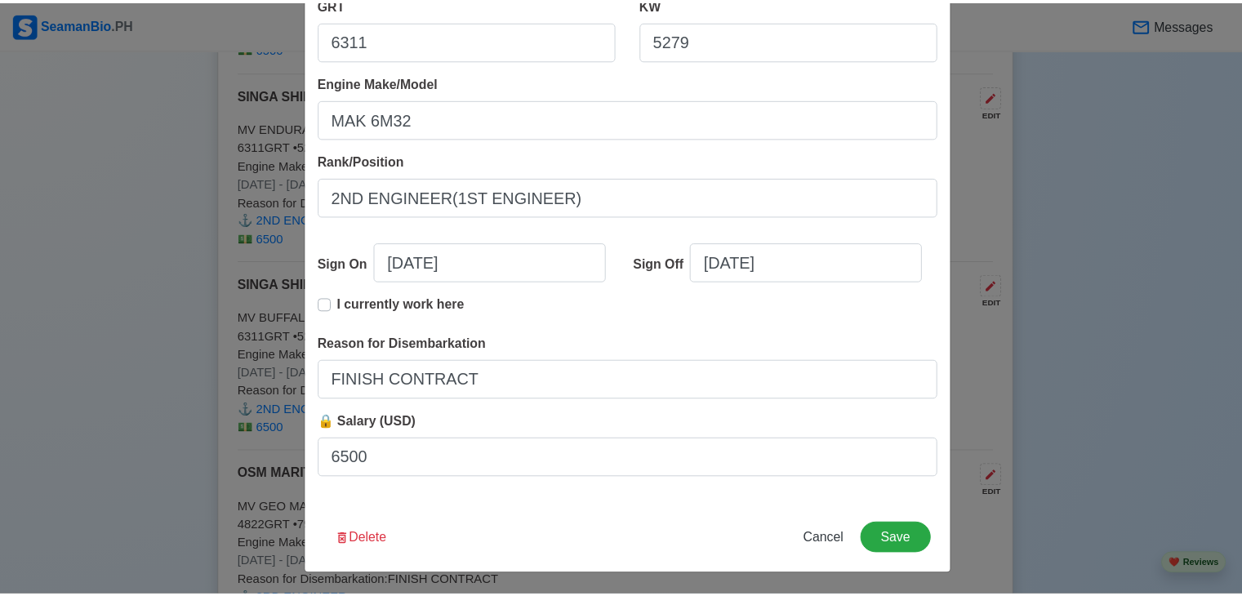
scroll to position [334, 0]
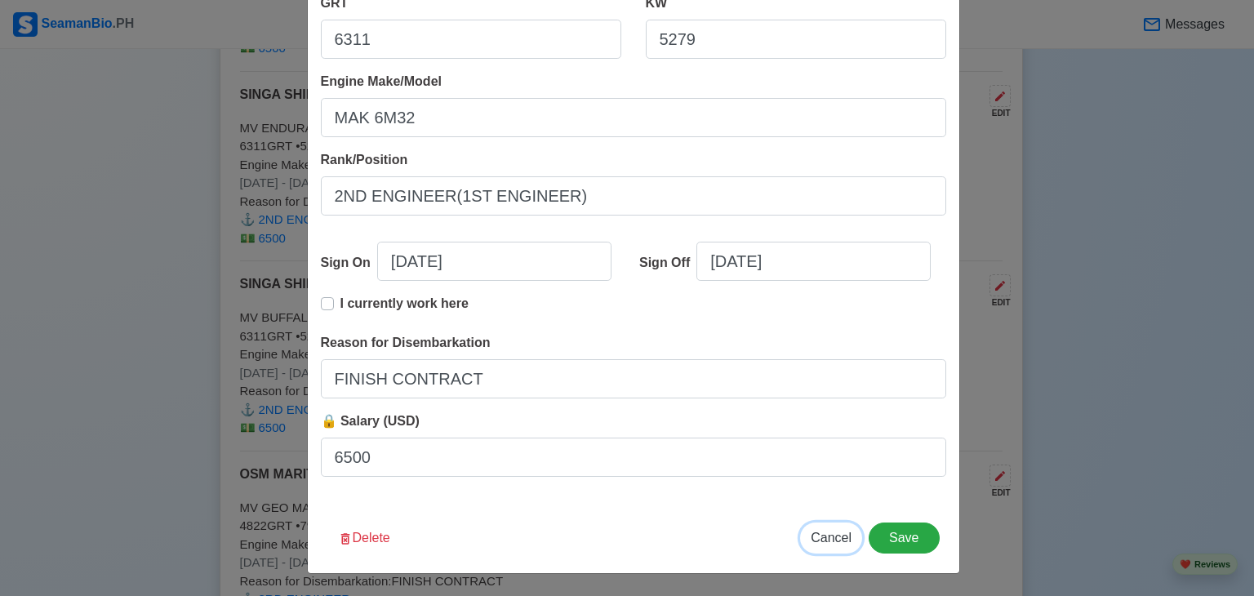
click at [831, 539] on span "Cancel" at bounding box center [831, 538] width 41 height 14
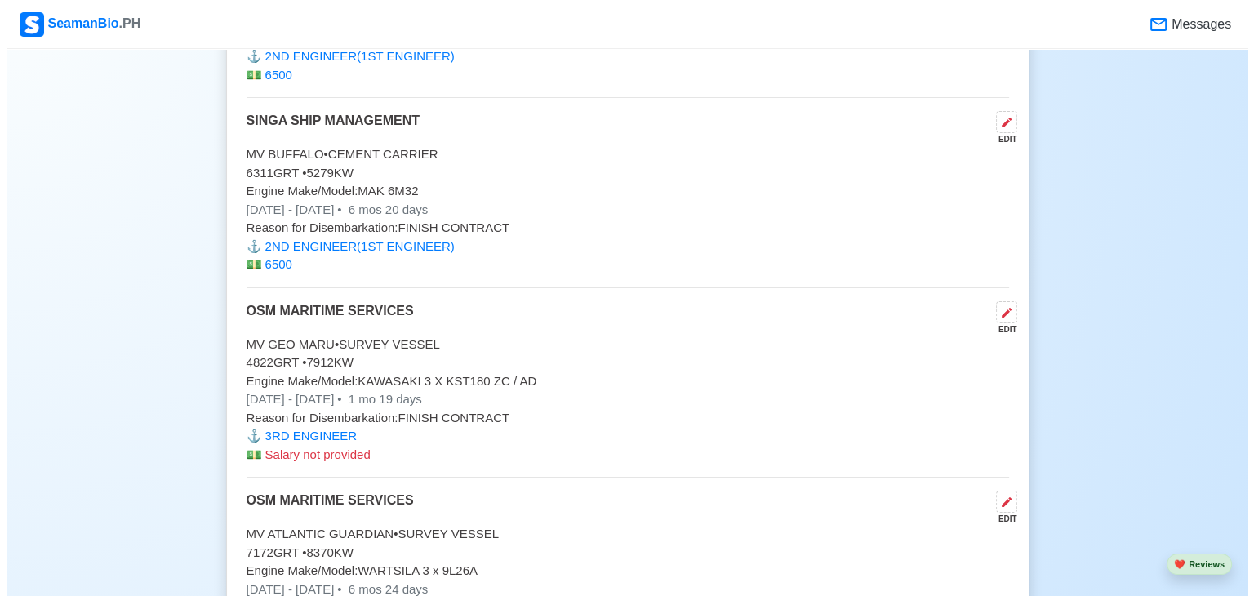
scroll to position [10514, 0]
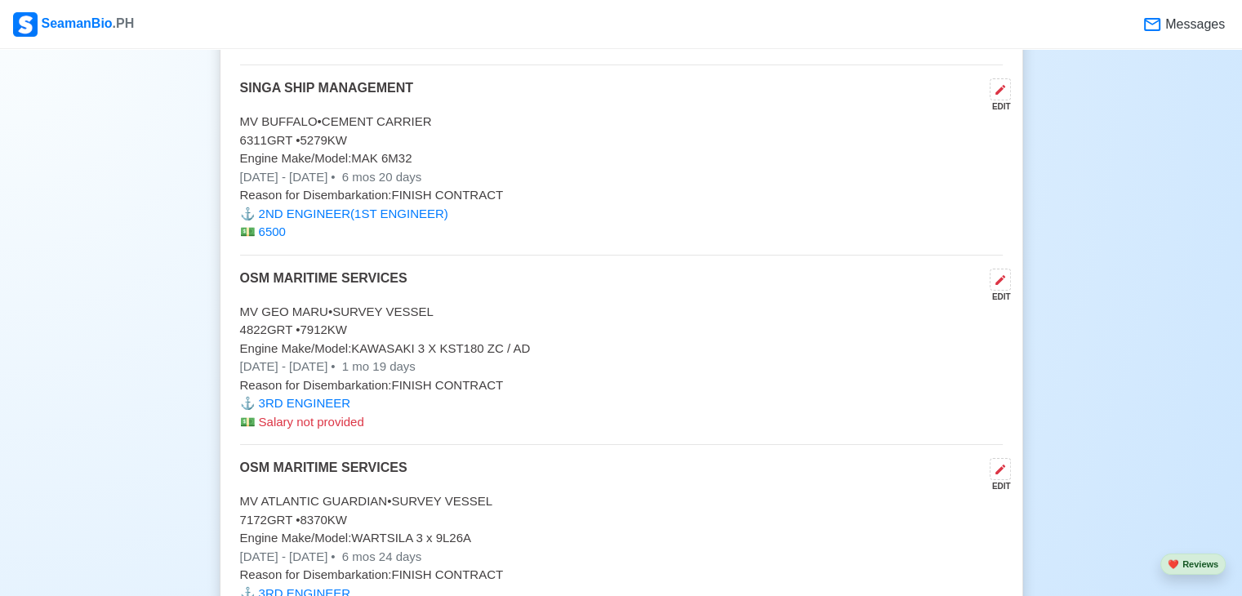
click at [422, 170] on span "6 mos 20 days" at bounding box center [380, 177] width 83 height 14
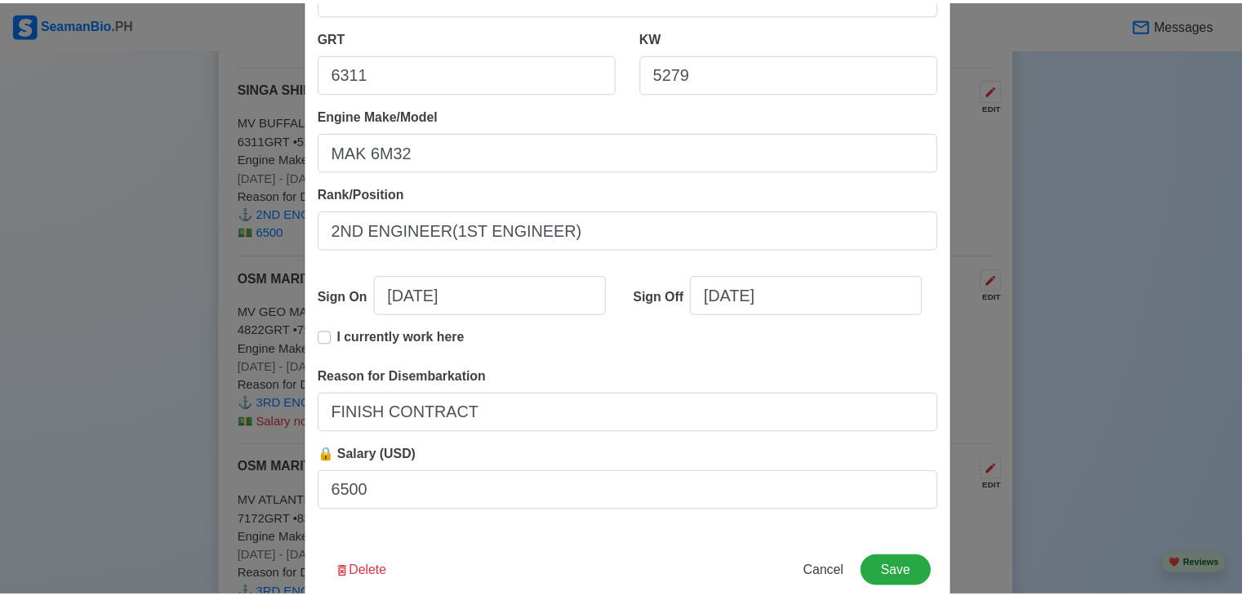
scroll to position [334, 0]
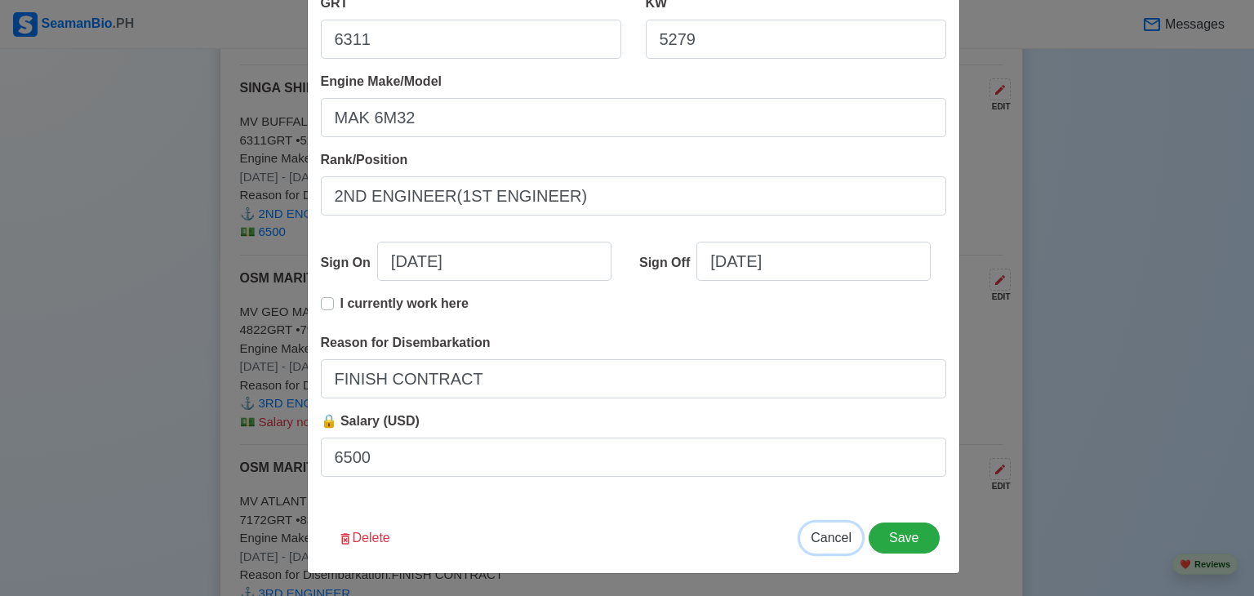
click at [823, 537] on span "Cancel" at bounding box center [831, 538] width 41 height 14
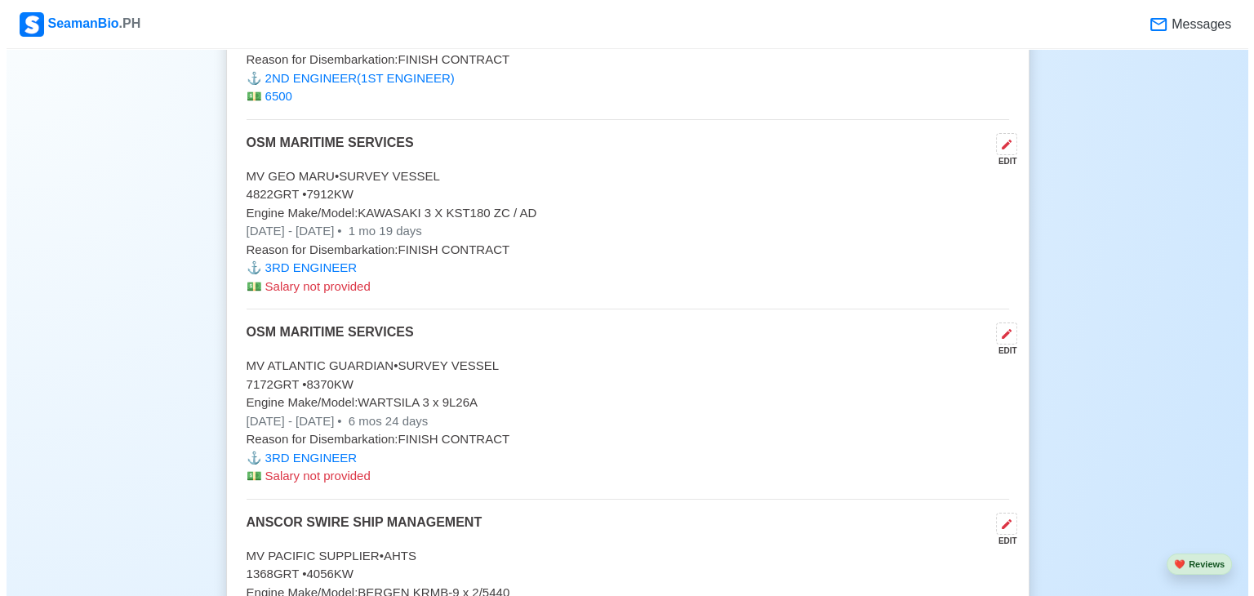
scroll to position [10677, 0]
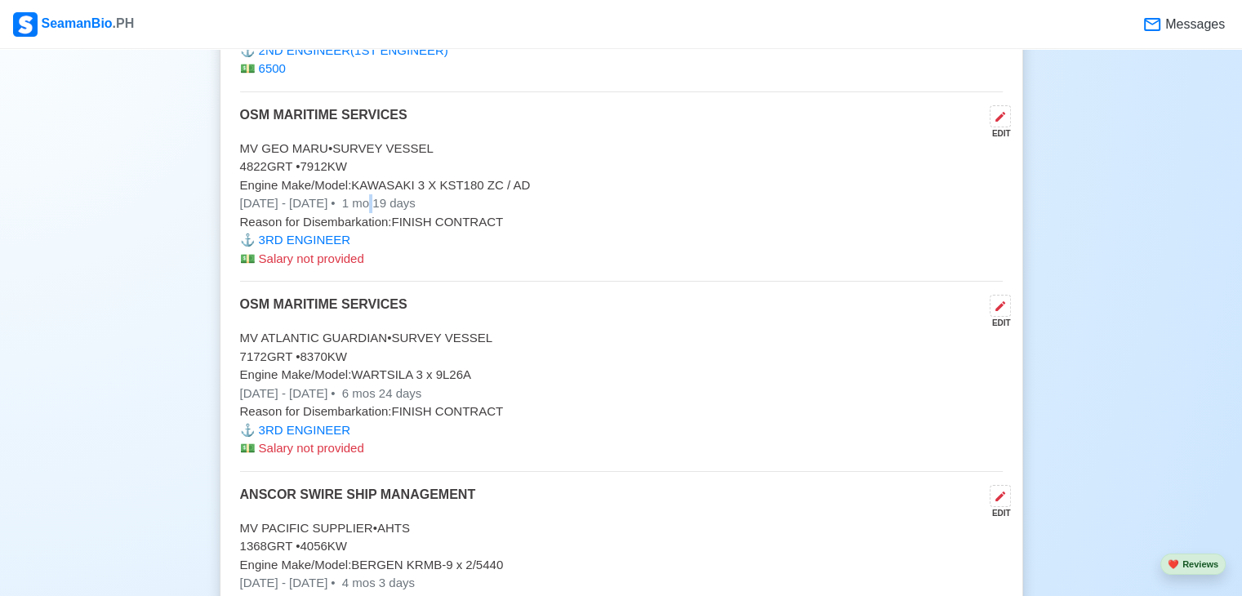
click at [416, 196] on span "1 mo 19 days" at bounding box center [377, 203] width 77 height 14
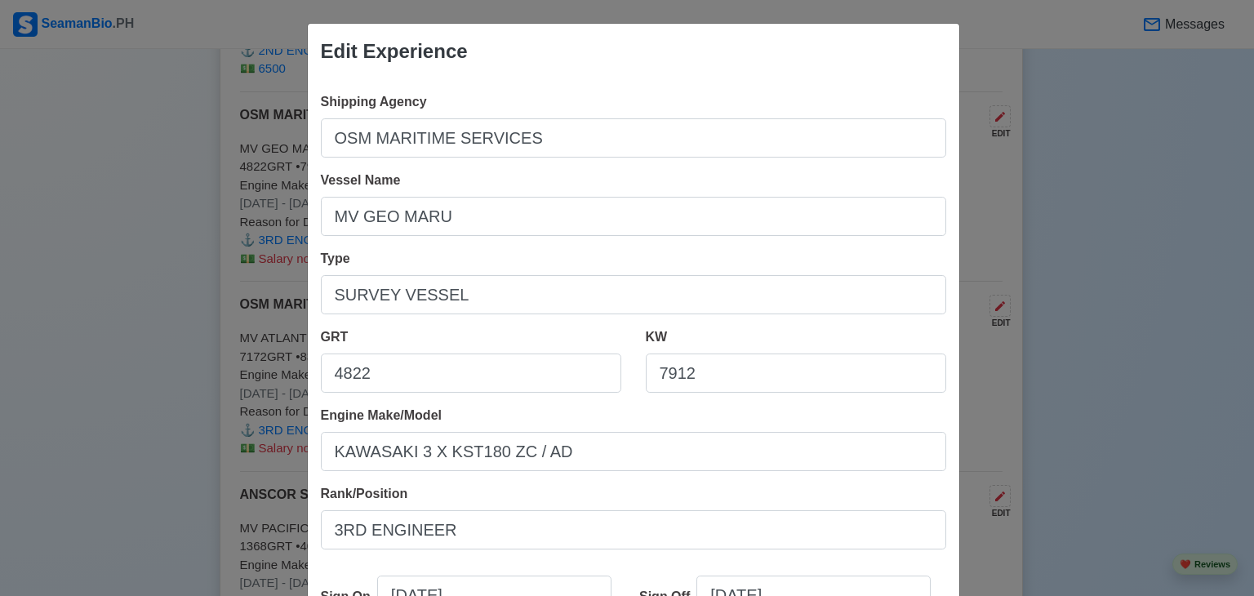
scroll to position [82, 0]
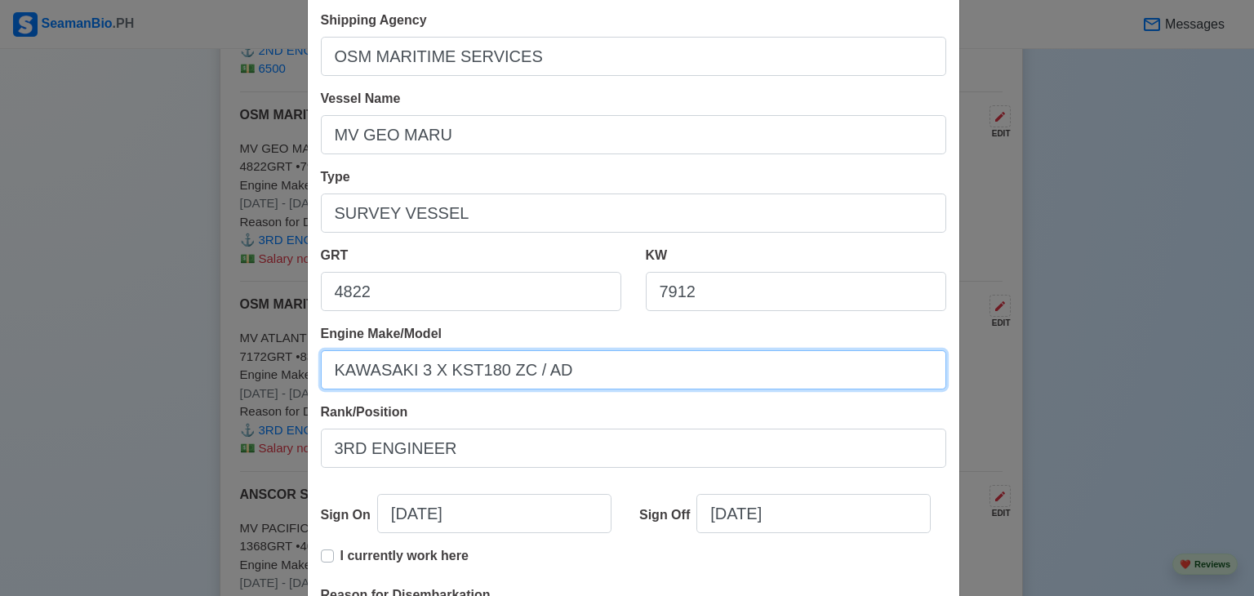
drag, startPoint x: 329, startPoint y: 370, endPoint x: 590, endPoint y: 390, distance: 261.3
click at [590, 390] on div "Shipping Agency OSM MARITIME SERVICES Vessel Name MV GEO MARU Type SURVEY VESSE…" at bounding box center [634, 377] width 652 height 758
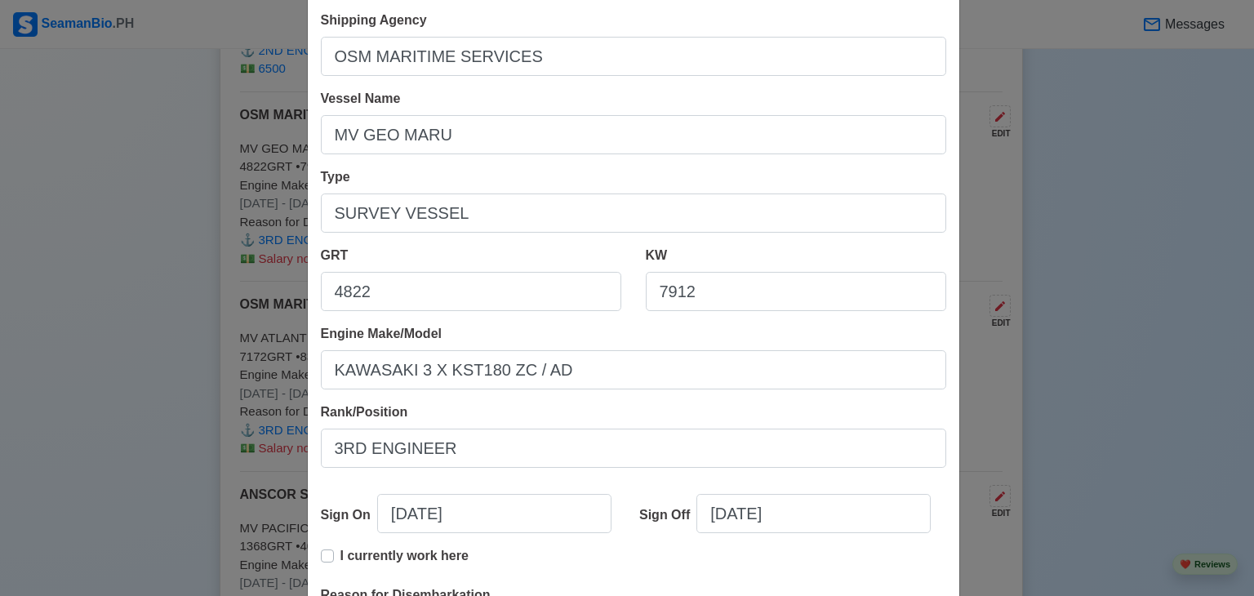
drag, startPoint x: 502, startPoint y: 372, endPoint x: 153, endPoint y: 203, distance: 388.3
click at [153, 203] on div "Edit Experience Shipping Agency OSM MARITIME SERVICES Vessel Name MV GEO MARU T…" at bounding box center [627, 298] width 1254 height 596
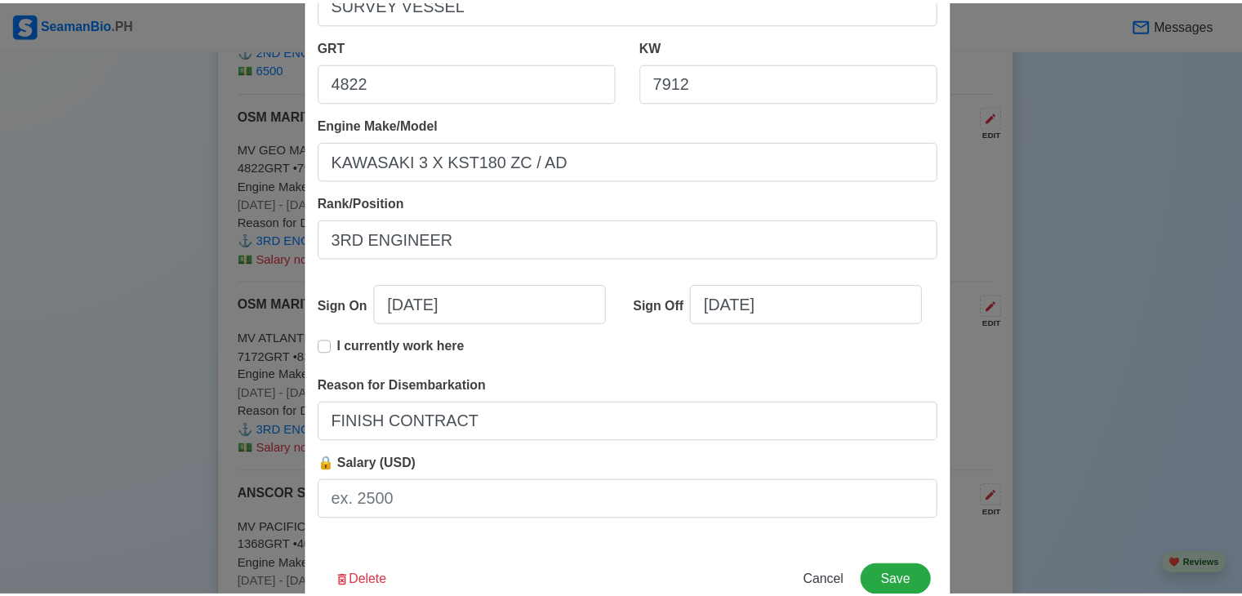
scroll to position [334, 0]
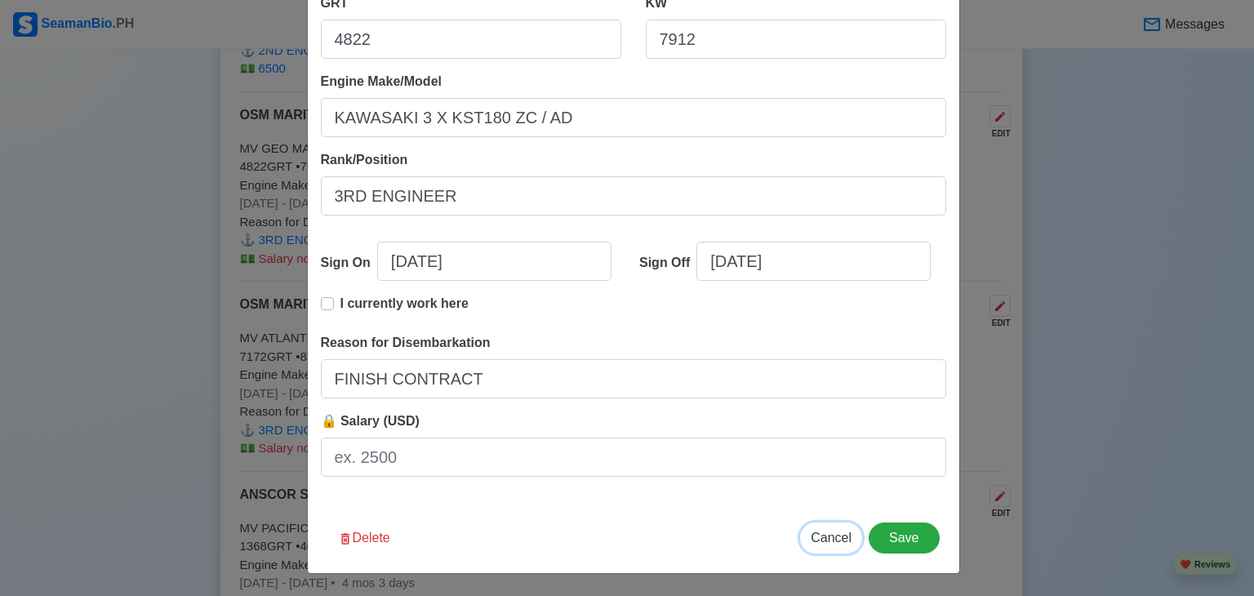
click at [837, 541] on span "Cancel" at bounding box center [831, 538] width 41 height 14
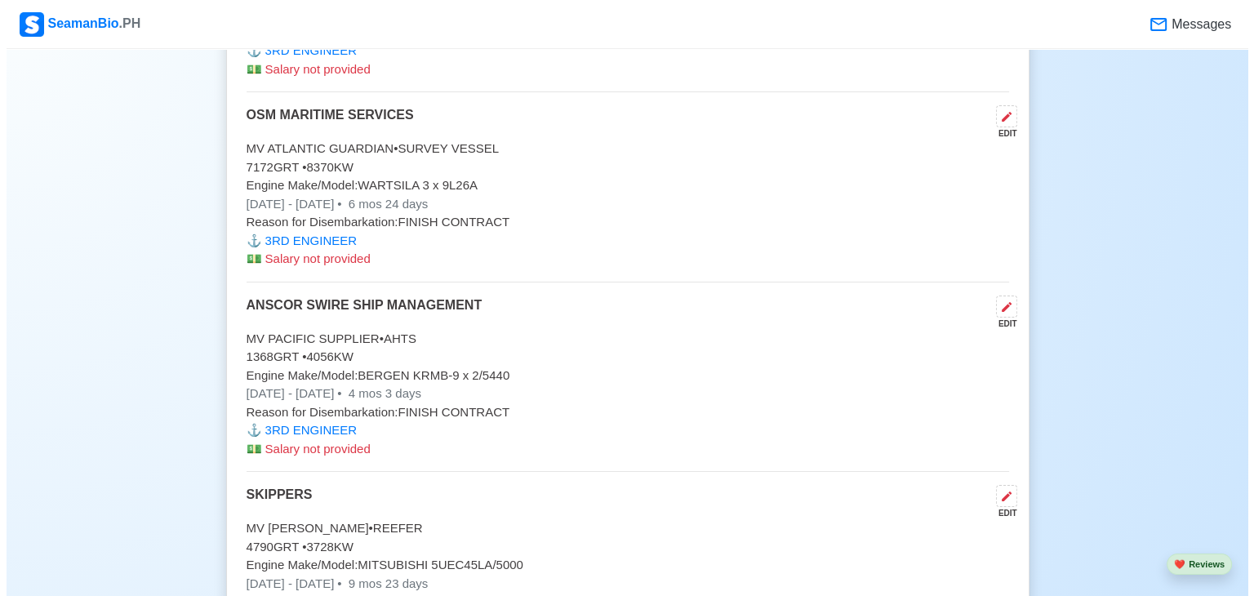
scroll to position [10873, 0]
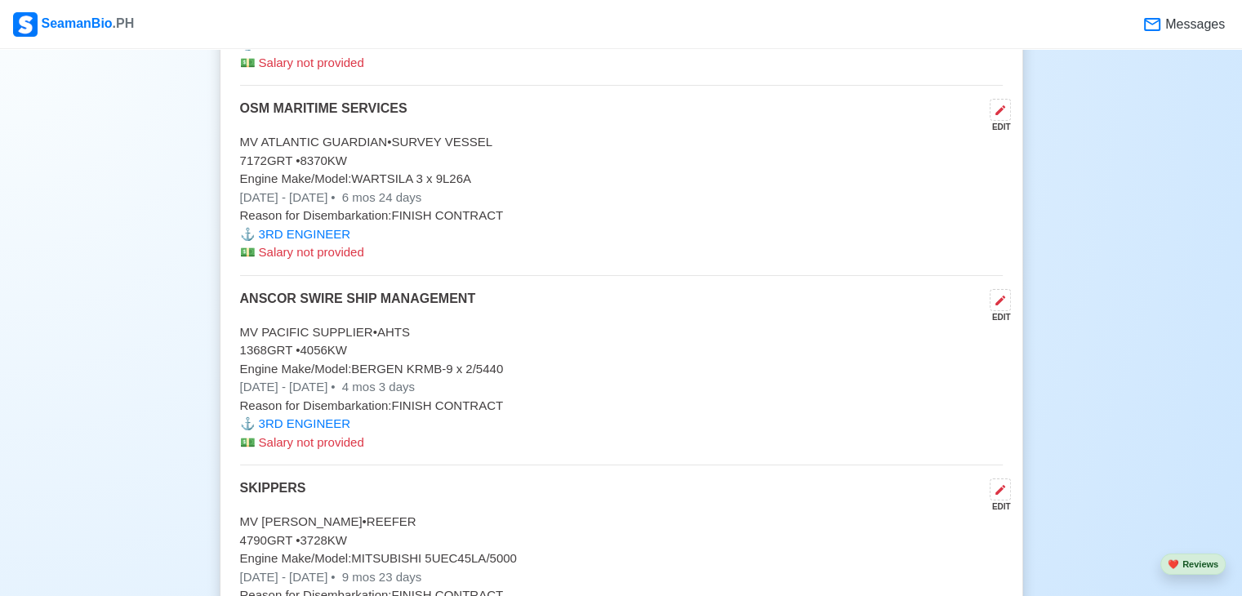
click at [435, 170] on p "Engine Make/Model: WARTSILA 3 x 9L26A" at bounding box center [621, 179] width 763 height 19
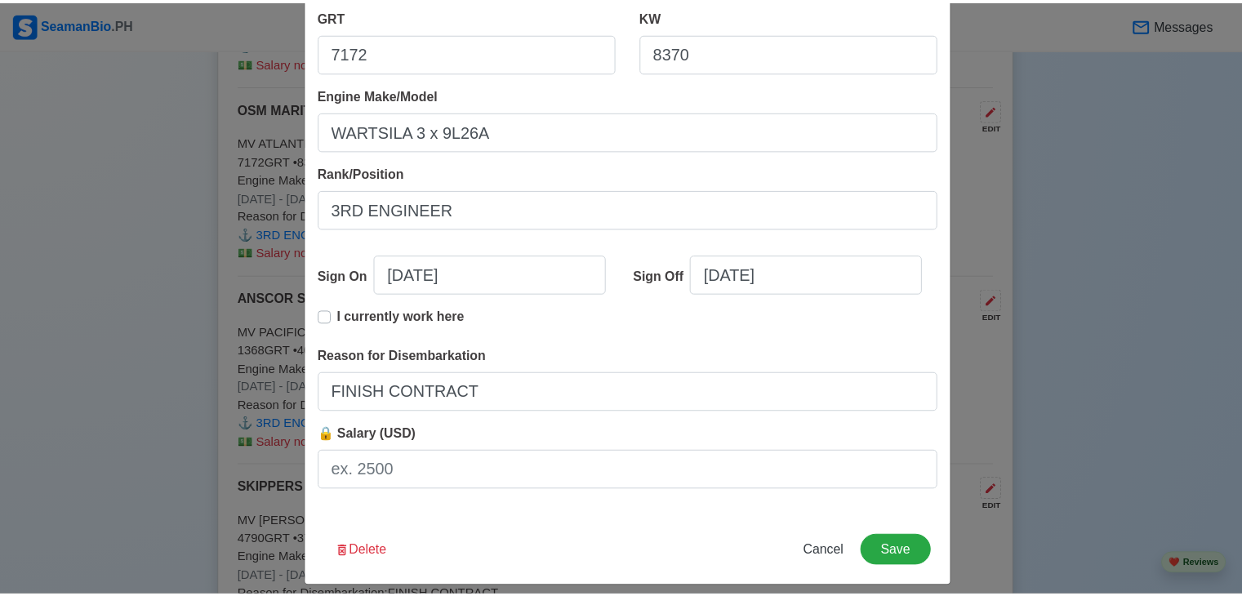
scroll to position [334, 0]
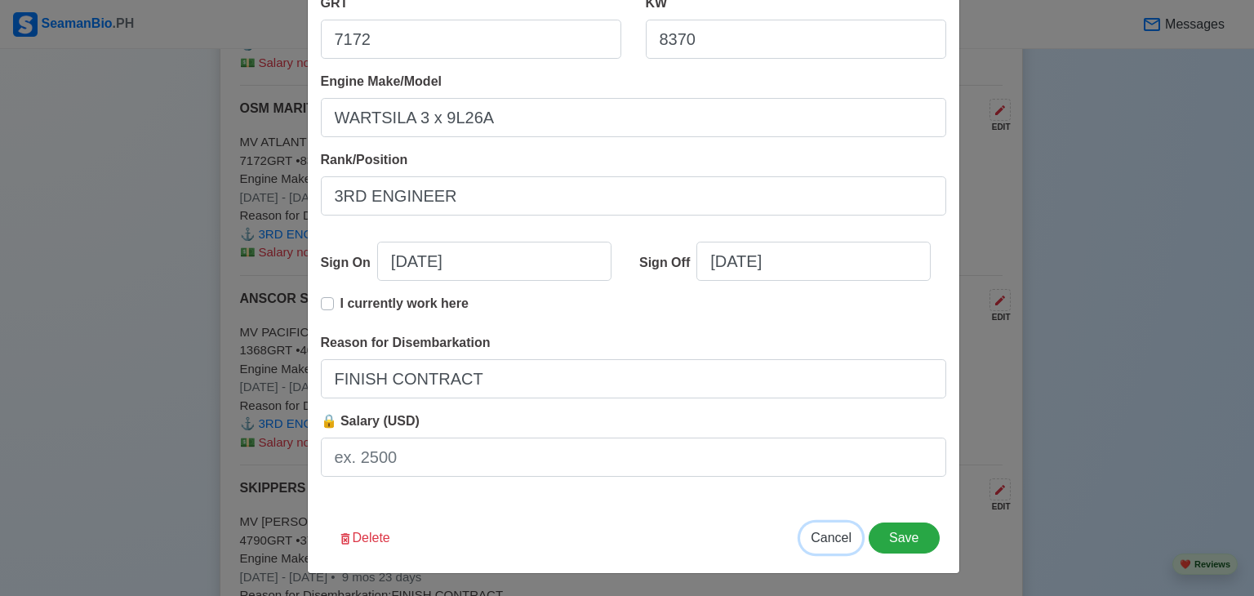
click at [823, 544] on span "Cancel" at bounding box center [831, 538] width 41 height 14
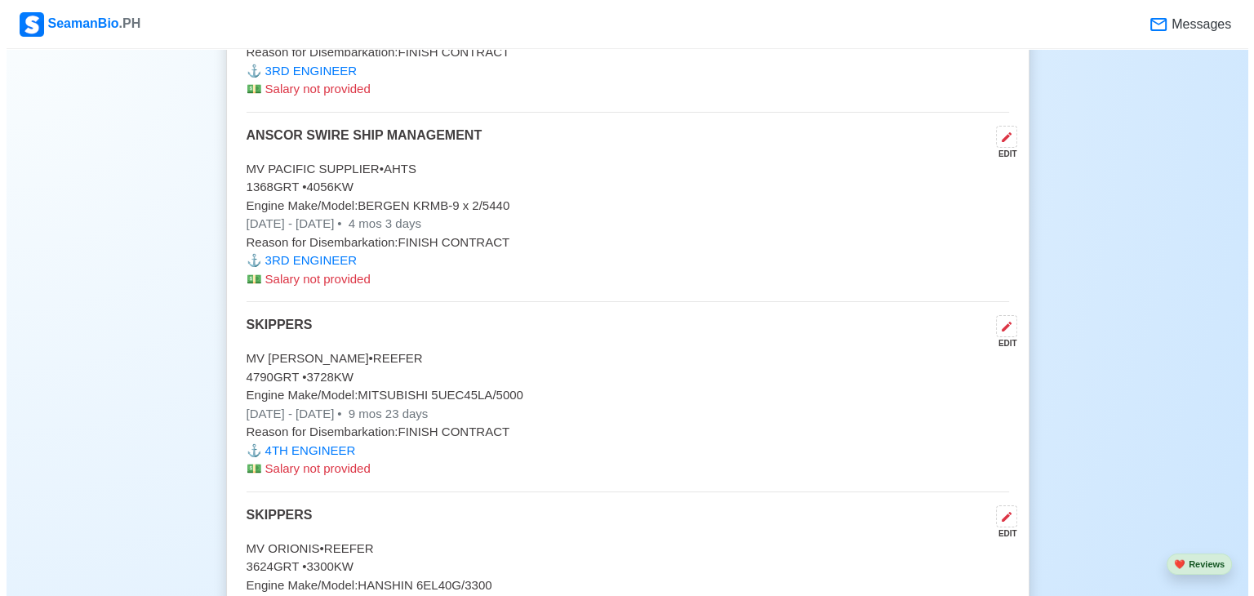
scroll to position [11069, 0]
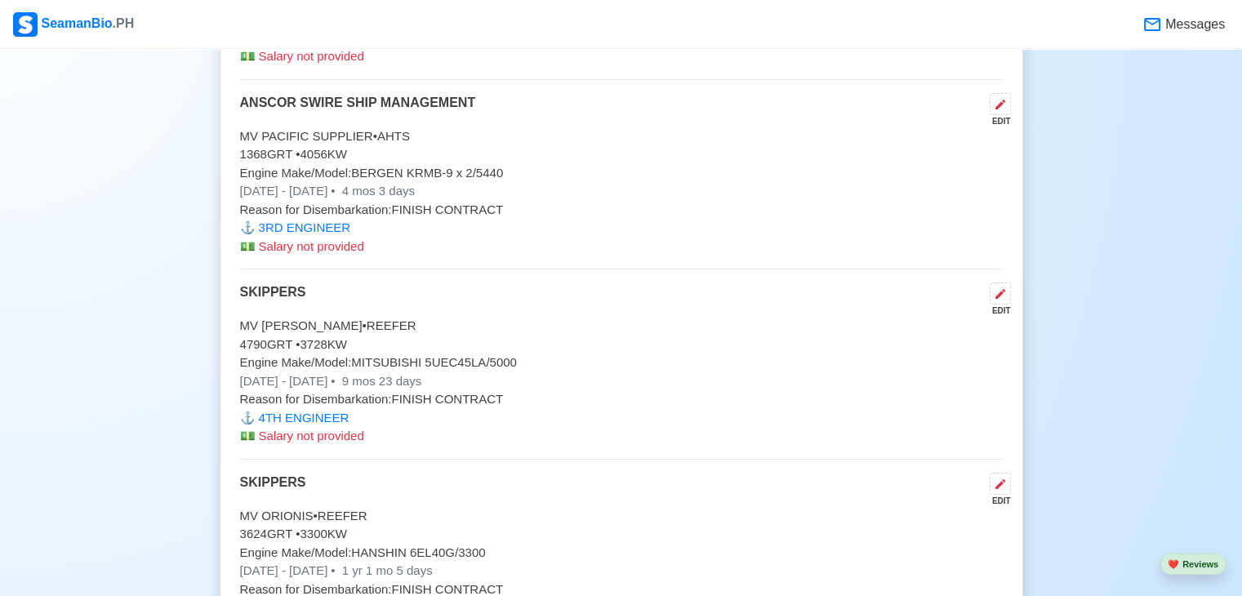
click at [390, 184] on span "4 mos 3 days" at bounding box center [377, 191] width 76 height 14
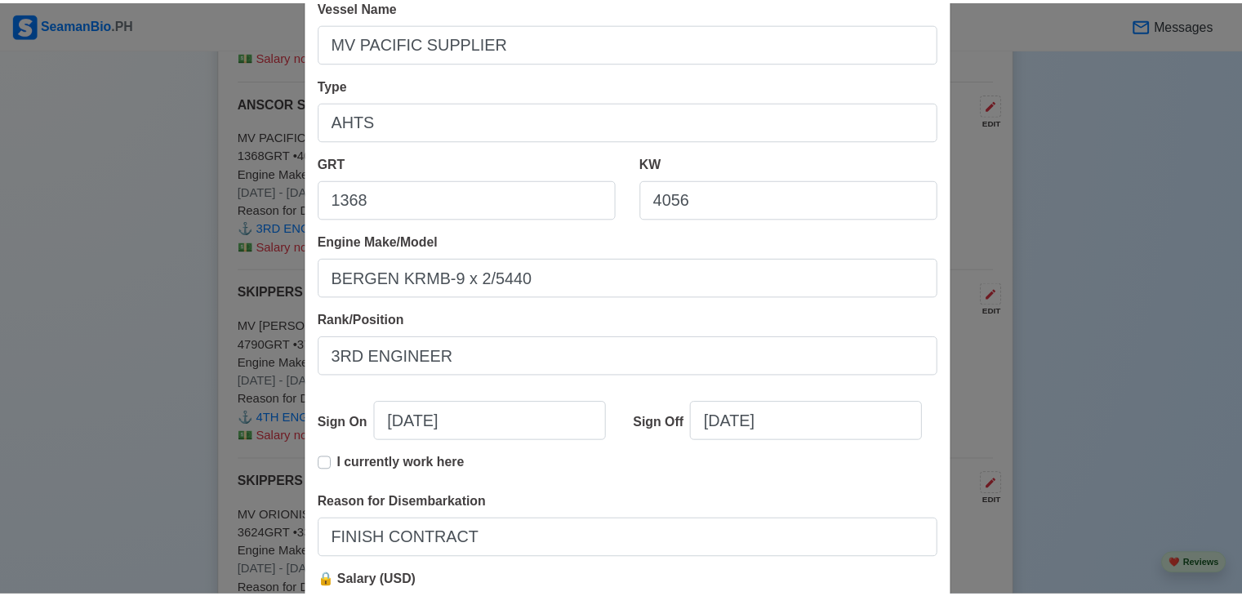
scroll to position [334, 0]
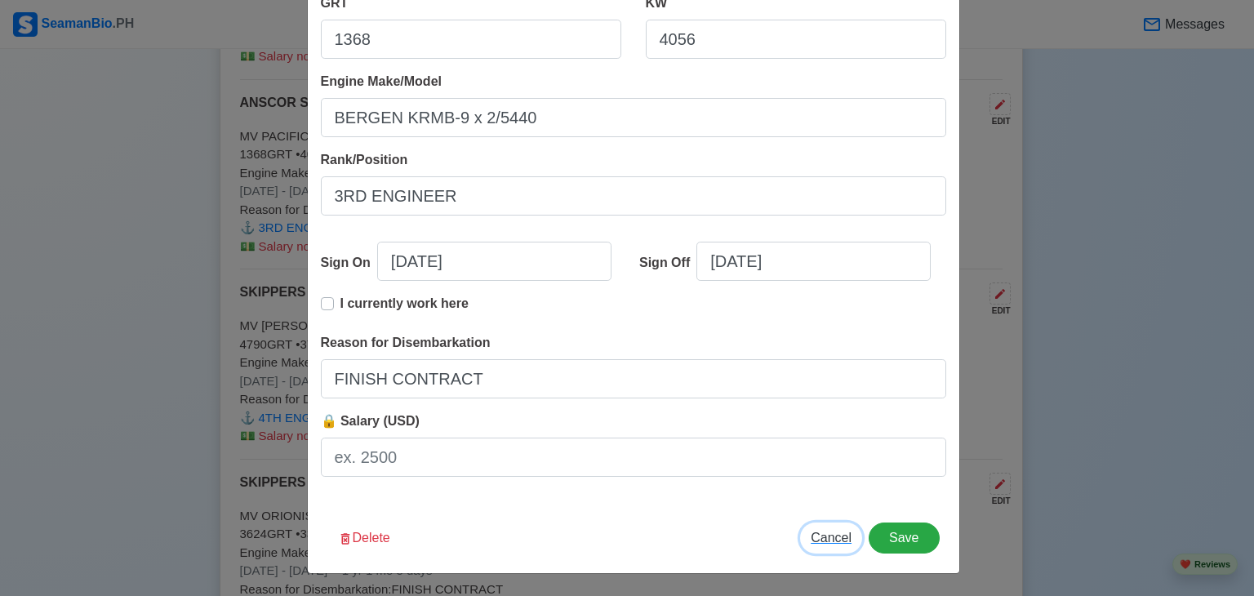
drag, startPoint x: 836, startPoint y: 540, endPoint x: 1024, endPoint y: 589, distance: 194.1
click at [842, 544] on span "Cancel" at bounding box center [831, 538] width 41 height 14
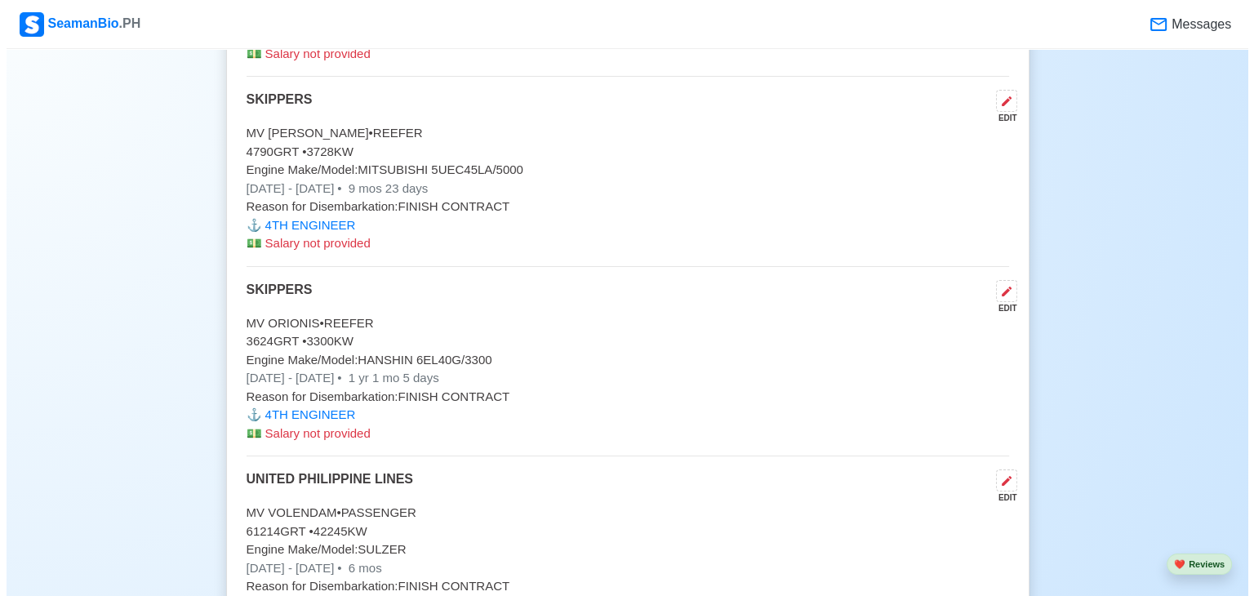
scroll to position [11276, 0]
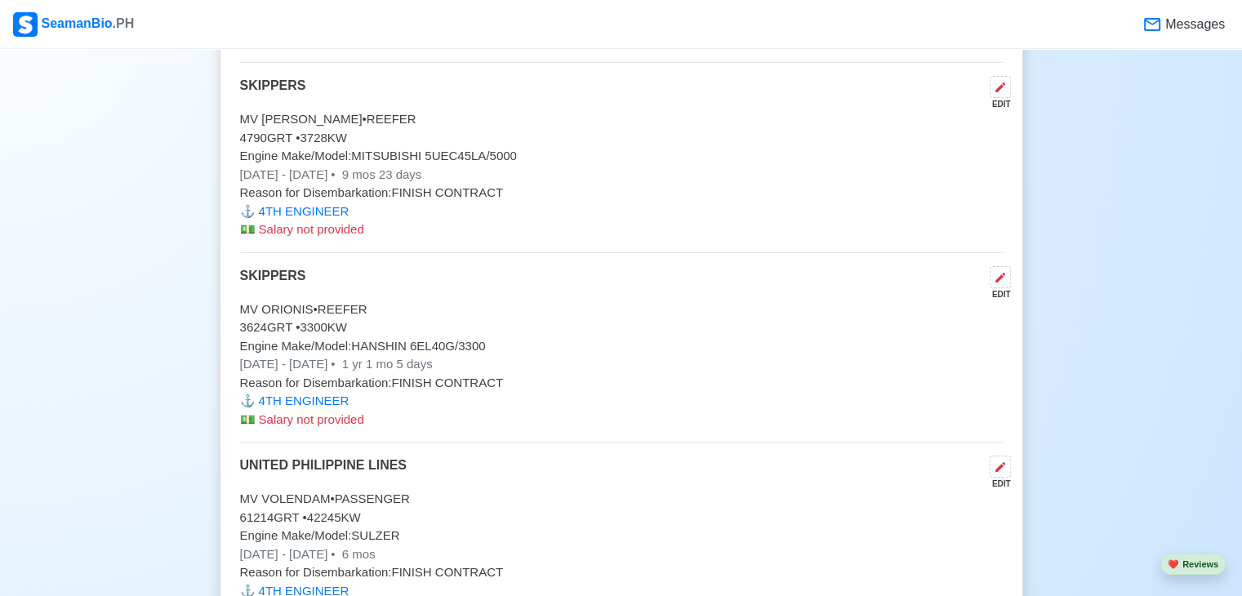
click at [422, 167] on span "9 mos 23 days" at bounding box center [380, 174] width 83 height 14
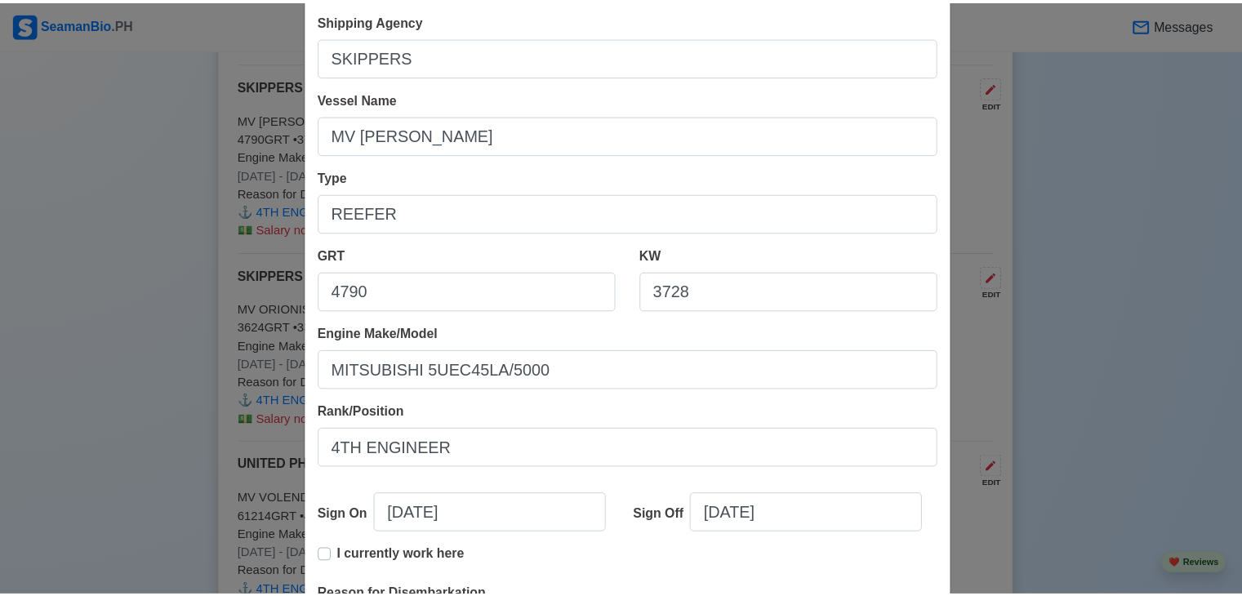
scroll to position [334, 0]
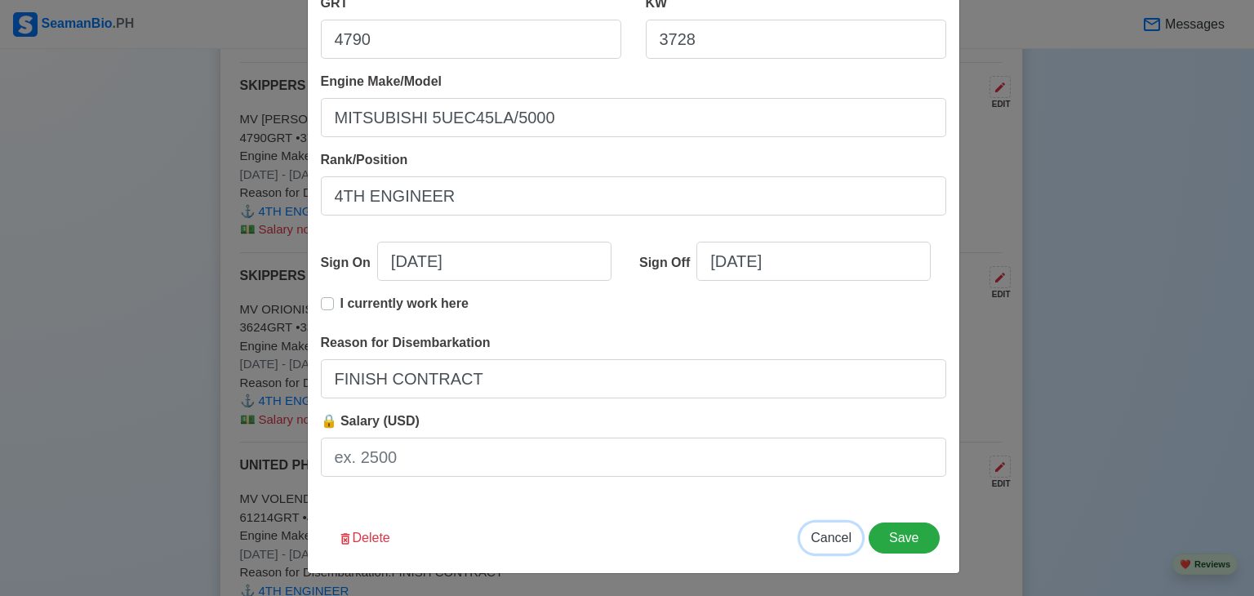
click at [829, 539] on span "Cancel" at bounding box center [831, 538] width 41 height 14
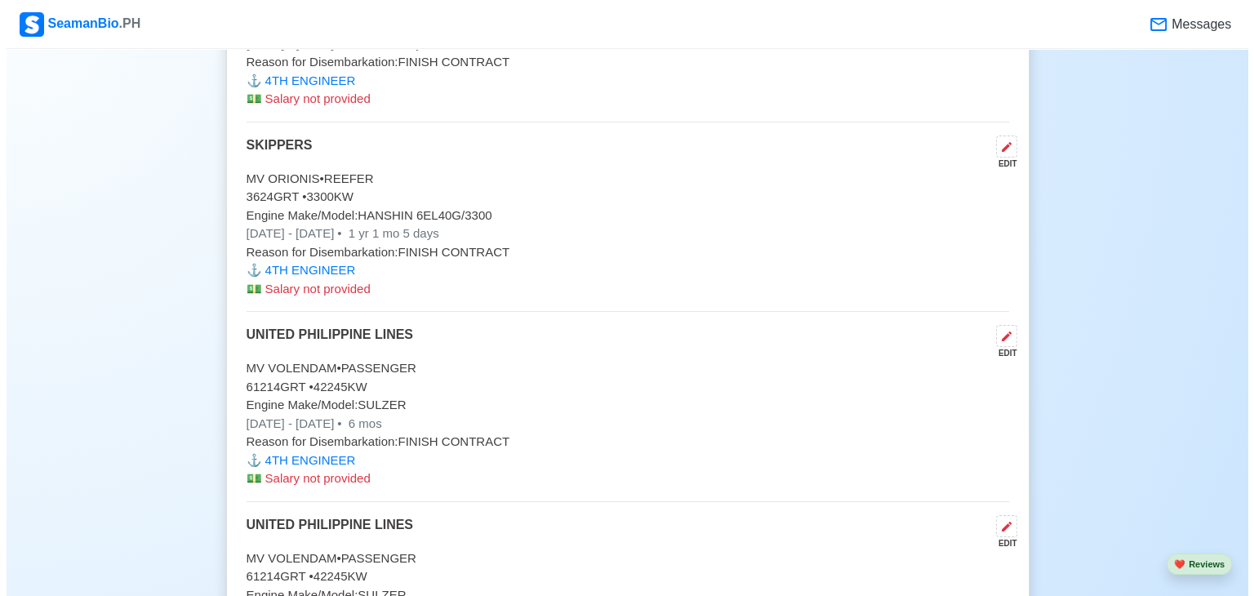
scroll to position [11439, 0]
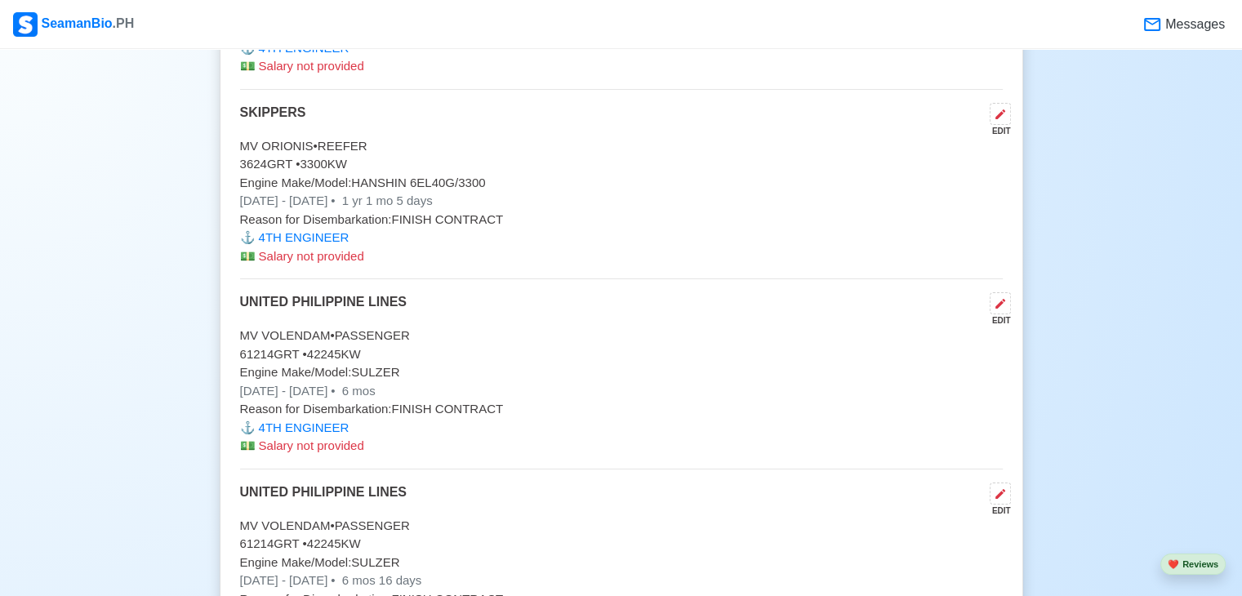
click at [430, 211] on p "Reason for Disembarkation: FINISH CONTRACT" at bounding box center [621, 220] width 763 height 19
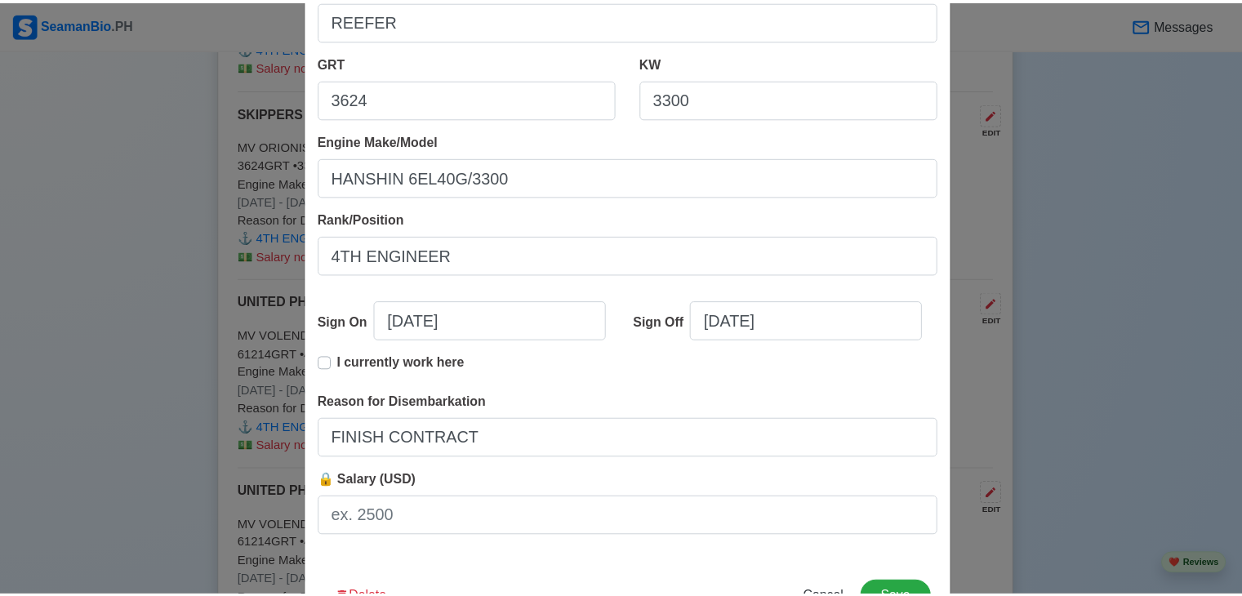
scroll to position [334, 0]
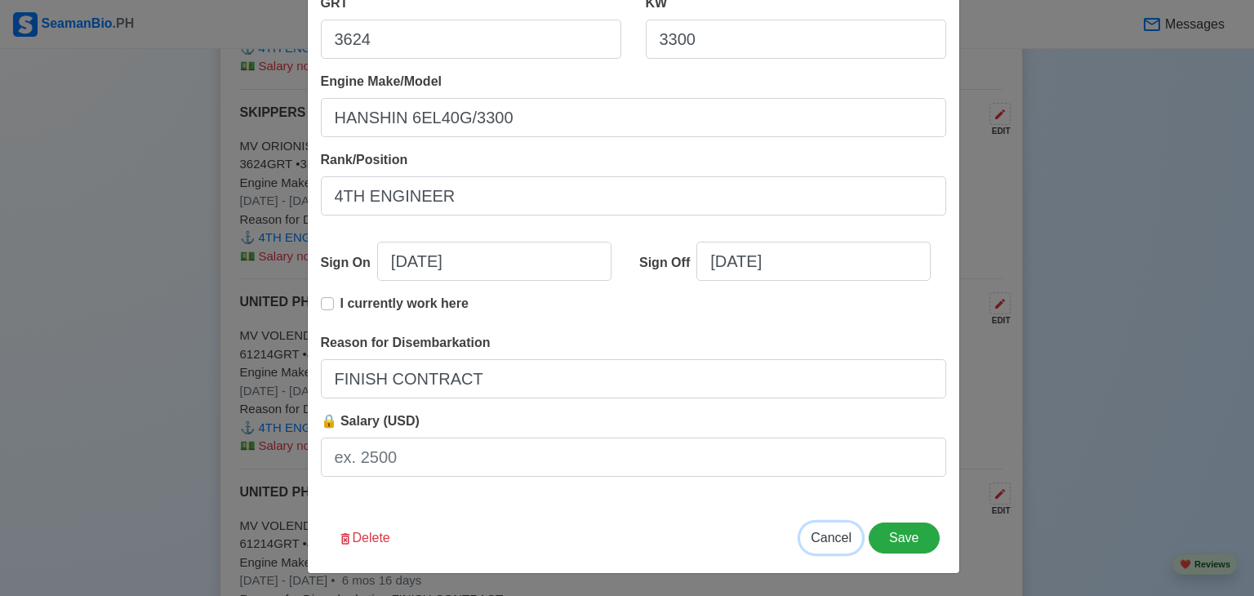
drag, startPoint x: 817, startPoint y: 537, endPoint x: 807, endPoint y: 520, distance: 19.8
click at [818, 537] on span "Cancel" at bounding box center [831, 538] width 41 height 14
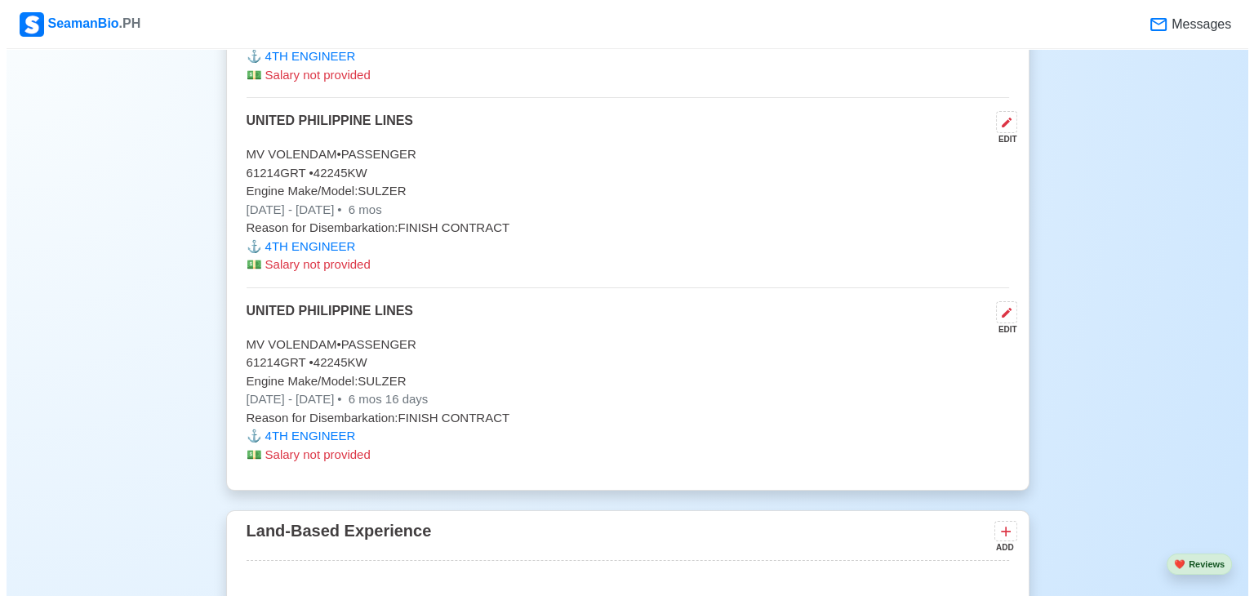
scroll to position [11635, 0]
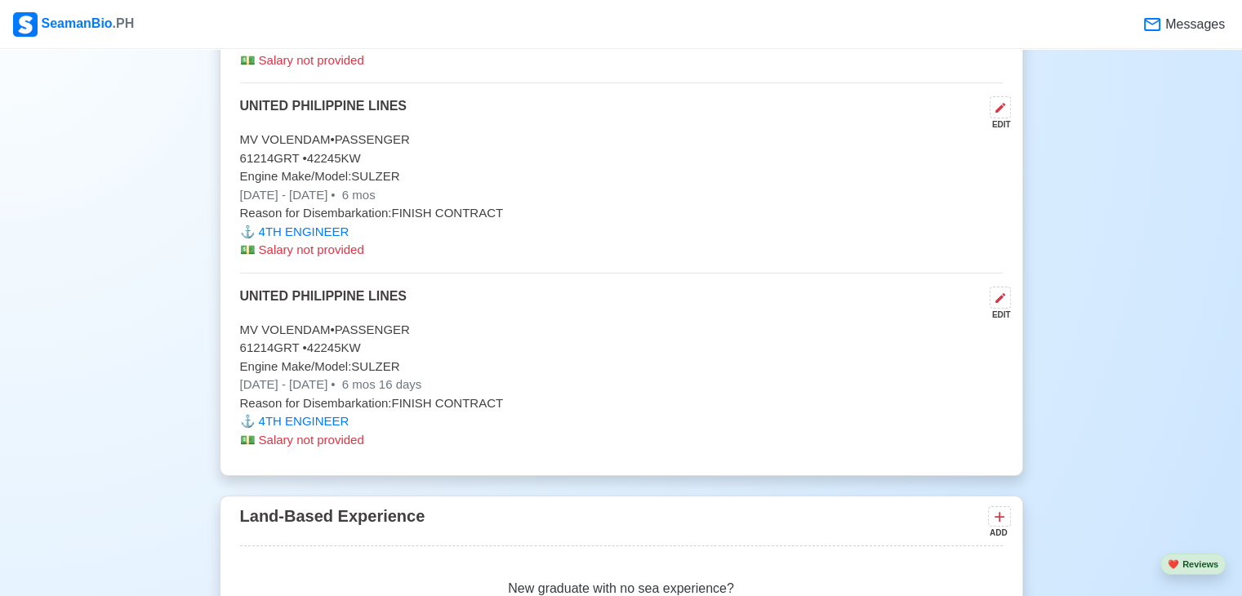
click at [377, 204] on p "Reason for Disembarkation: FINISH CONTRACT" at bounding box center [621, 213] width 763 height 19
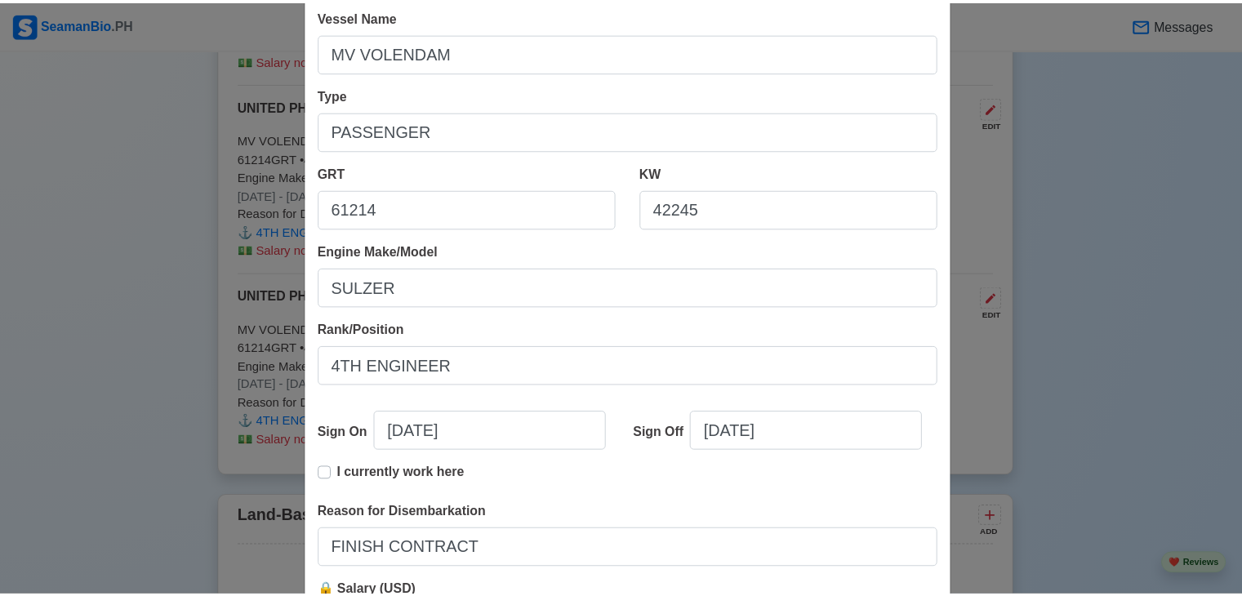
scroll to position [334, 0]
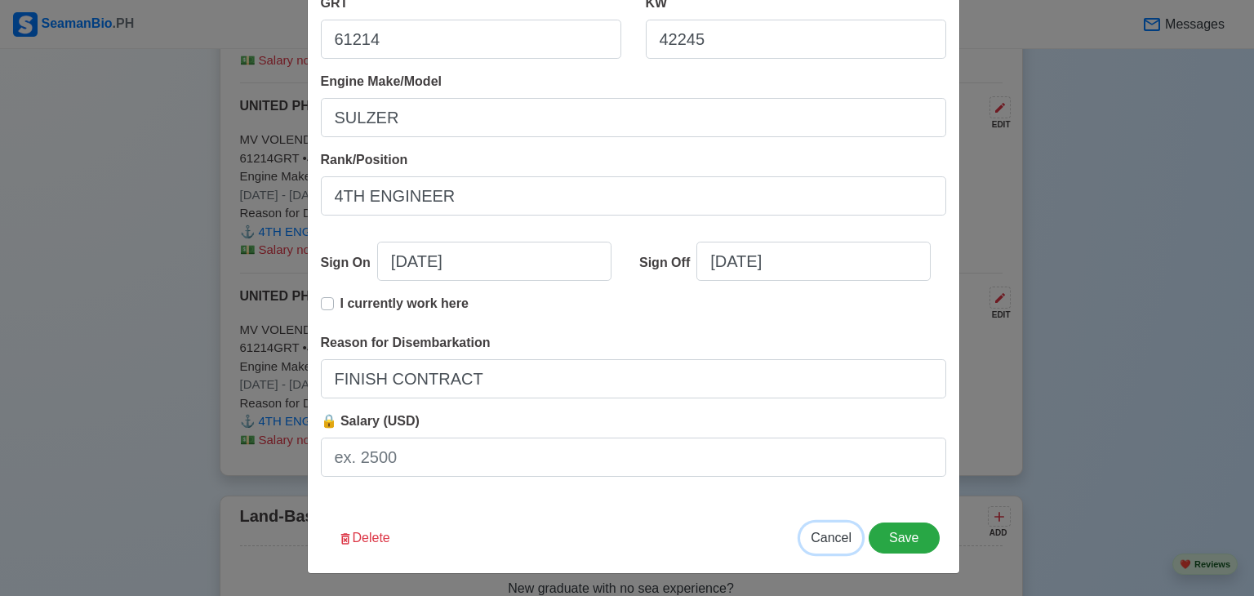
click at [837, 539] on span "Cancel" at bounding box center [831, 538] width 41 height 14
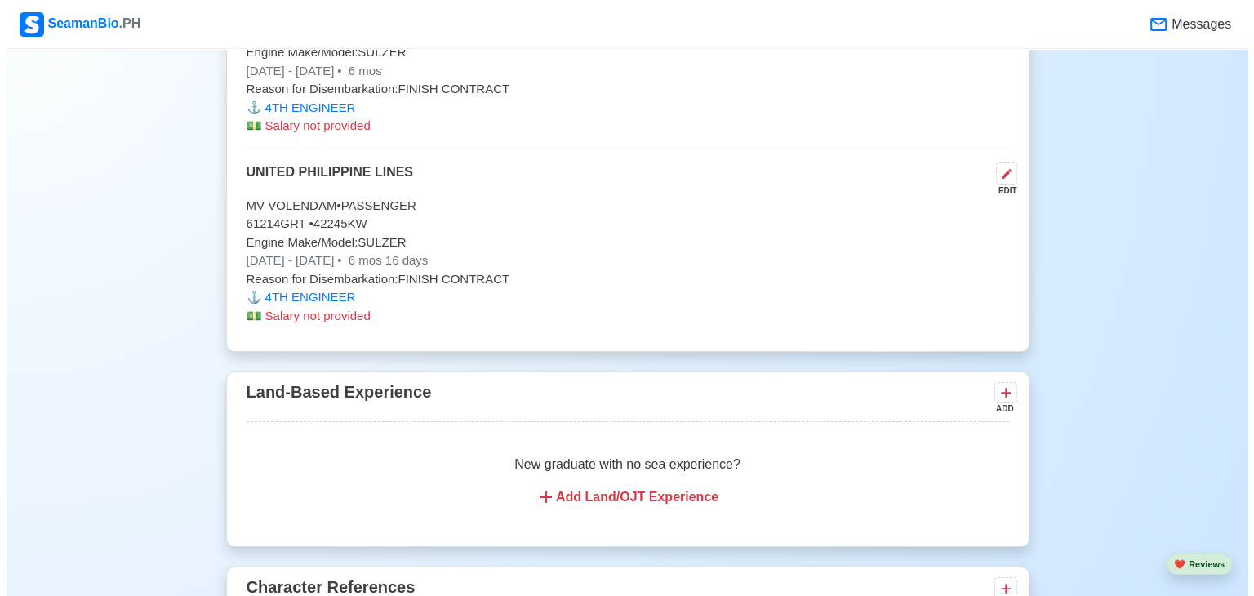
scroll to position [11798, 0]
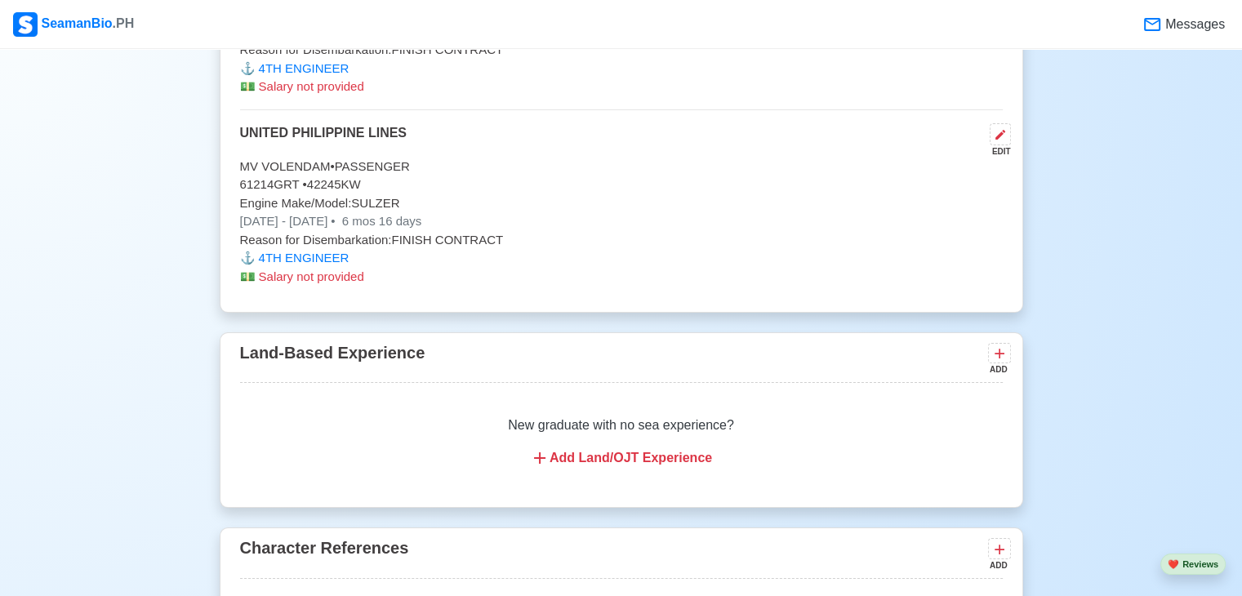
click at [408, 231] on p "Reason for Disembarkation: FINISH CONTRACT" at bounding box center [621, 240] width 763 height 19
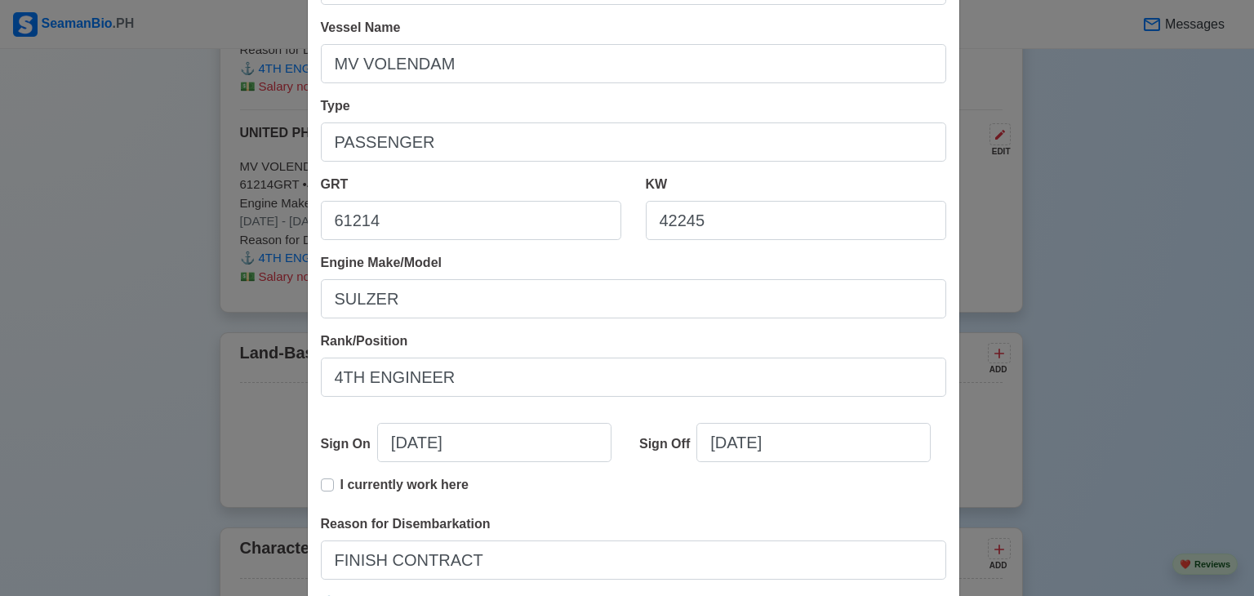
scroll to position [163, 0]
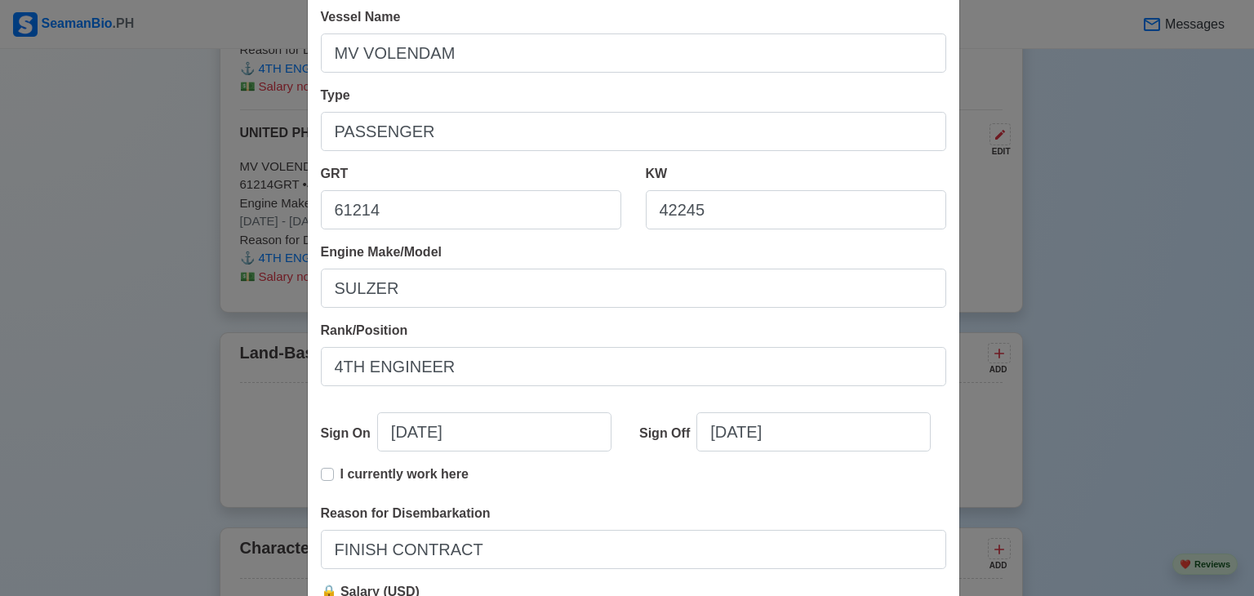
click at [89, 347] on div "Edit Experience Shipping Agency UNITED PHILIPPINE LINES Vessel Name MV VOLENDAM…" at bounding box center [627, 298] width 1254 height 596
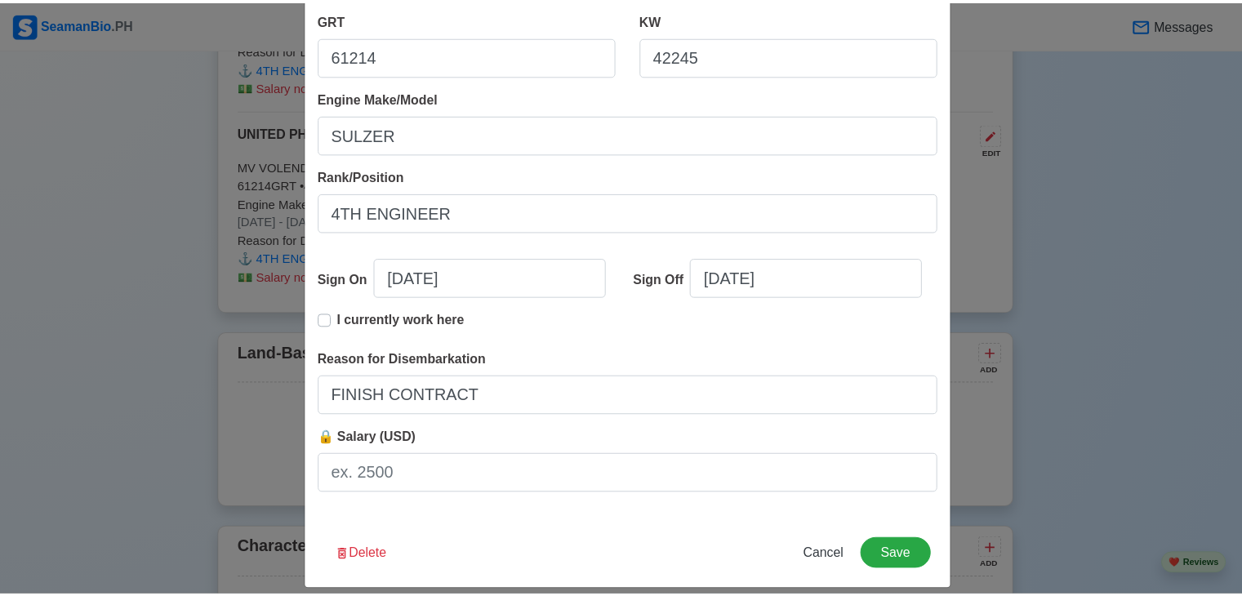
scroll to position [334, 0]
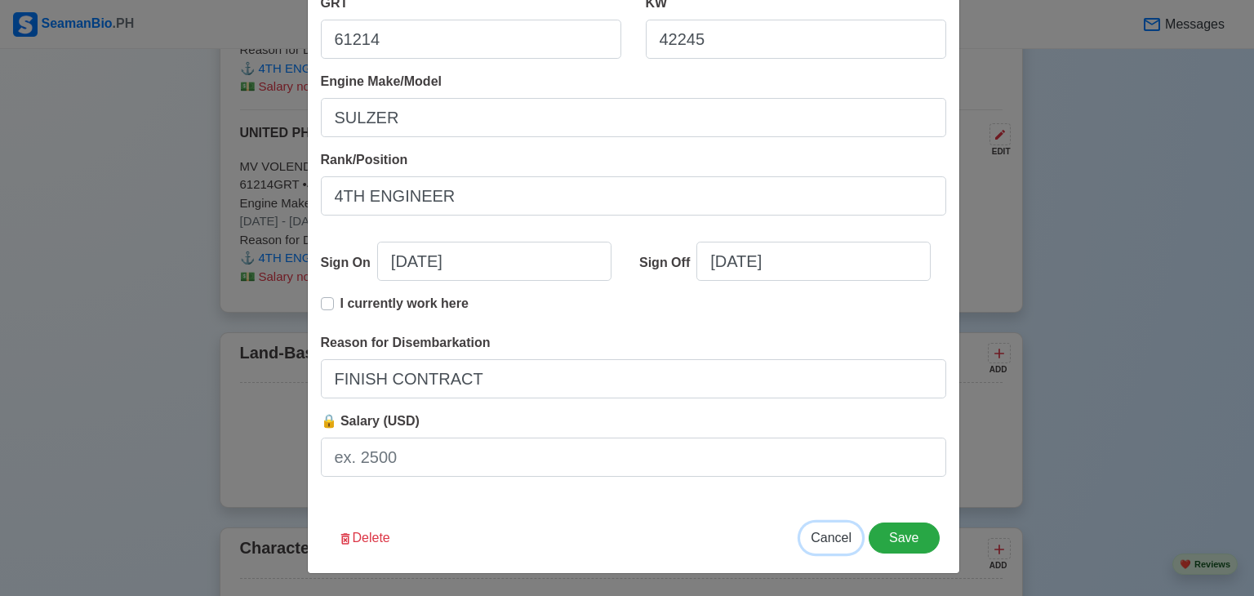
click at [831, 537] on span "Cancel" at bounding box center [831, 538] width 41 height 14
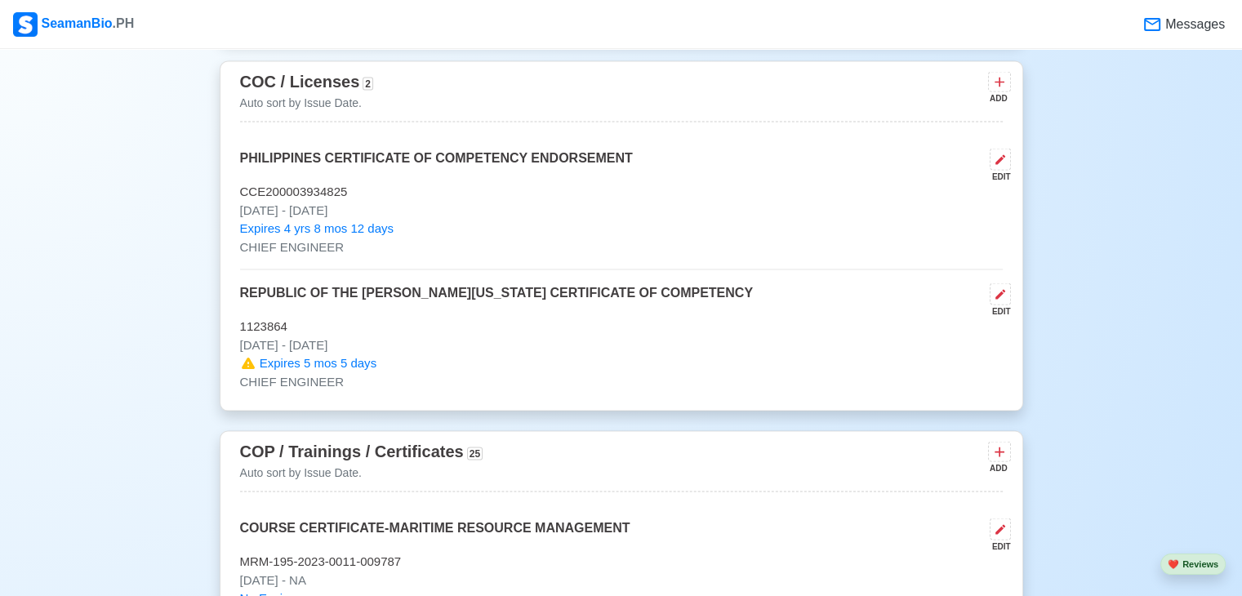
scroll to position [3185, 0]
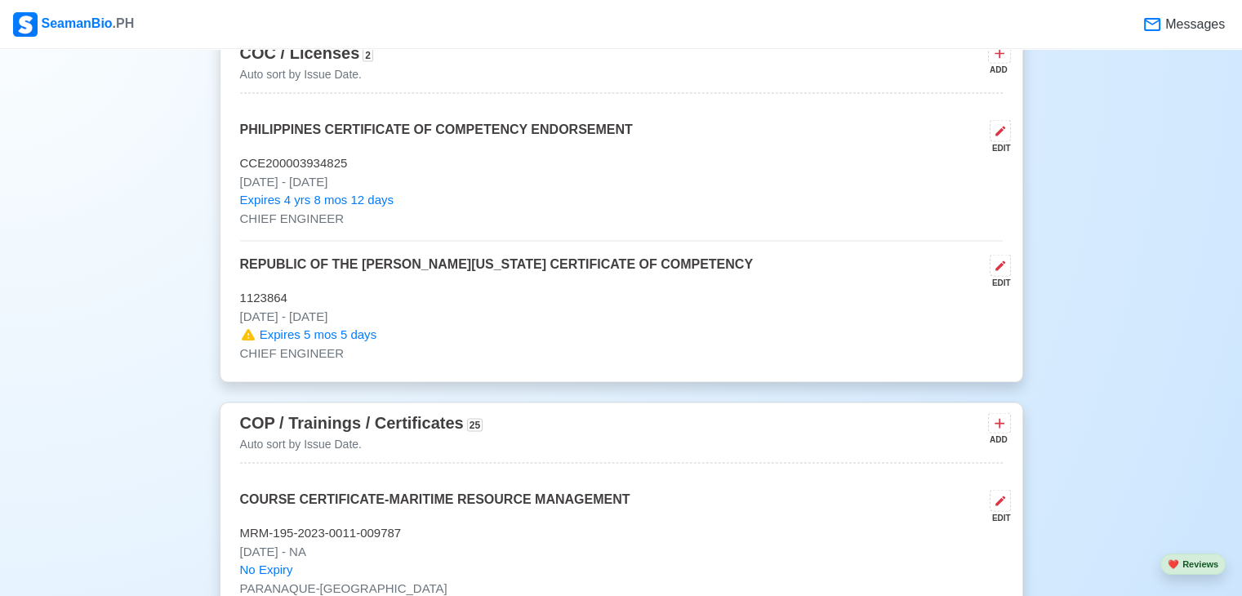
click at [368, 191] on span "Expires 4 yrs 8 mos 12 days" at bounding box center [317, 200] width 154 height 19
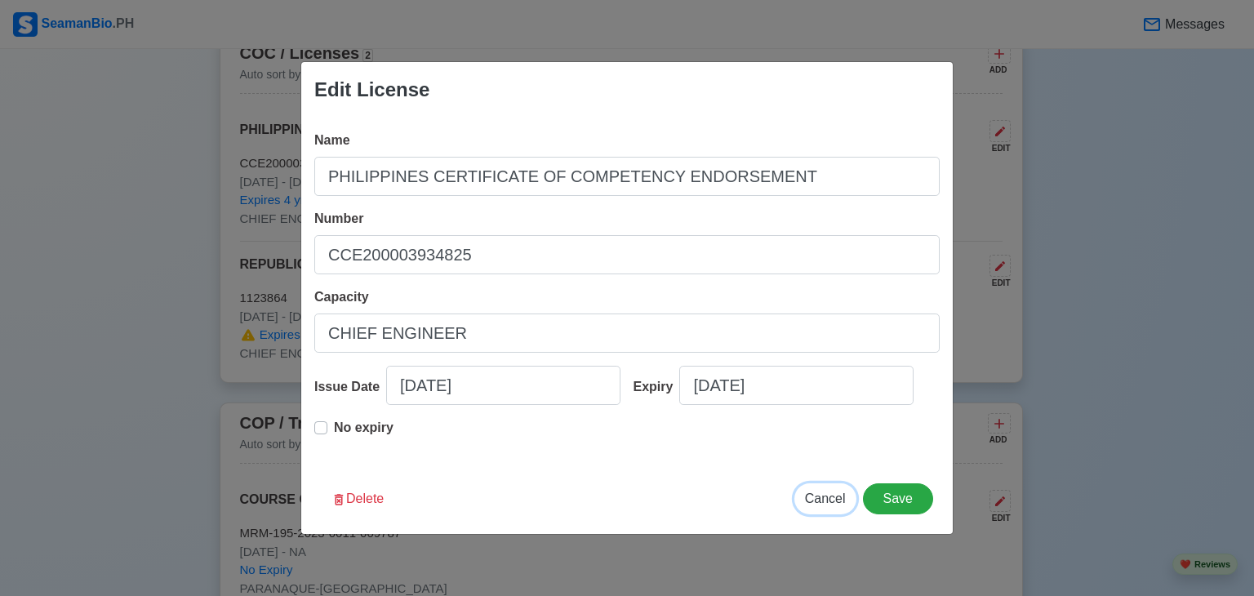
click at [817, 502] on span "Cancel" at bounding box center [825, 499] width 41 height 14
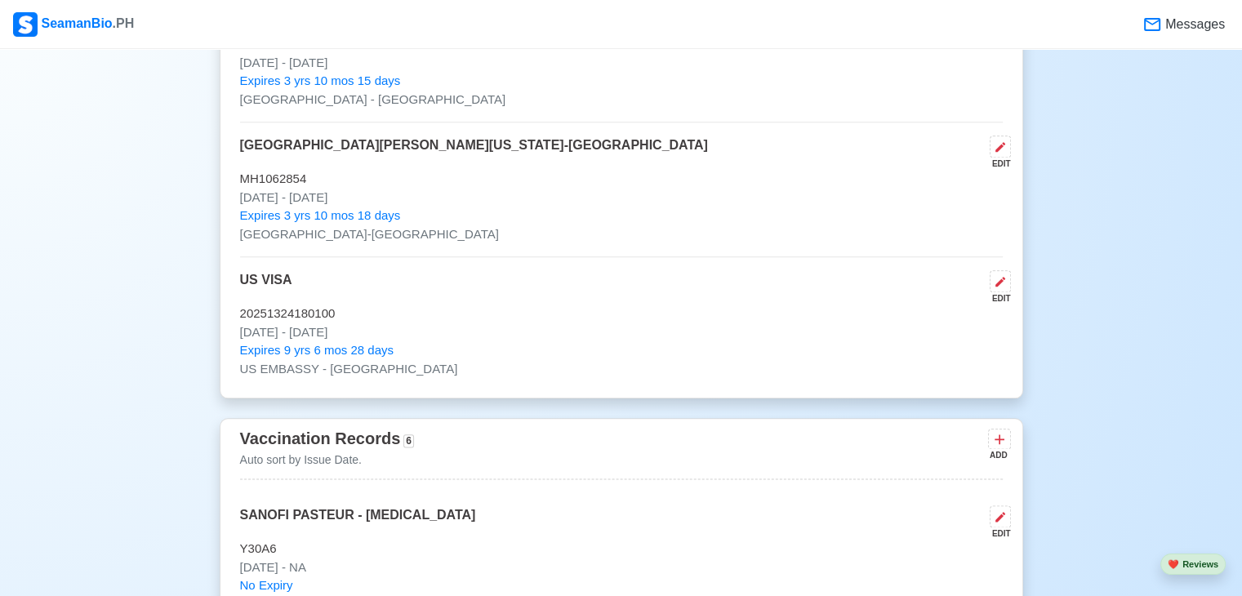
scroll to position [2042, 0]
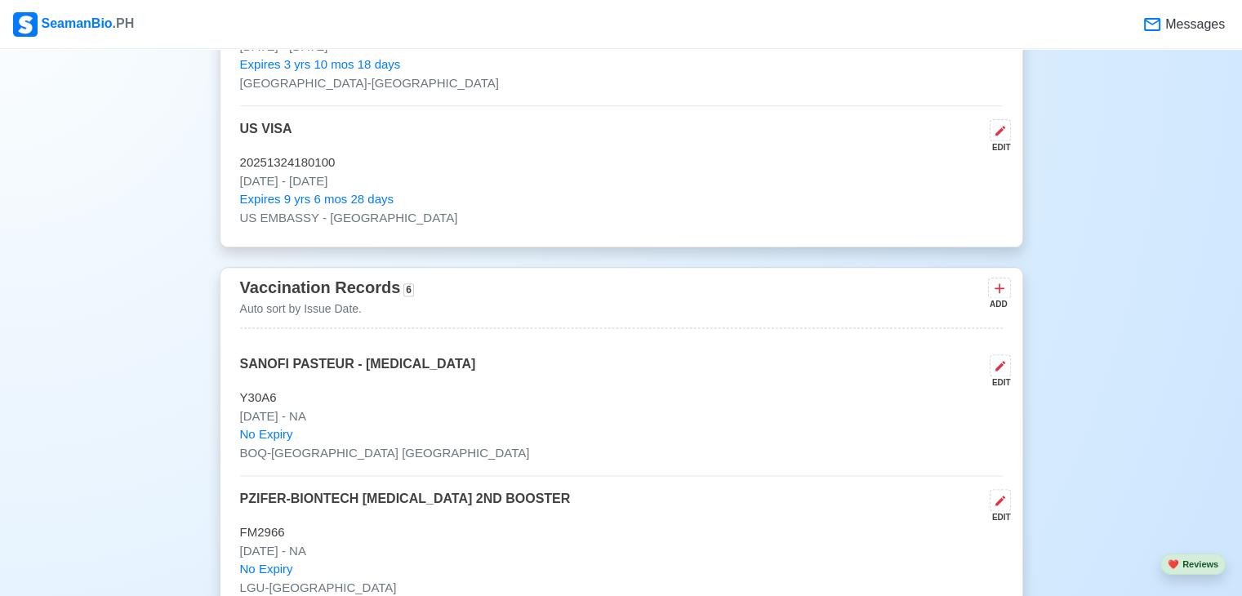
drag, startPoint x: 239, startPoint y: 159, endPoint x: 390, endPoint y: 180, distance: 152.6
click at [390, 180] on div "US VISA EDIT 20251324180100 [DATE] - [DATE] Expires 9 yrs 6 mos 28 days US EMBA…" at bounding box center [621, 173] width 763 height 108
copy div "20251324180100 [DATE] - [DATE]"
click at [477, 167] on p "20251324180100" at bounding box center [621, 163] width 763 height 19
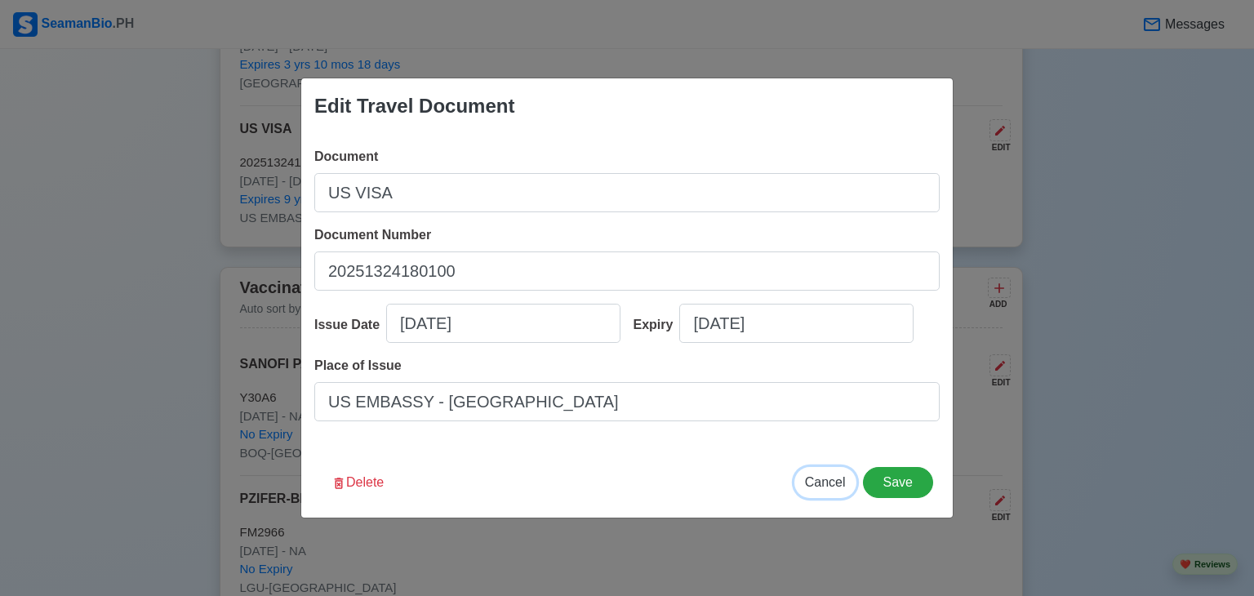
click at [816, 480] on span "Cancel" at bounding box center [825, 482] width 41 height 14
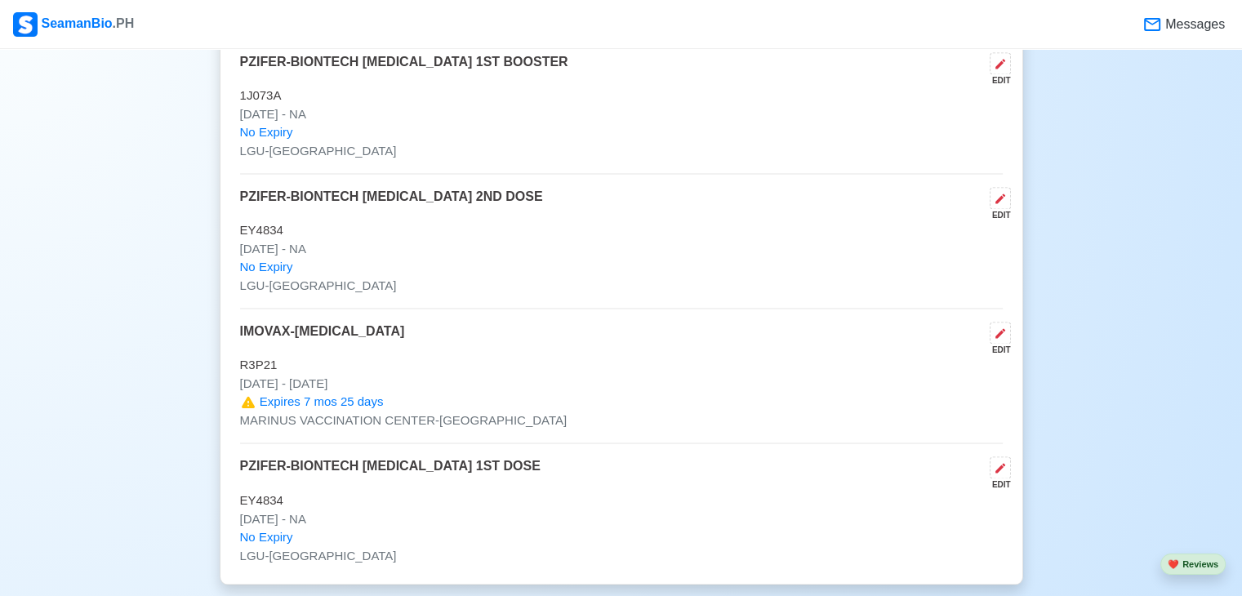
scroll to position [2123, 0]
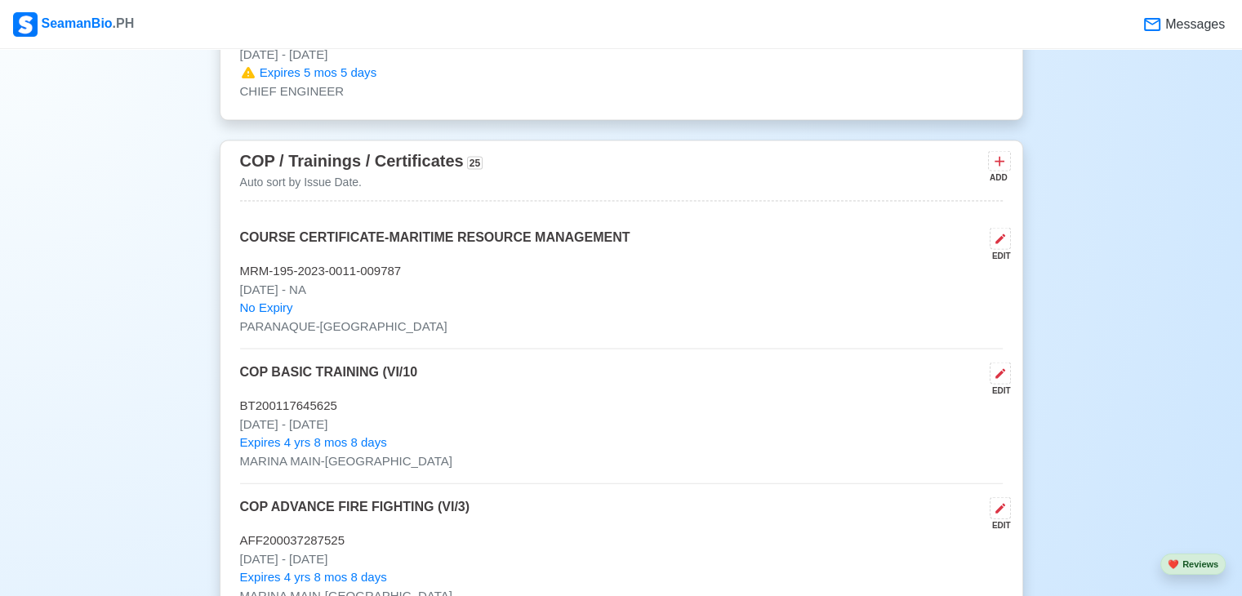
scroll to position [3462, 0]
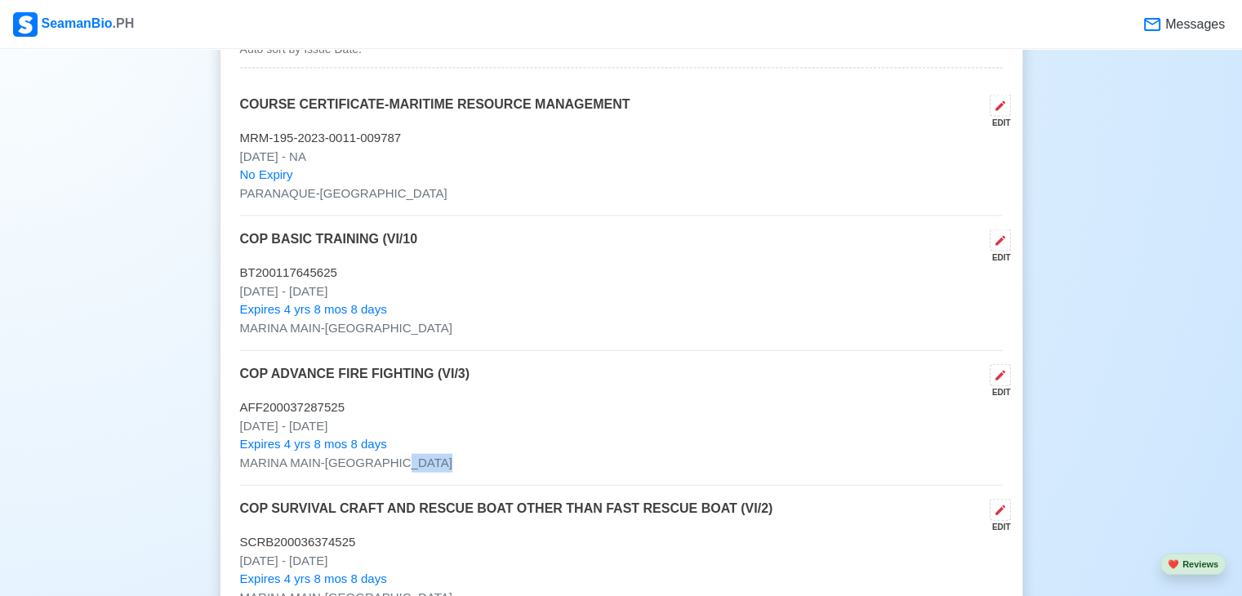
scroll to position [3609, 0]
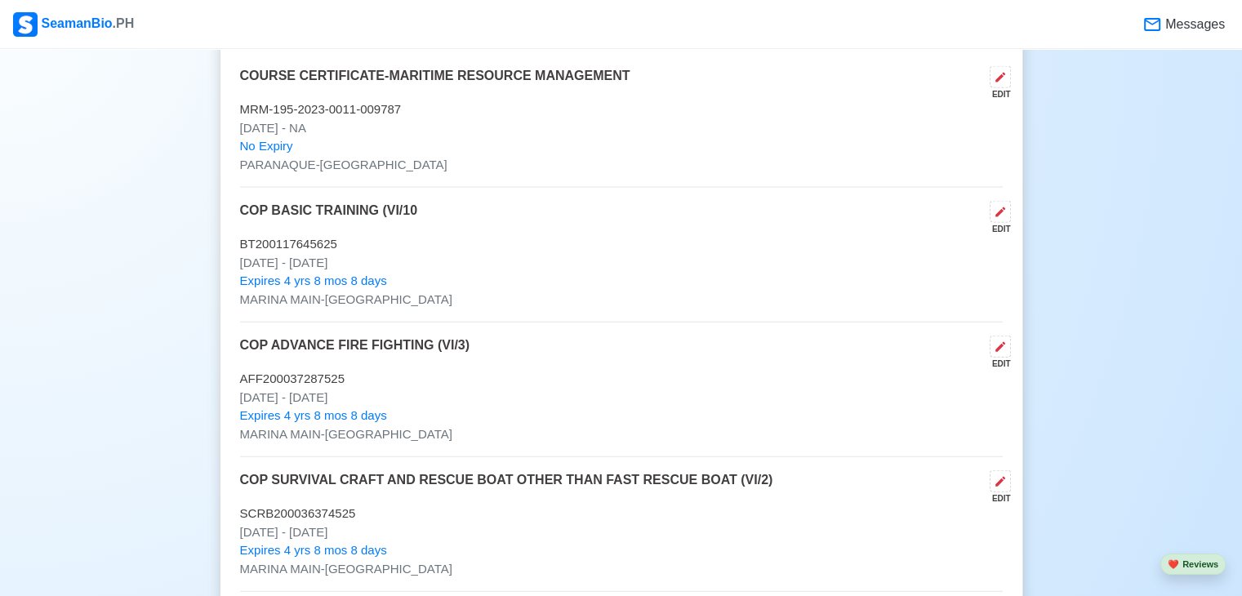
click at [341, 130] on p "[DATE] - NA" at bounding box center [621, 128] width 763 height 19
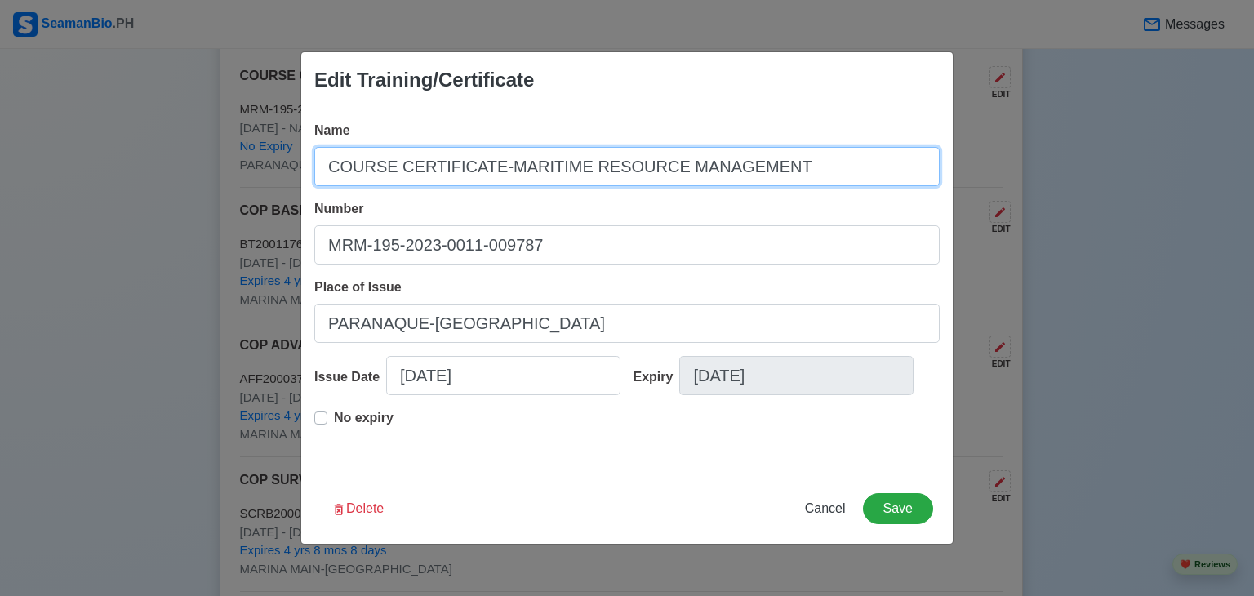
drag, startPoint x: 490, startPoint y: 167, endPoint x: 568, endPoint y: 176, distance: 78.8
click at [568, 176] on input "COURSE CERTIFICATE-MARITIME RESOURCE MANAGEMENT" at bounding box center [627, 166] width 626 height 39
drag, startPoint x: 329, startPoint y: 163, endPoint x: 767, endPoint y: 177, distance: 438.0
click at [767, 177] on input "COURSE CERTIFICATE-MARITIME RESOURCE MANAGEMENT" at bounding box center [627, 166] width 626 height 39
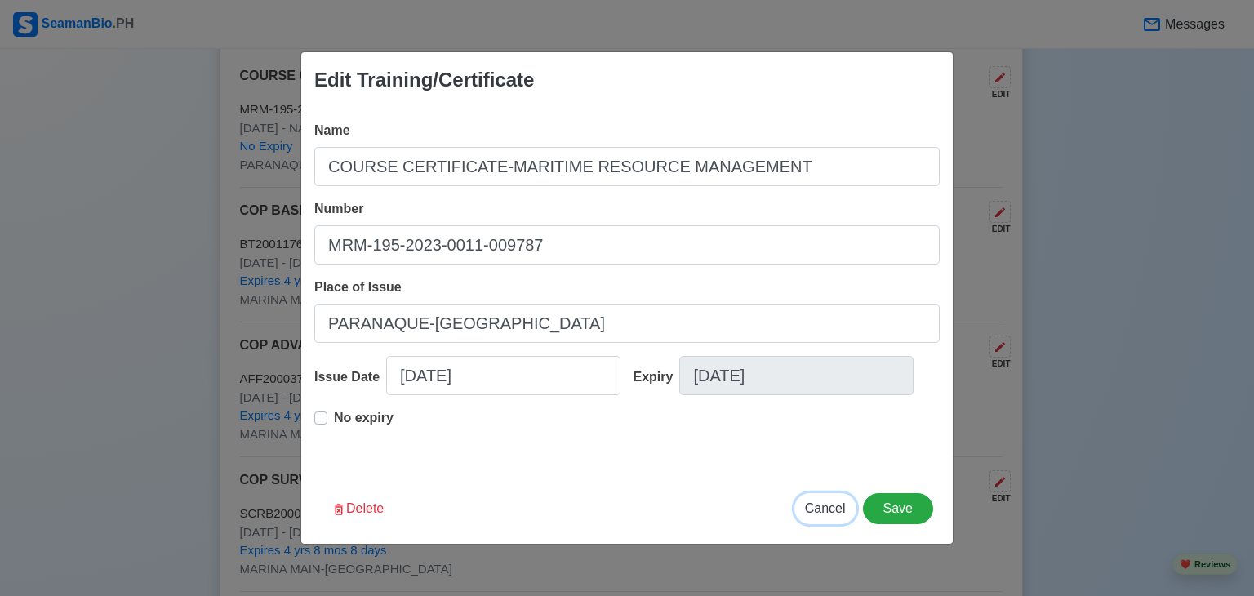
drag, startPoint x: 824, startPoint y: 512, endPoint x: 817, endPoint y: 505, distance: 10.4
click at [824, 511] on span "Cancel" at bounding box center [825, 508] width 41 height 14
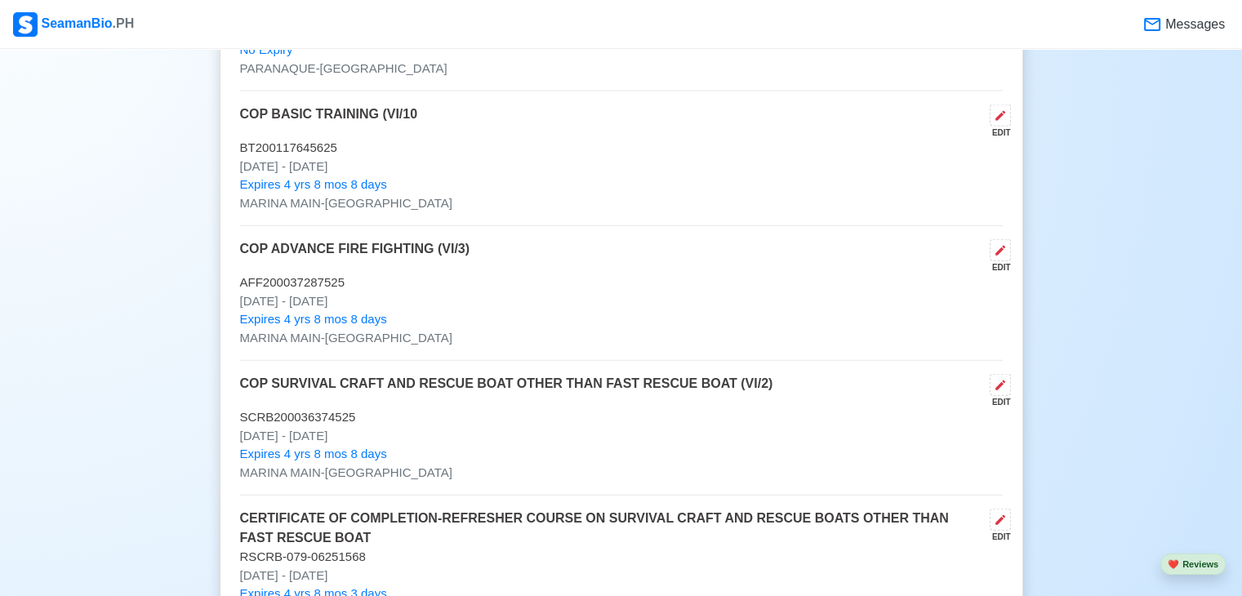
scroll to position [3707, 0]
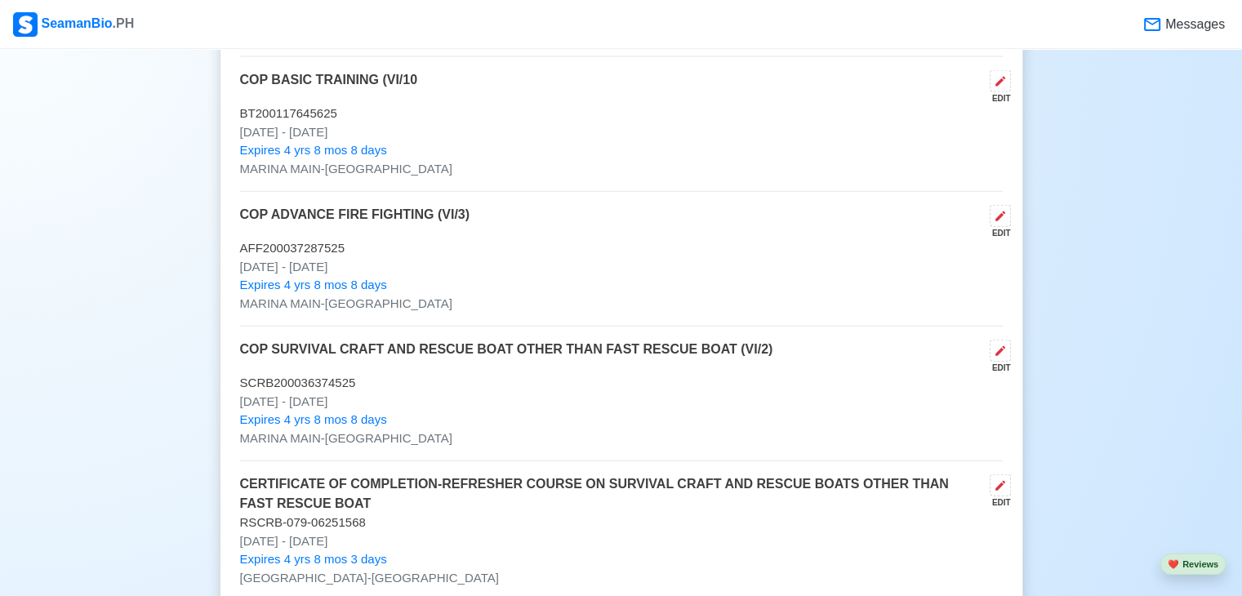
click at [423, 144] on p "Expires 4 yrs 8 mos 8 days" at bounding box center [621, 150] width 763 height 19
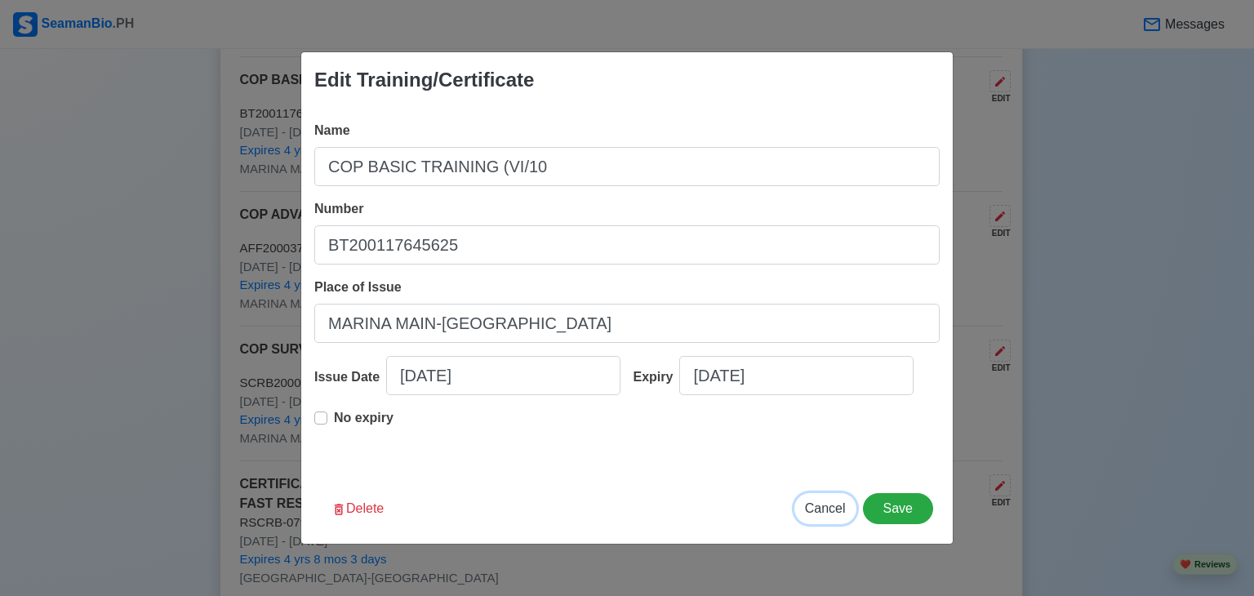
click at [817, 509] on span "Cancel" at bounding box center [825, 508] width 41 height 14
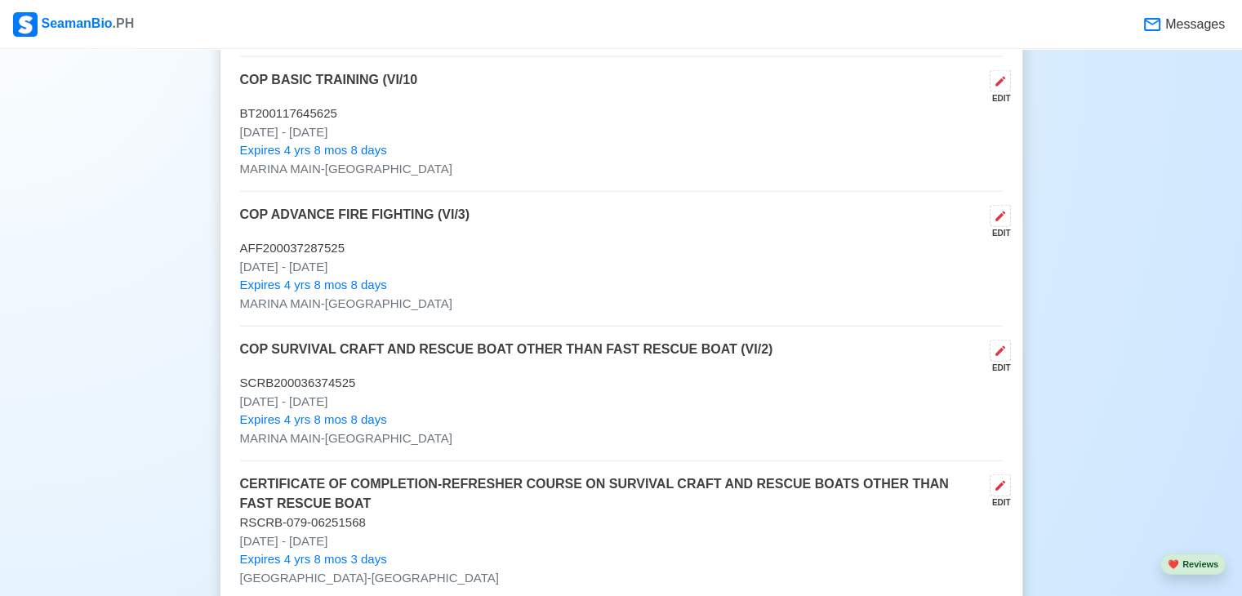
drag, startPoint x: 239, startPoint y: 207, endPoint x: 377, endPoint y: 261, distance: 148.2
copy div "COP ADVANCE FIRE FIGHTING (VI/3) EDIT AFF200037287525 [DATE] - [DATE]"
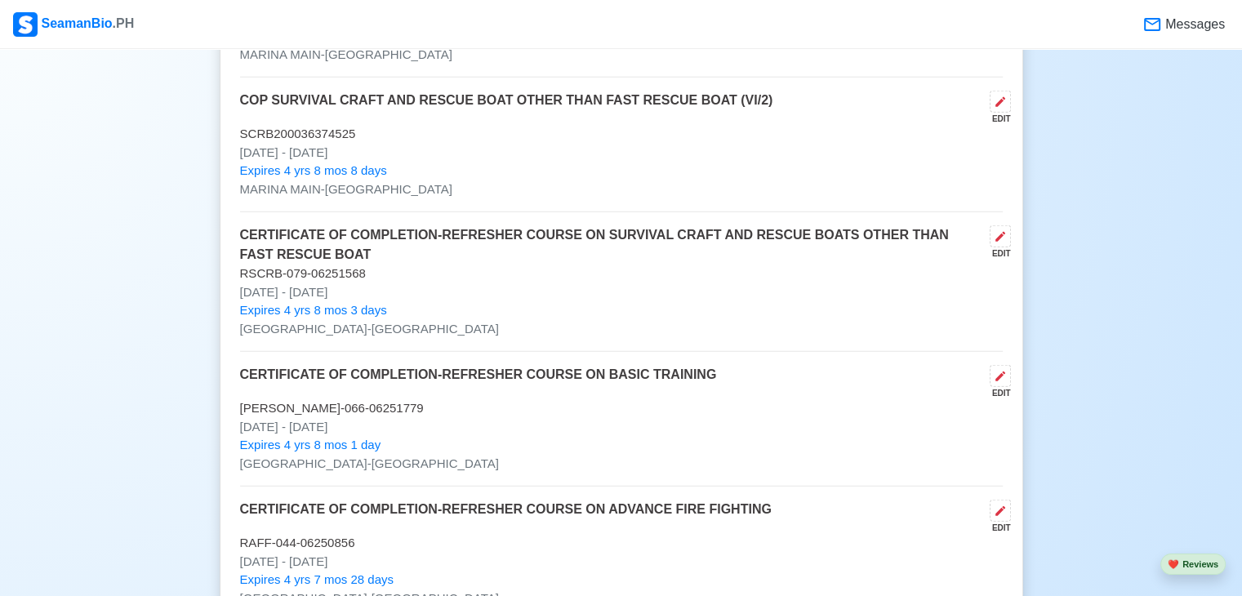
scroll to position [4001, 0]
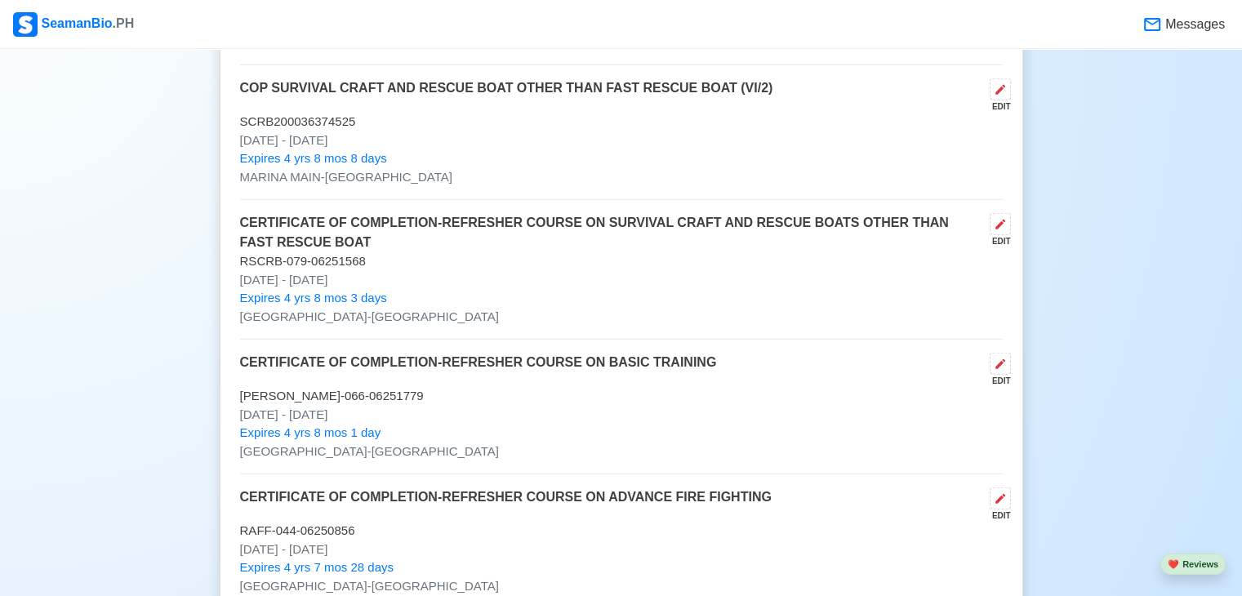
drag, startPoint x: 238, startPoint y: 82, endPoint x: 371, endPoint y: 135, distance: 142.6
drag, startPoint x: 235, startPoint y: 78, endPoint x: 471, endPoint y: 135, distance: 242.7
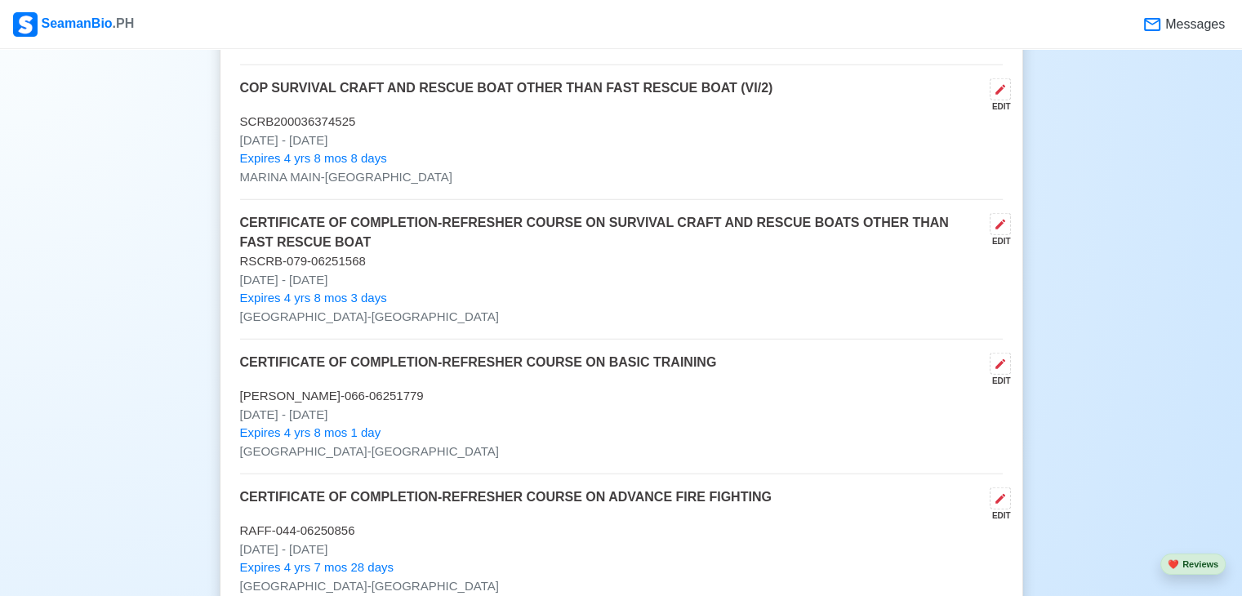
copy div "COP SURVIVAL CRAFT AND RESCUE BOAT OTHER THAN FAST RESCUE BOAT (VI/2) EDIT SCRB…"
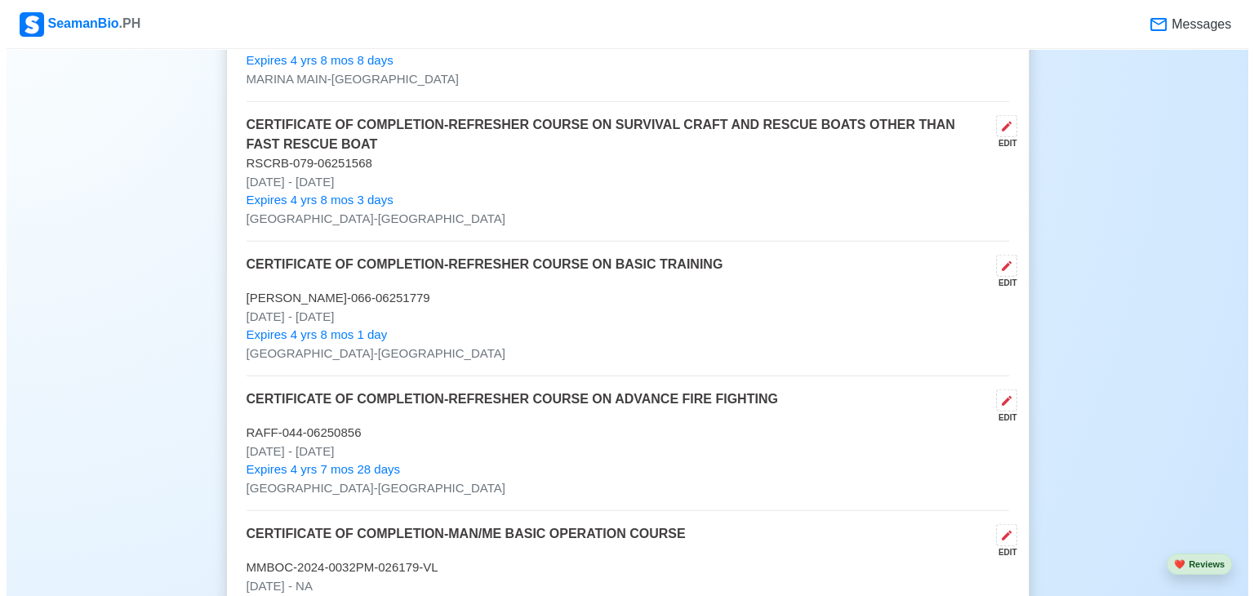
scroll to position [4132, 0]
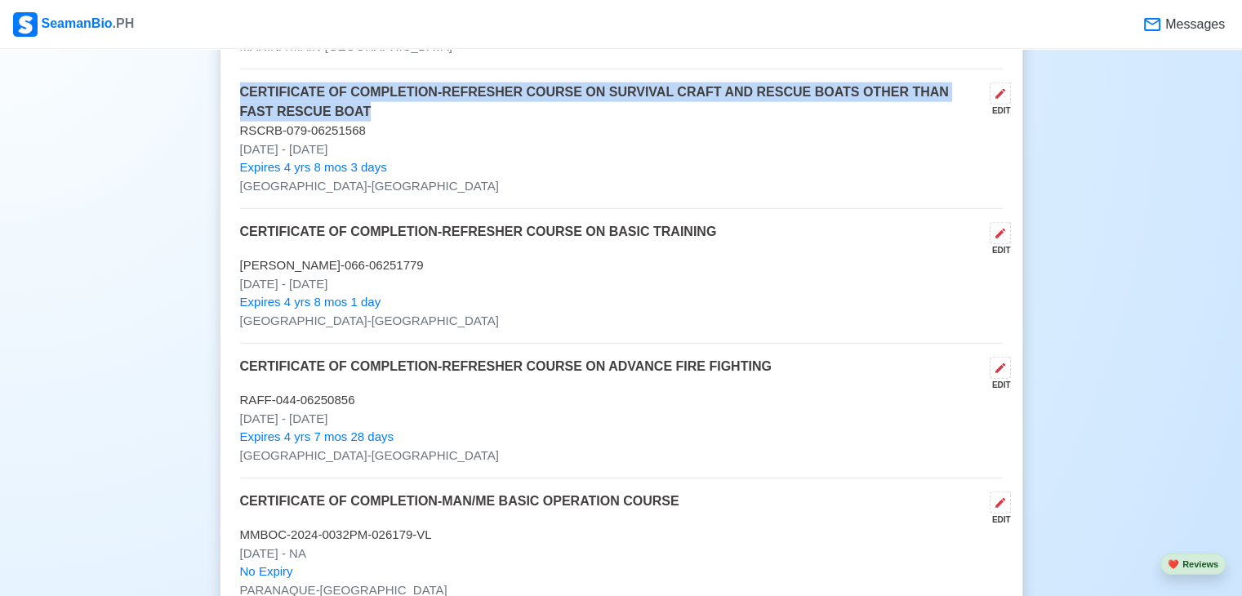
drag, startPoint x: 240, startPoint y: 81, endPoint x: 335, endPoint y: 98, distance: 96.3
click at [335, 98] on p "CERTIFICATE OF COMPLETION-REFRESHER COURSE ON SURVIVAL CRAFT AND RESCUE BOATS O…" at bounding box center [611, 101] width 743 height 39
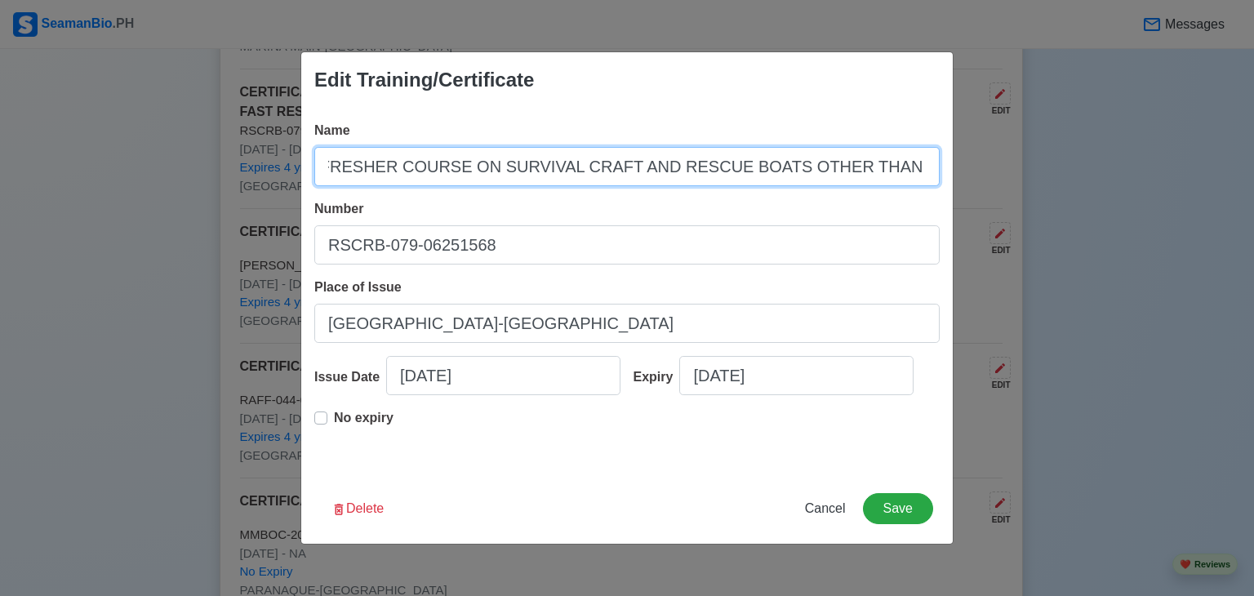
scroll to position [0, 325]
drag, startPoint x: 326, startPoint y: 169, endPoint x: 1000, endPoint y: 189, distance: 674.9
click at [996, 188] on div "Edit Training/Certificate Name CERTIFICATE OF COMPLETION-REFRESHER COURSE ON SU…" at bounding box center [627, 298] width 1254 height 596
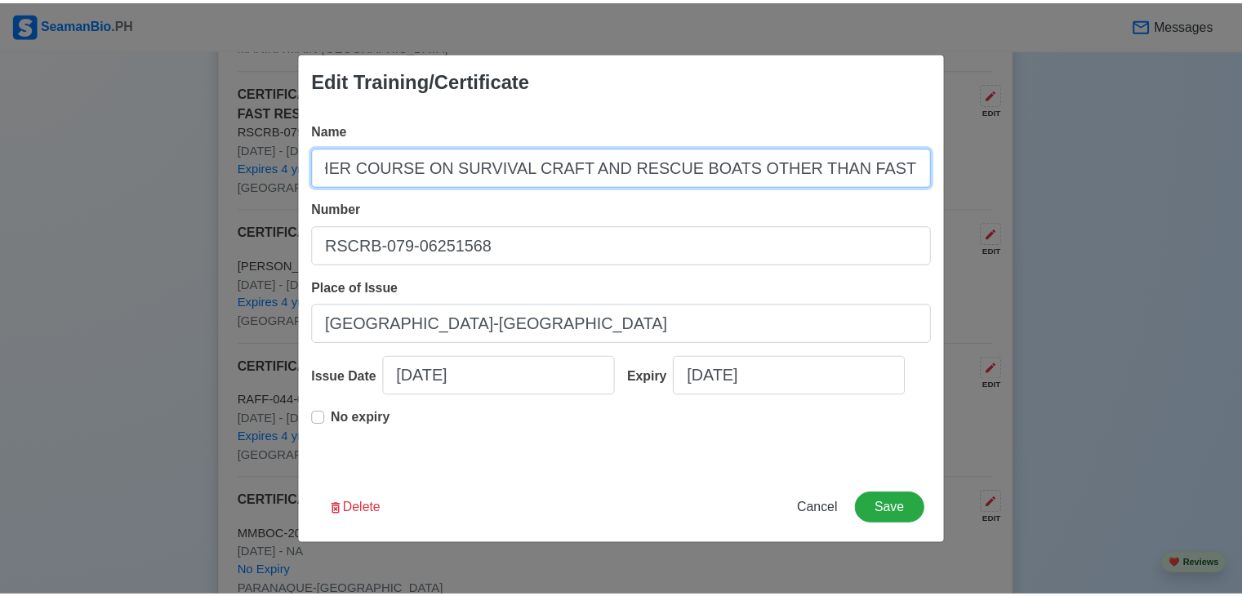
scroll to position [0, 0]
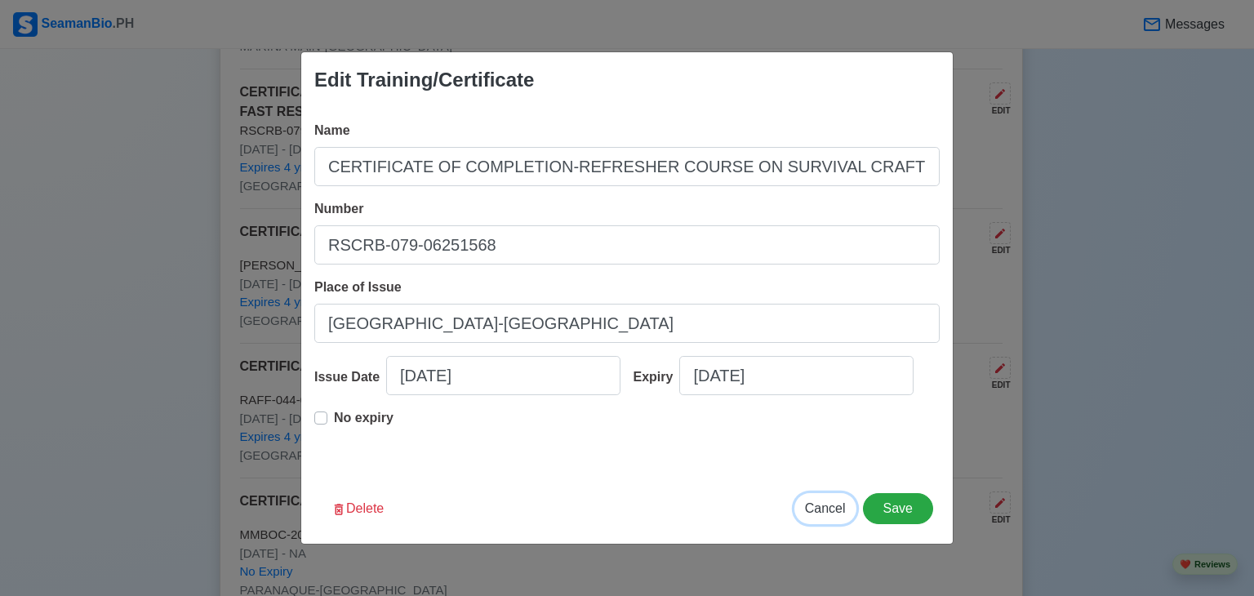
click at [831, 513] on span "Cancel" at bounding box center [825, 508] width 41 height 14
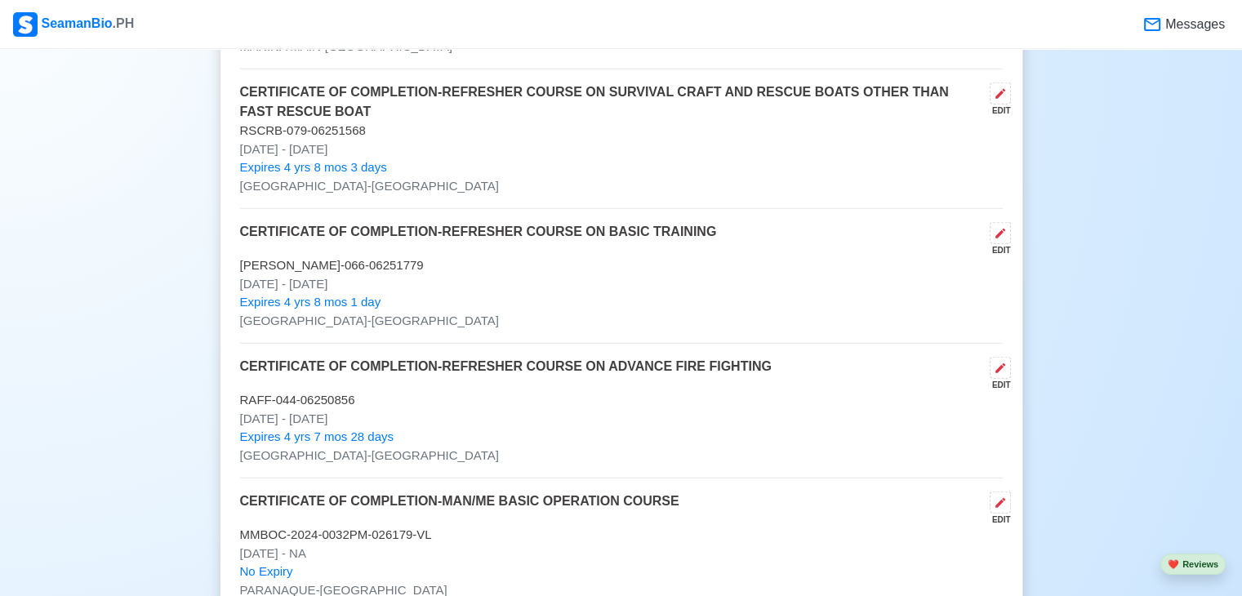
drag, startPoint x: 241, startPoint y: 259, endPoint x: 379, endPoint y: 277, distance: 139.2
click at [379, 277] on div "CERTIFICATE OF COMPLETION-REFRESHER COURSE ON BASIC TRAINING EDIT [PERSON_NAME]…" at bounding box center [621, 283] width 763 height 122
copy div "[PERSON_NAME]-066-06251779 [DATE] - [DATE]"
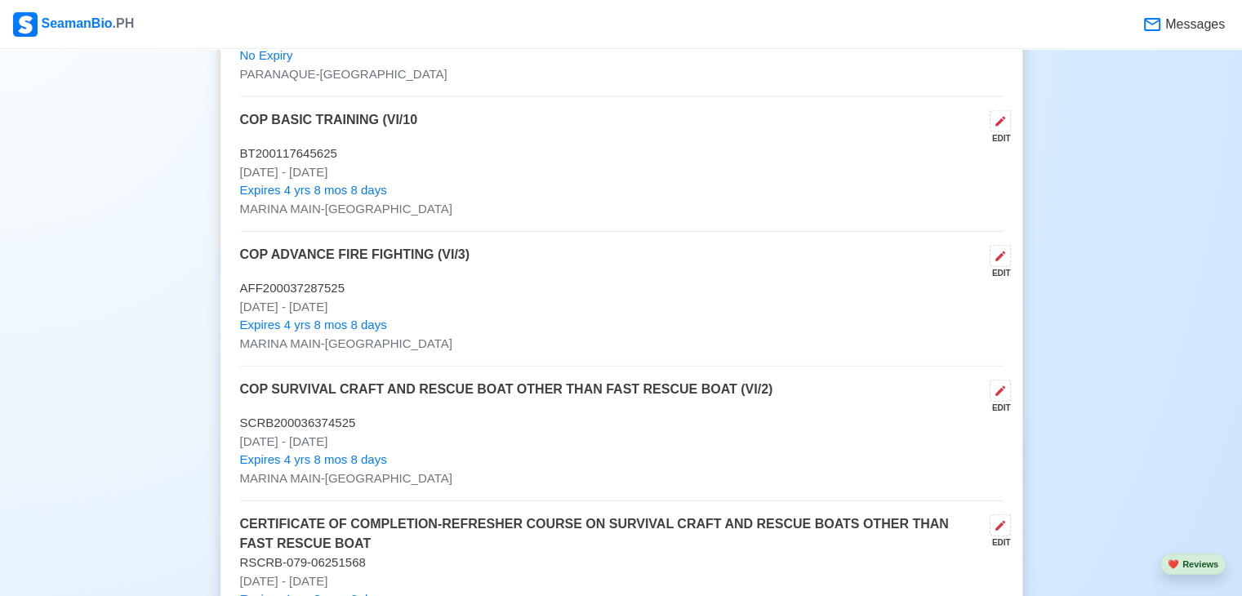
scroll to position [3707, 0]
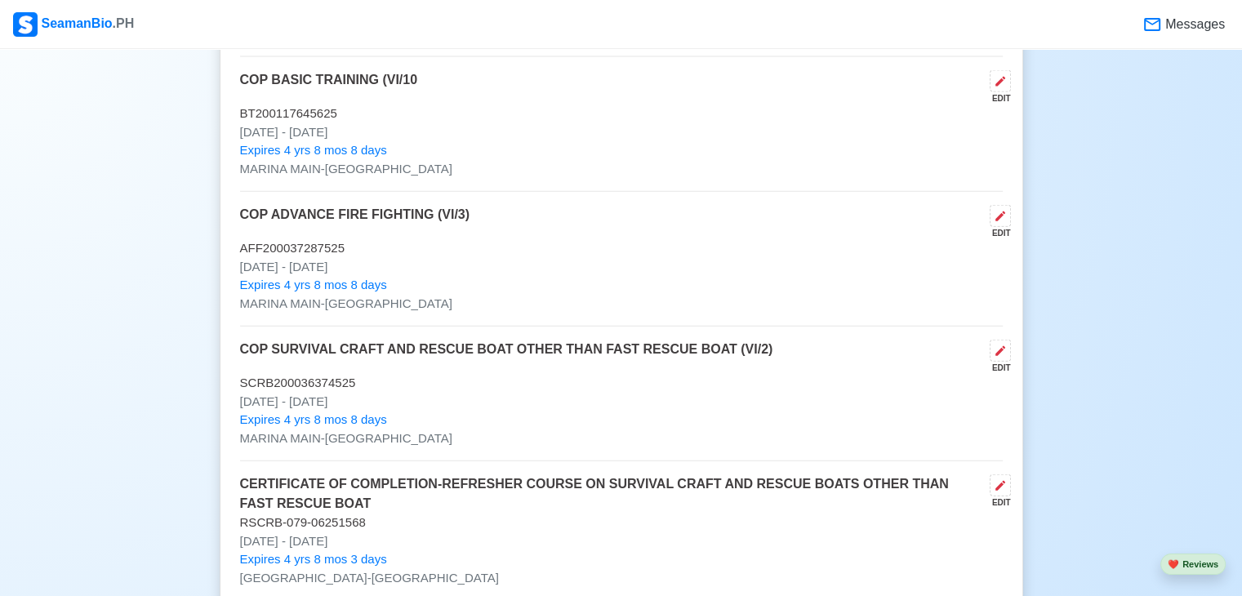
click at [382, 141] on p "Expires 4 yrs 8 mos 8 days" at bounding box center [621, 150] width 763 height 19
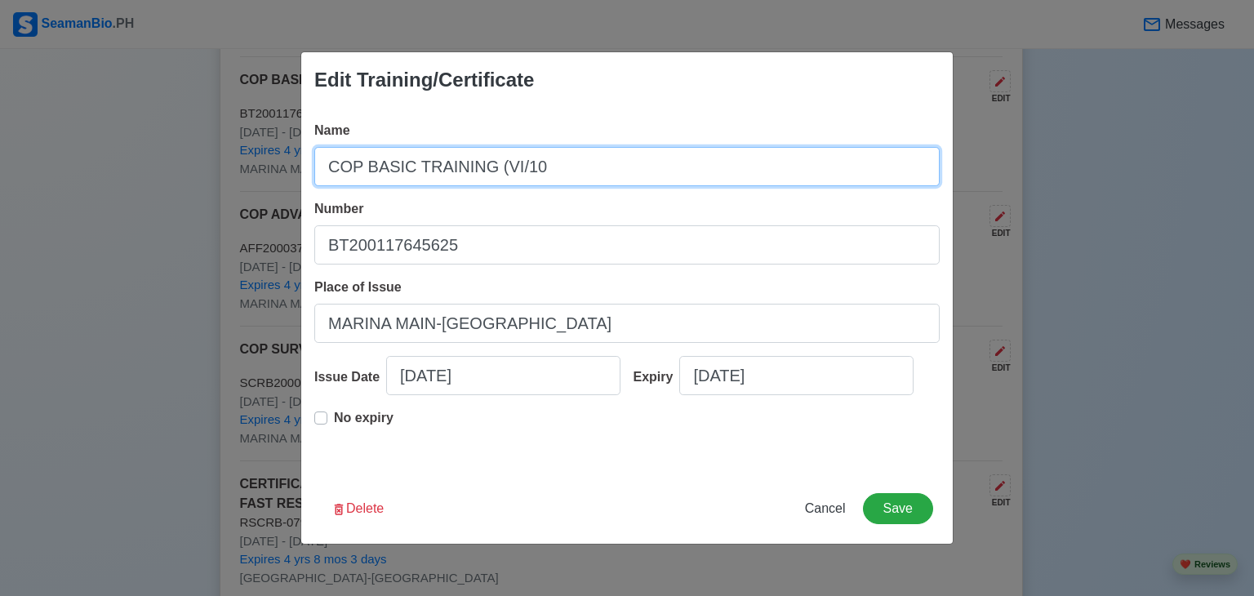
drag, startPoint x: 323, startPoint y: 165, endPoint x: 617, endPoint y: 186, distance: 294.0
click at [617, 187] on div "Name COP BASIC TRAINING (VI/10 Number BT200117645625 Place of Issue MARINA MAIN…" at bounding box center [627, 291] width 652 height 366
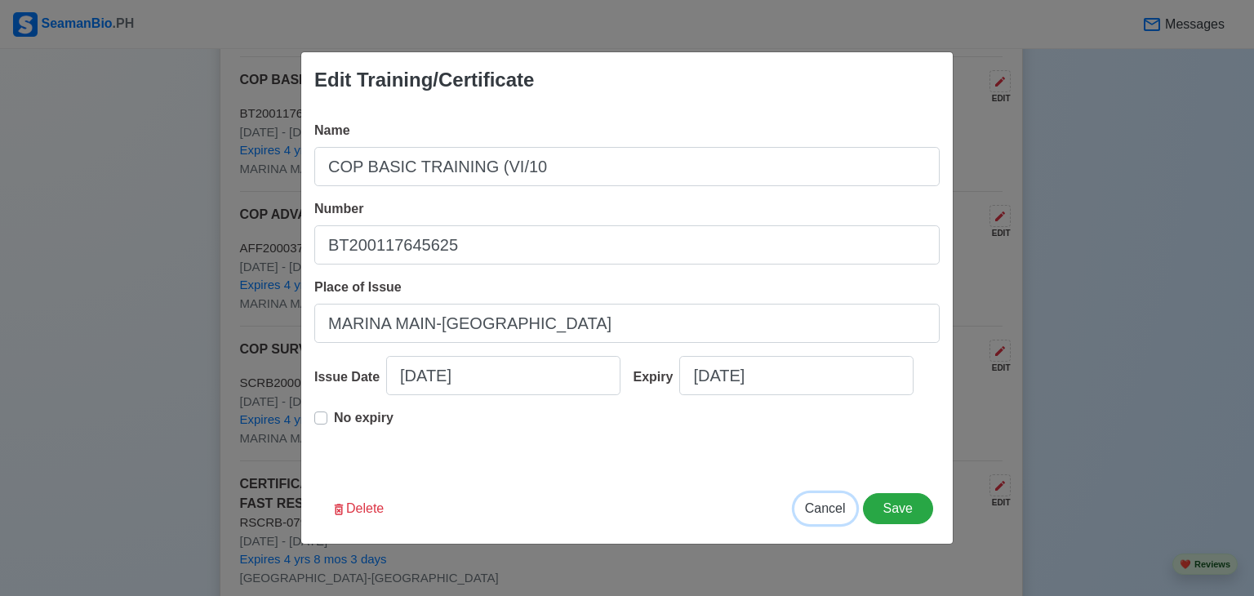
click at [830, 510] on span "Cancel" at bounding box center [825, 508] width 41 height 14
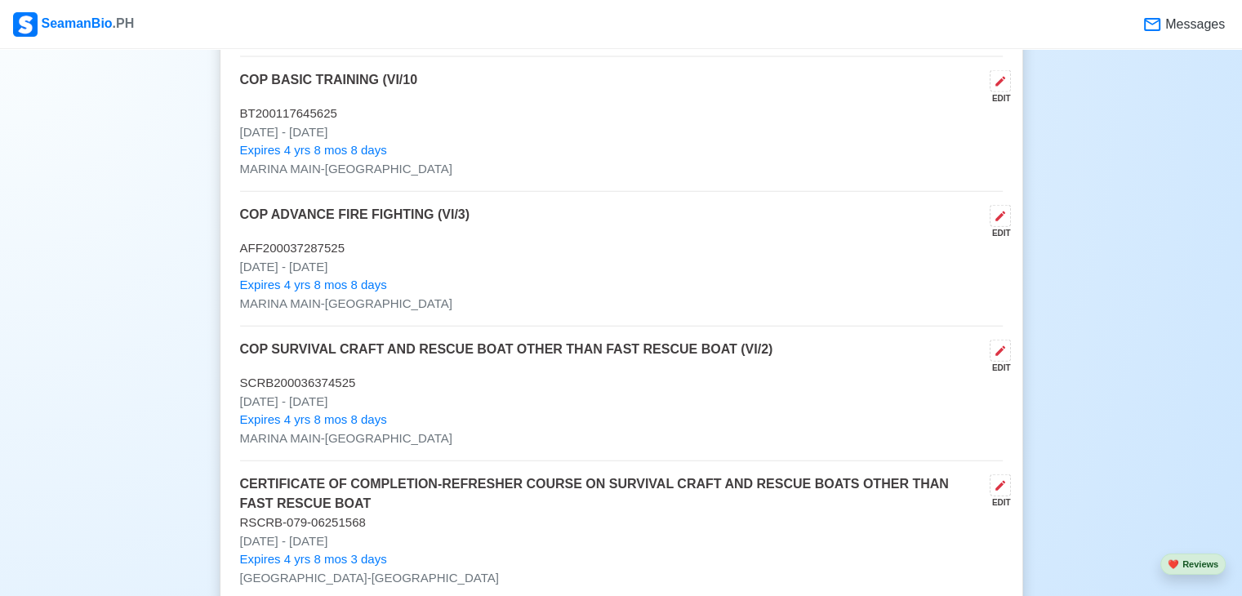
drag, startPoint x: 238, startPoint y: 108, endPoint x: 377, endPoint y: 125, distance: 139.9
copy div "BT200117645625 [DATE] - [DATE]"
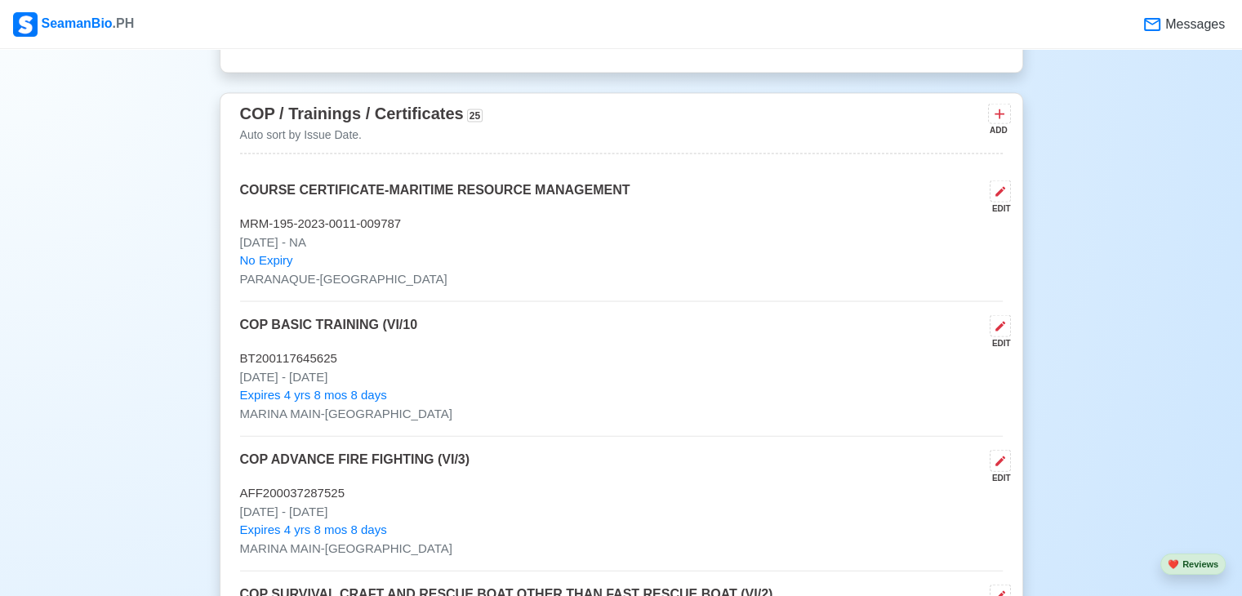
scroll to position [3576, 0]
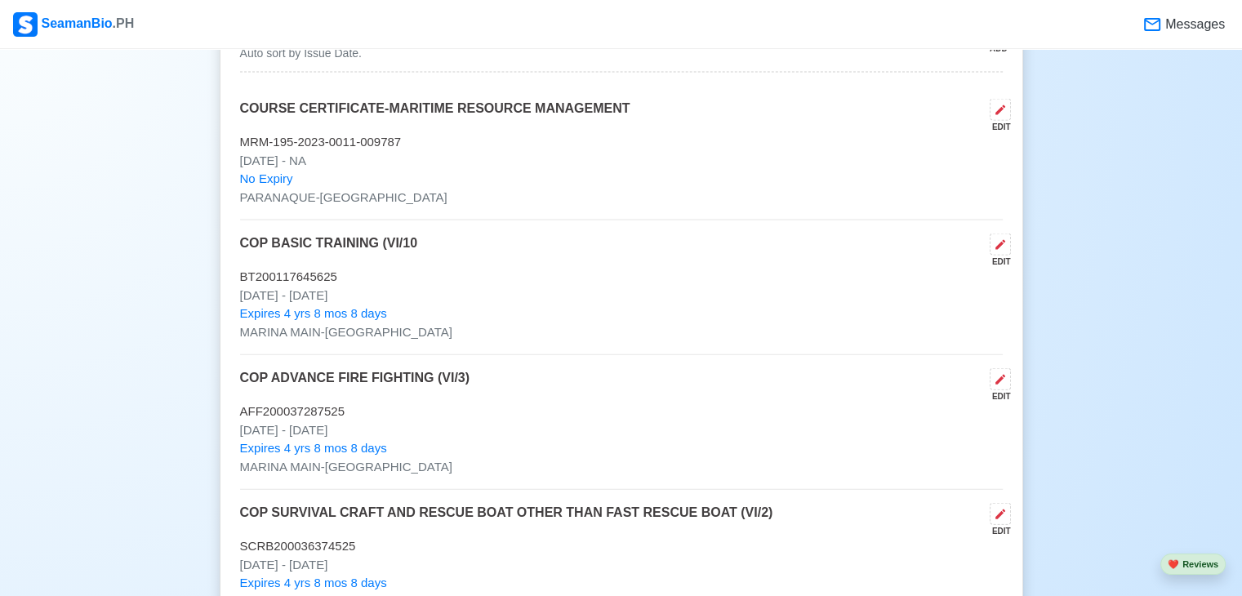
drag, startPoint x: 239, startPoint y: 135, endPoint x: 369, endPoint y: 146, distance: 130.4
click at [369, 146] on div "COURSE CERTIFICATE-MARITIME RESOURCE MANAGEMENT EDIT MRM-195-2023-0011-009787 […" at bounding box center [621, 160] width 763 height 122
copy div "MRM-195-2023-0011-009787 [DATE] - NA"
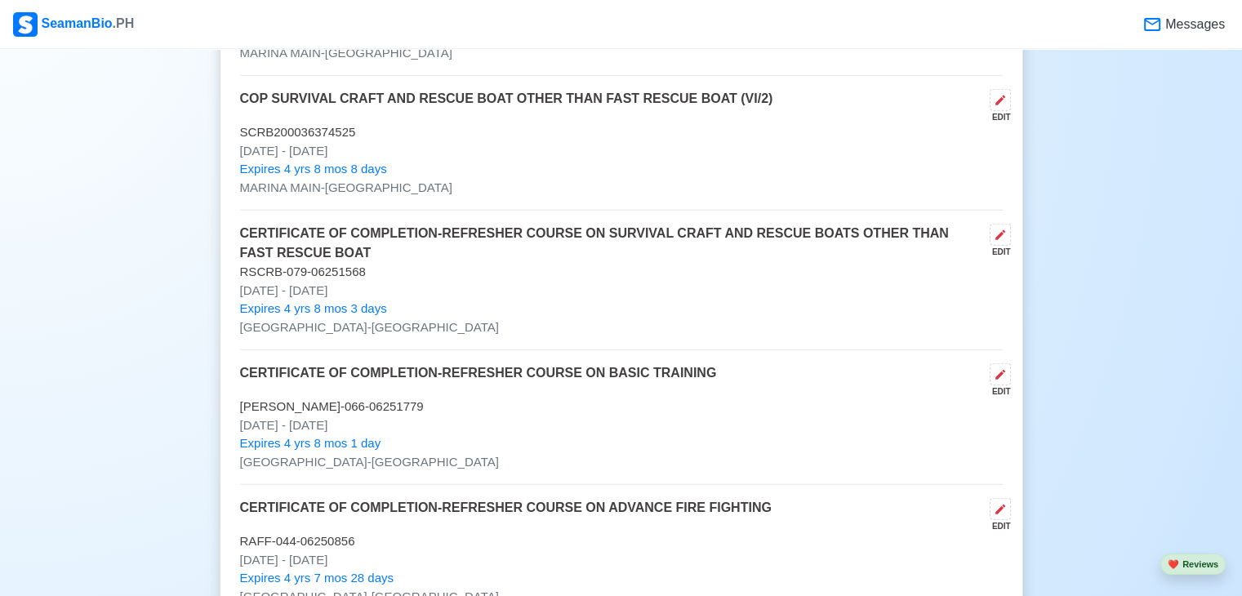
scroll to position [4023, 0]
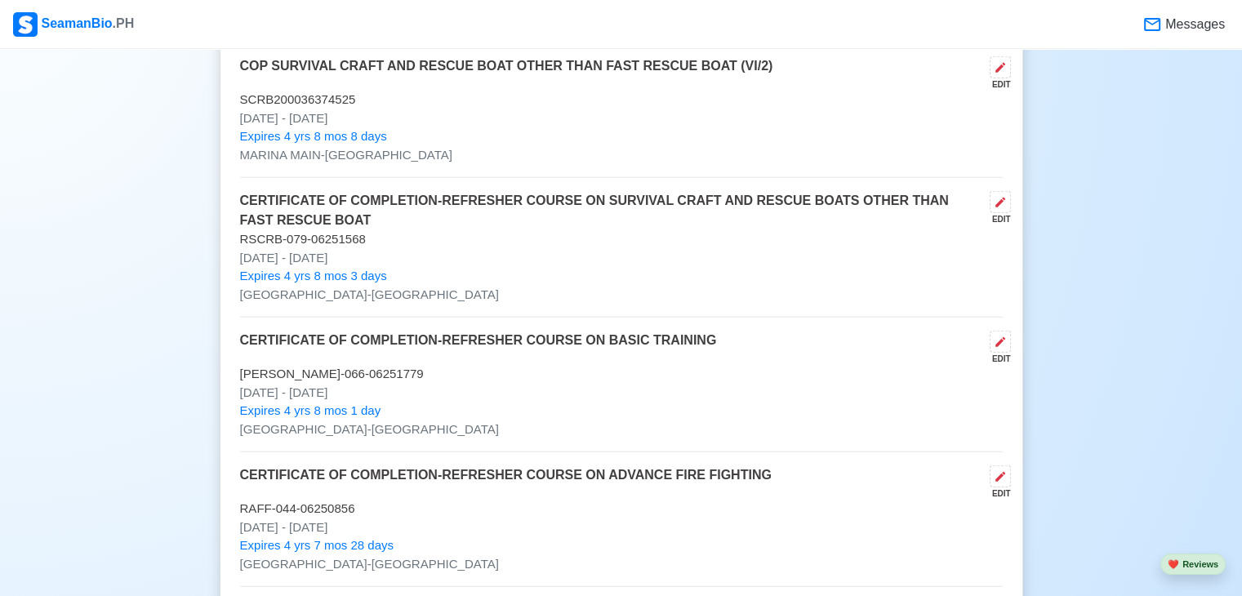
click at [410, 130] on p "Expires 4 yrs 8 mos 8 days" at bounding box center [621, 136] width 763 height 19
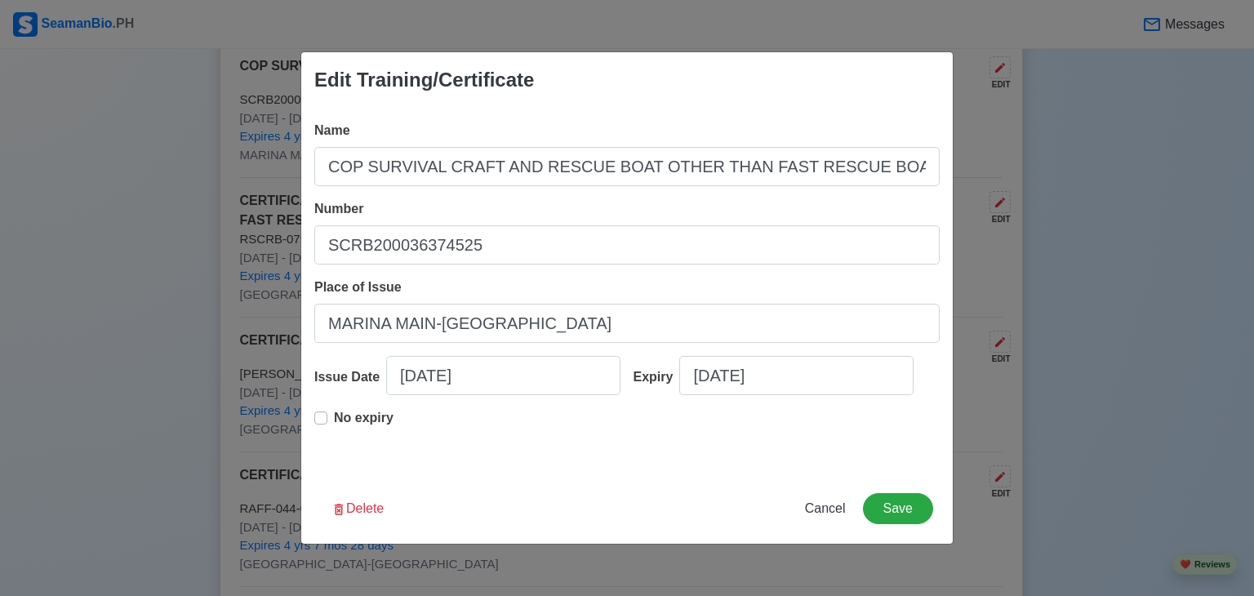
click at [102, 154] on div "Edit Training/Certificate Name COP SURVIVAL CRAFT AND RESCUE BOAT OTHER THAN FA…" at bounding box center [627, 298] width 1254 height 596
click at [830, 504] on span "Cancel" at bounding box center [825, 508] width 41 height 14
type input "[DATE]"
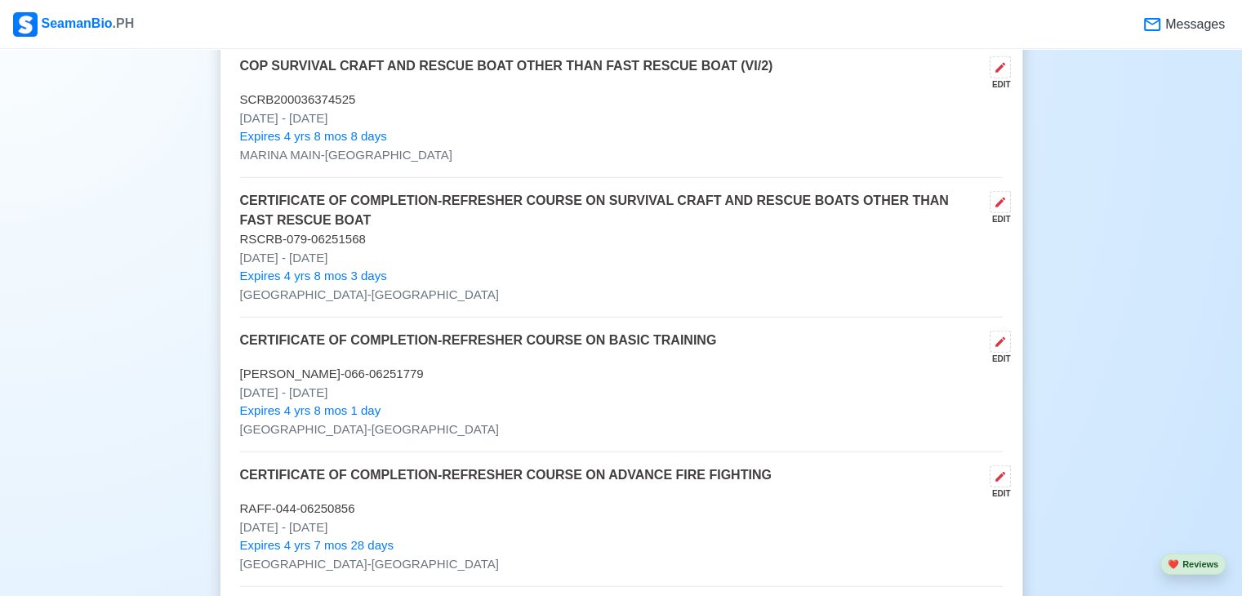
drag, startPoint x: 238, startPoint y: 93, endPoint x: 380, endPoint y: 113, distance: 143.5
copy div "SCRB200036374525 Jun 21 2025 - Jun 21 2030"
